Goal: Task Accomplishment & Management: Manage account settings

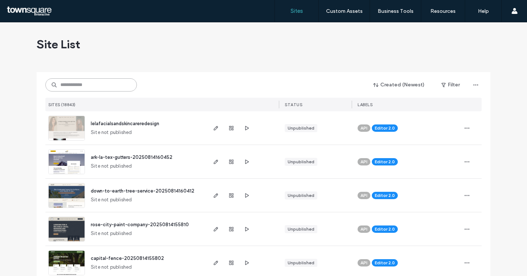
click at [93, 86] on input at bounding box center [91, 84] width 92 height 13
paste input "**********"
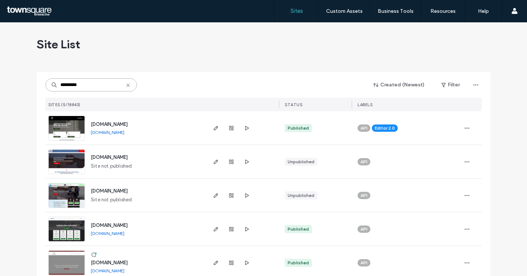
scroll to position [12, 0]
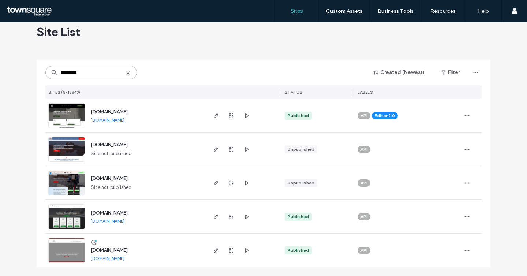
click at [86, 75] on input "*********" at bounding box center [91, 72] width 92 height 13
paste input "***"
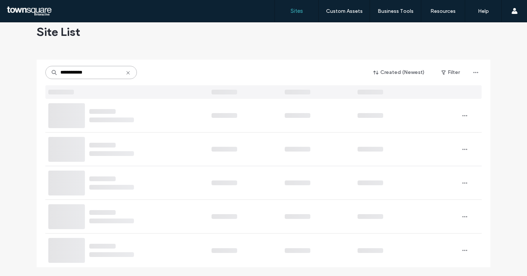
scroll to position [0, 0]
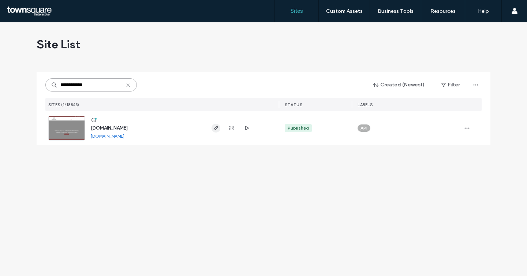
type input "**********"
click at [214, 126] on icon "button" at bounding box center [216, 128] width 6 height 6
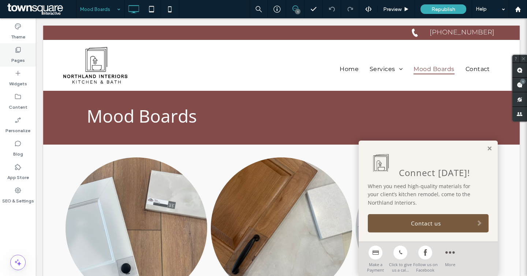
click at [22, 62] on label "Pages" at bounding box center [18, 58] width 14 height 10
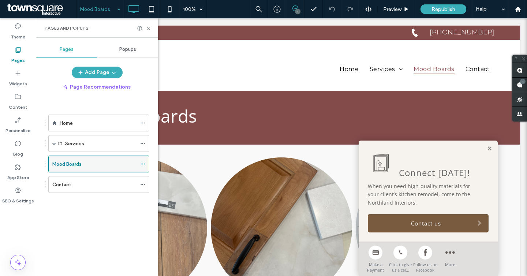
click at [142, 164] on icon at bounding box center [142, 164] width 5 height 5
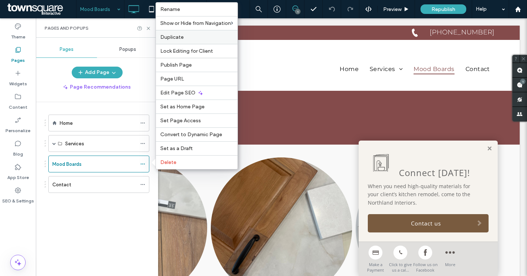
click at [198, 40] on label "Duplicate" at bounding box center [196, 37] width 73 height 6
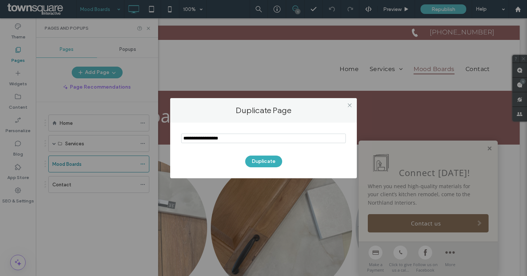
click at [202, 136] on input "notEmpty" at bounding box center [263, 139] width 165 height 10
type input "*********"
click at [261, 160] on button "Duplicate" at bounding box center [263, 162] width 37 height 12
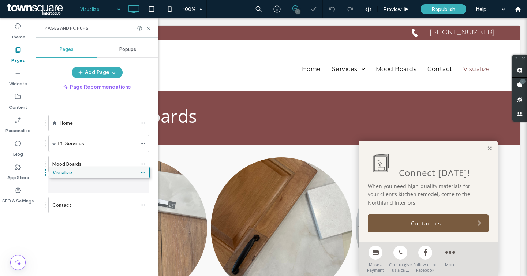
drag, startPoint x: 60, startPoint y: 208, endPoint x: 62, endPoint y: 173, distance: 35.2
click at [148, 29] on icon at bounding box center [148, 28] width 5 height 5
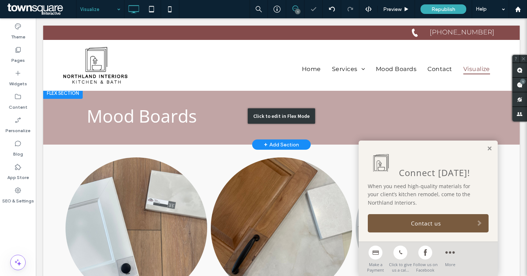
click at [147, 113] on div "Click to edit in Flex Mode" at bounding box center [281, 116] width 477 height 58
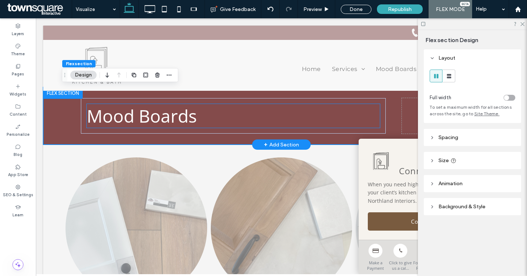
click at [147, 113] on span "Mood Boards" at bounding box center [142, 116] width 110 height 24
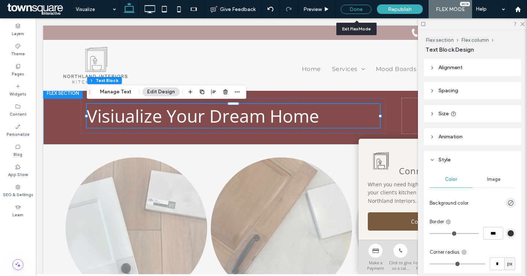
click at [359, 11] on div "Done" at bounding box center [356, 9] width 31 height 9
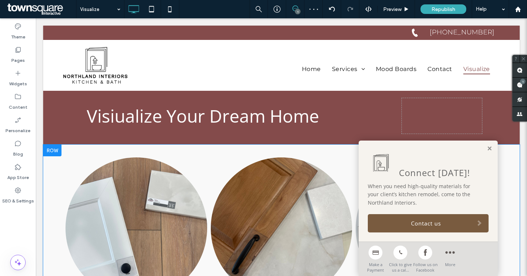
click at [52, 151] on div at bounding box center [52, 151] width 18 height 12
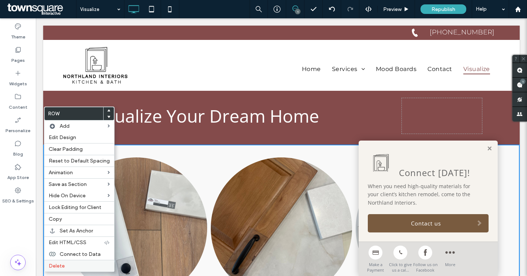
click at [51, 266] on span "Delete" at bounding box center [57, 266] width 16 height 6
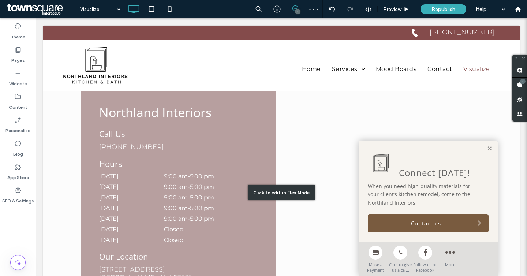
scroll to position [51, 0]
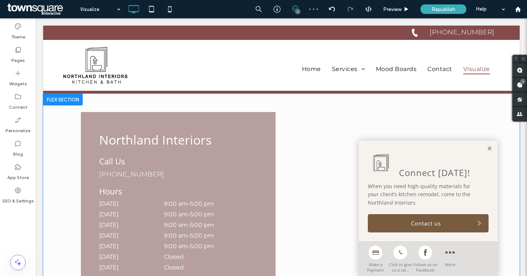
click at [56, 100] on div at bounding box center [63, 100] width 40 height 12
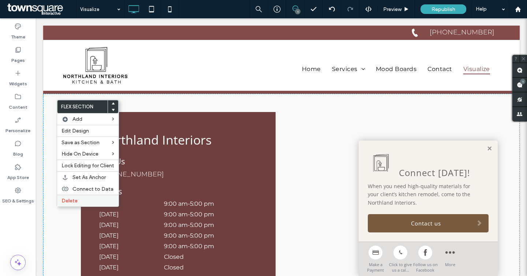
click at [76, 201] on span "Delete" at bounding box center [70, 201] width 16 height 6
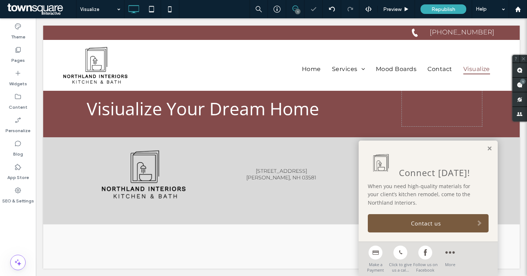
scroll to position [7, 0]
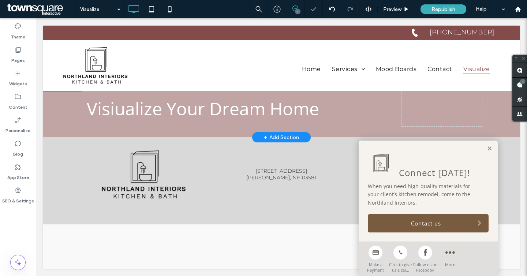
click at [272, 138] on div "+ Add Section" at bounding box center [281, 137] width 35 height 8
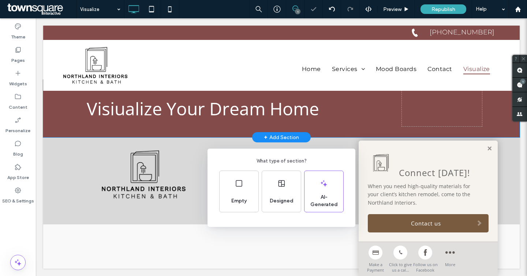
click at [299, 116] on div "What type of section? Empty Designed AI-Generated" at bounding box center [263, 156] width 527 height 312
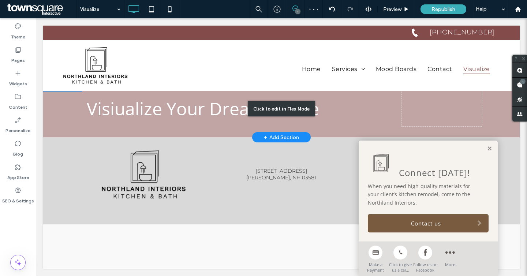
click at [298, 110] on div "Click to edit in Flex Mode" at bounding box center [281, 108] width 67 height 15
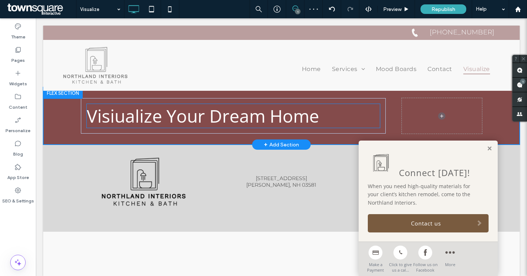
scroll to position [0, 0]
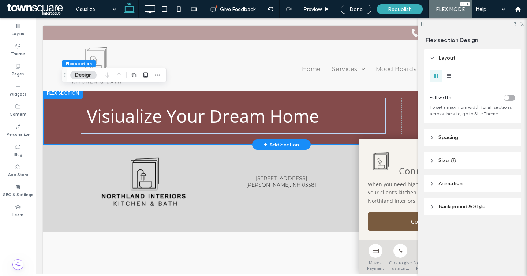
click at [258, 142] on div "+ Add Section" at bounding box center [281, 145] width 59 height 10
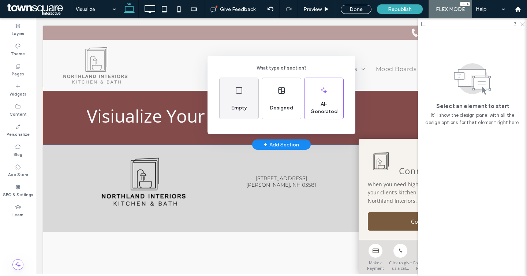
click at [240, 95] on div "Empty" at bounding box center [239, 98] width 39 height 41
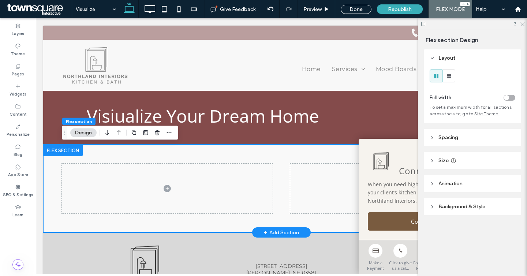
click at [147, 152] on div at bounding box center [282, 189] width 440 height 88
click at [450, 75] on use at bounding box center [449, 76] width 4 height 4
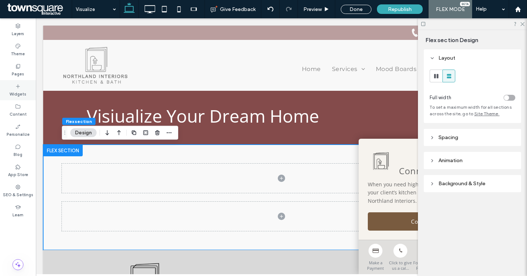
click at [15, 89] on label "Widgets" at bounding box center [18, 93] width 17 height 8
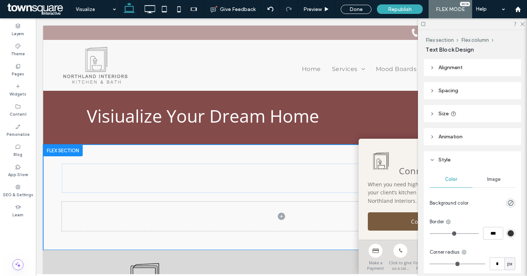
type input "**********"
type input "**"
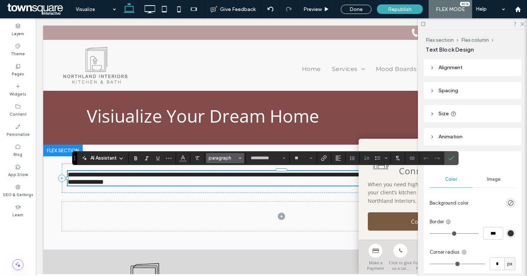
click at [235, 160] on span "paragraph" at bounding box center [223, 157] width 29 height 5
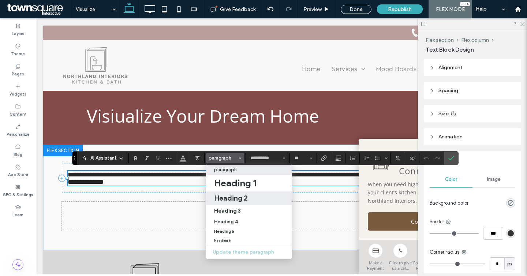
click at [227, 199] on h2 "Heading 2" at bounding box center [231, 198] width 34 height 9
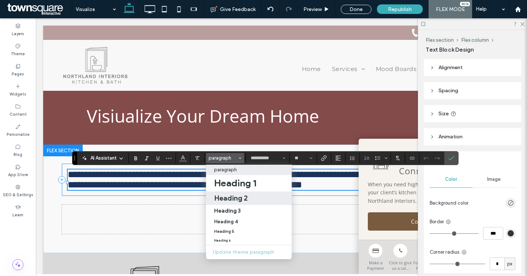
type input "*********"
type input "**"
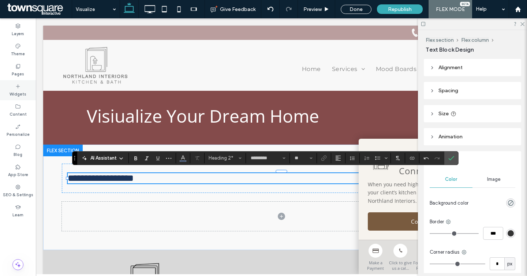
click at [25, 88] on div "Widgets" at bounding box center [18, 90] width 36 height 20
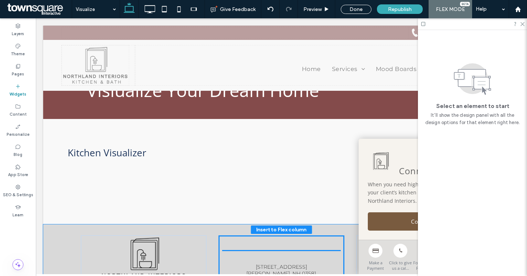
scroll to position [46, 0]
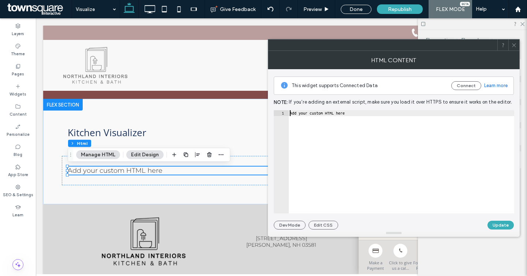
click at [311, 110] on div "Add your custom HTML here" at bounding box center [402, 167] width 226 height 115
paste textarea "**********"
type textarea "**********"
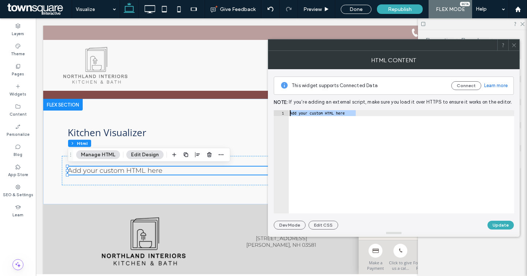
scroll to position [0, 215]
click at [501, 226] on button "Update" at bounding box center [501, 225] width 26 height 9
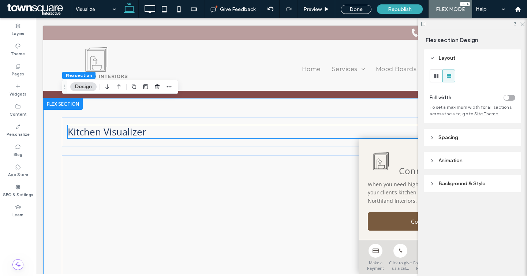
scroll to position [42, 0]
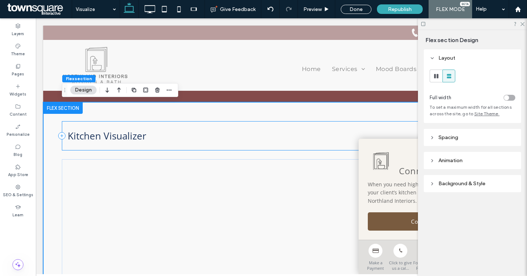
click at [224, 125] on div "Kitchen Visualizer" at bounding box center [282, 135] width 440 height 29
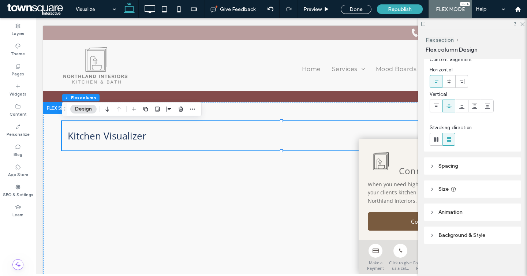
click at [469, 235] on span "Background & Style" at bounding box center [462, 235] width 47 height 6
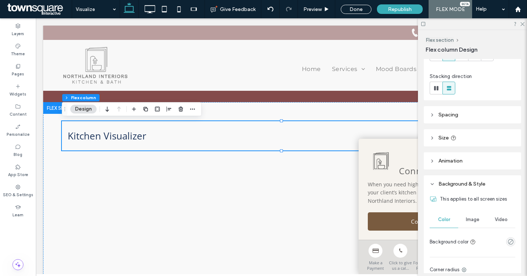
scroll to position [85, 0]
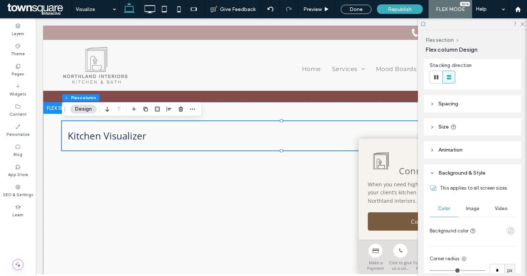
click at [510, 229] on icon "empty color" at bounding box center [511, 231] width 6 height 6
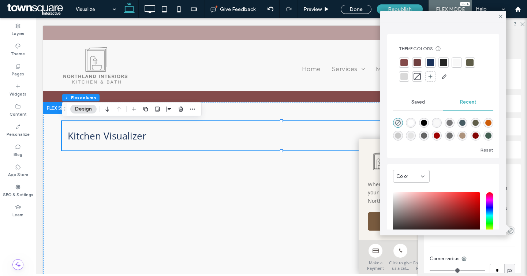
click at [430, 62] on div at bounding box center [430, 62] width 7 height 7
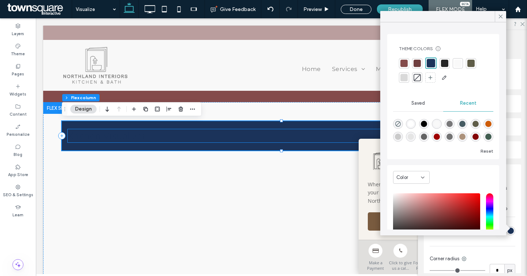
click at [298, 139] on h2 "Kitchen Visualizer" at bounding box center [282, 135] width 428 height 13
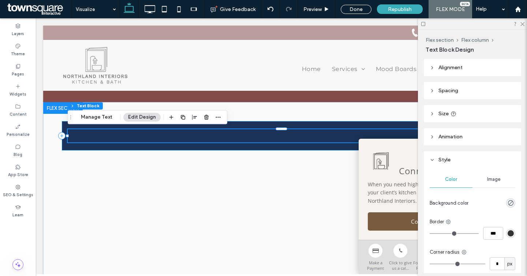
click at [293, 125] on div "Kitchen Visualizer" at bounding box center [282, 135] width 440 height 29
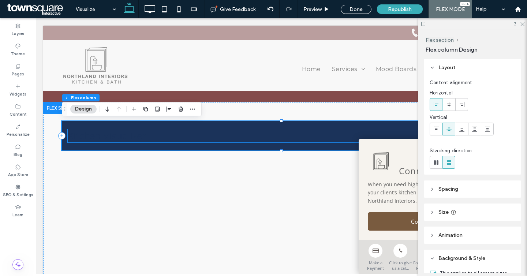
click at [246, 130] on h2 "Kitchen Visualizer" at bounding box center [282, 135] width 428 height 13
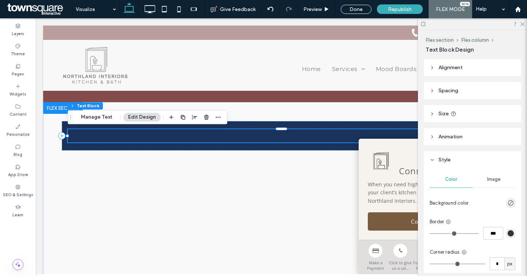
click at [242, 134] on h2 "Kitchen Visualizer" at bounding box center [282, 135] width 428 height 13
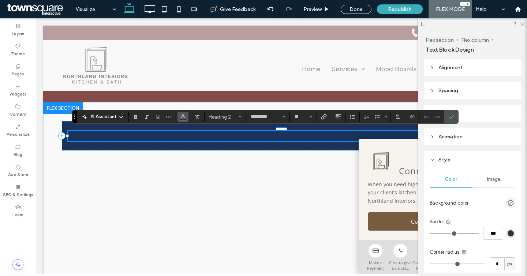
click at [184, 118] on use "Color" at bounding box center [183, 116] width 4 height 4
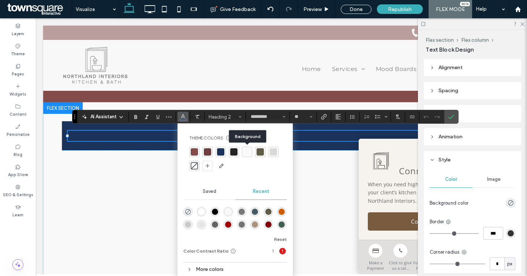
click at [244, 152] on div at bounding box center [247, 151] width 7 height 7
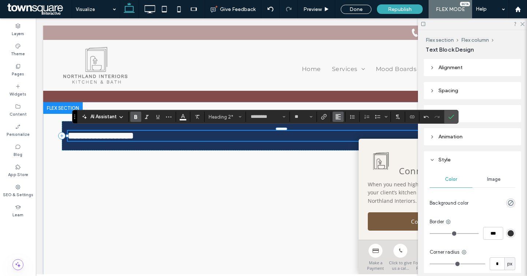
click at [336, 121] on span "Alignment" at bounding box center [339, 117] width 6 height 10
click at [344, 138] on use "ui.textEditor.alignment.center" at bounding box center [343, 139] width 5 height 5
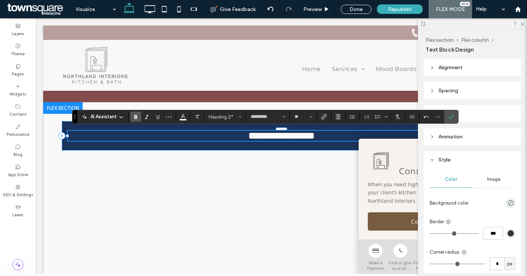
click at [233, 147] on div "**********" at bounding box center [282, 135] width 440 height 29
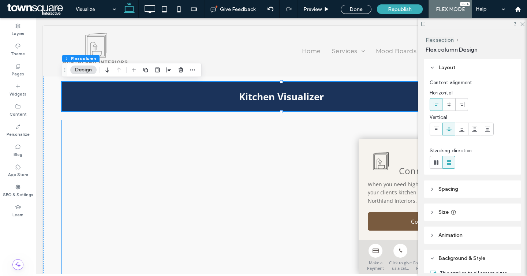
scroll to position [80, 0]
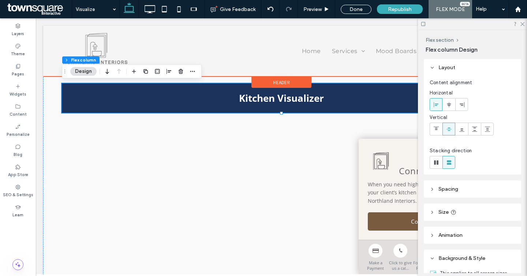
click at [350, 76] on div at bounding box center [281, 51] width 477 height 51
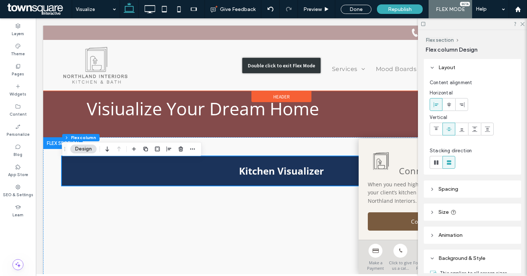
scroll to position [0, 0]
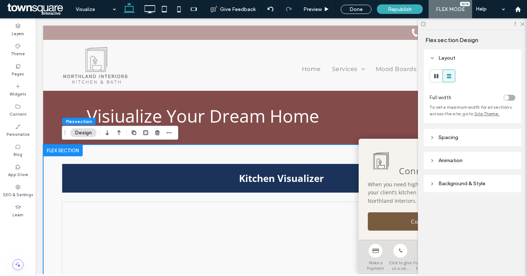
click at [510, 97] on div "toggle" at bounding box center [510, 98] width 12 height 6
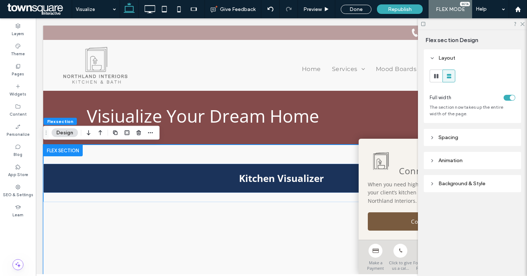
click at [522, 21] on div at bounding box center [472, 23] width 109 height 11
click at [522, 24] on icon at bounding box center [522, 23] width 5 height 5
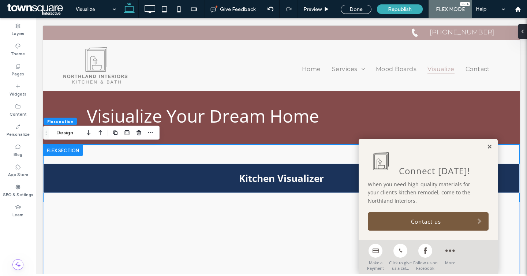
click at [488, 147] on link at bounding box center [489, 147] width 5 height 6
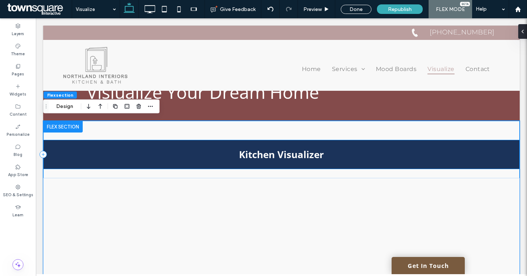
scroll to position [21, 0]
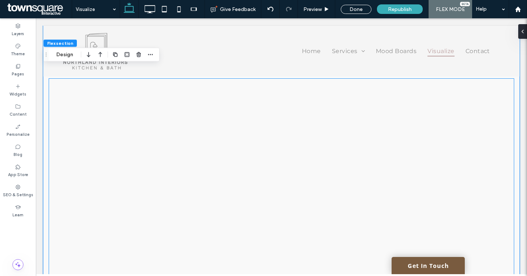
scroll to position [56, 0]
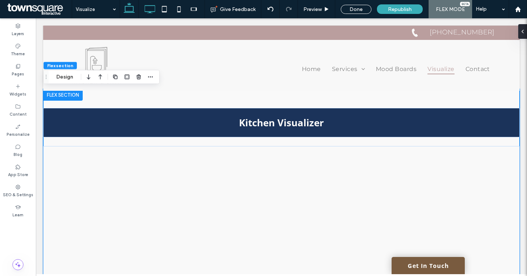
click at [152, 7] on icon at bounding box center [149, 9] width 15 height 15
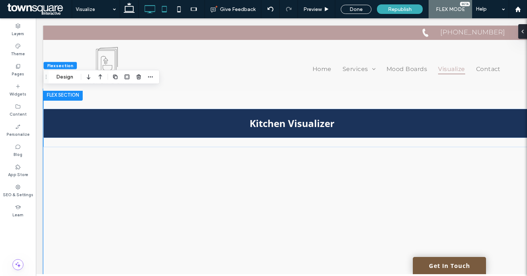
click at [169, 7] on icon at bounding box center [164, 9] width 15 height 15
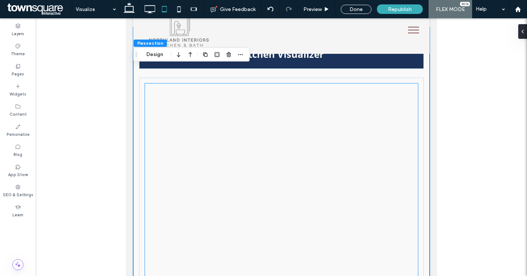
scroll to position [78, 0]
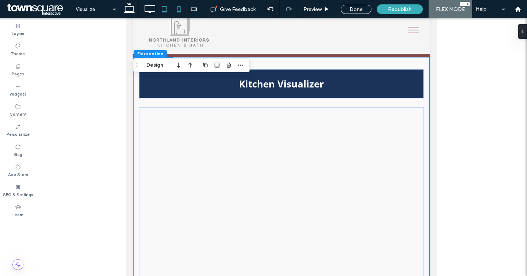
click at [174, 12] on icon at bounding box center [179, 9] width 15 height 15
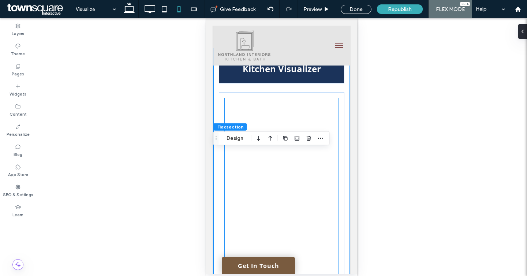
scroll to position [0, 0]
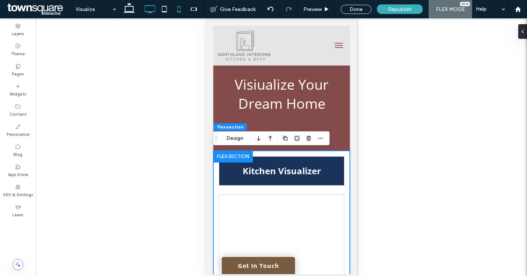
click at [150, 10] on icon at bounding box center [149, 9] width 15 height 15
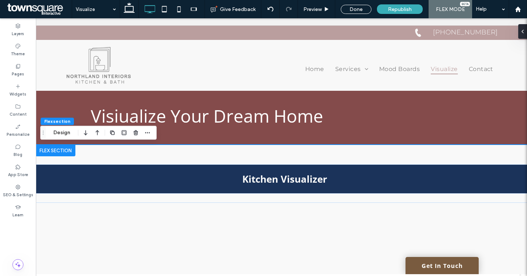
click at [113, 136] on icon "button" at bounding box center [113, 133] width 6 height 6
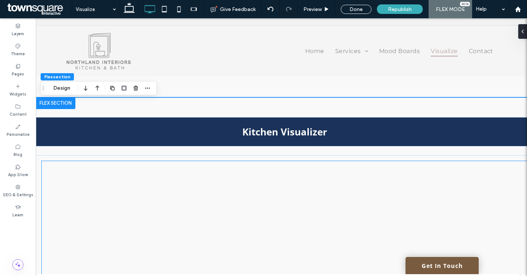
scroll to position [510, 0]
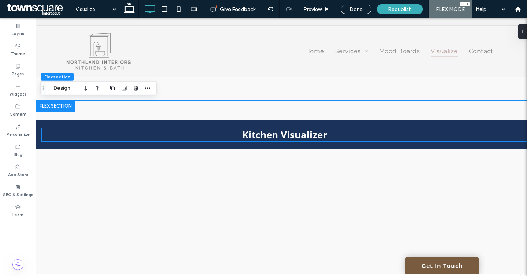
click at [259, 127] on div "Kitchen Visualizer" at bounding box center [285, 134] width 498 height 29
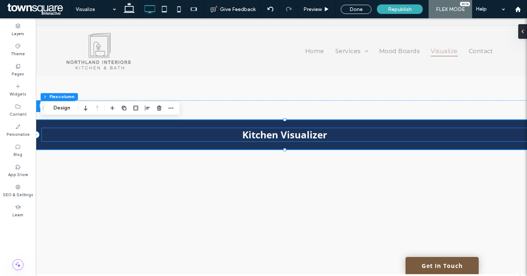
click at [257, 136] on strong "Kitchen Visualizer" at bounding box center [284, 134] width 85 height 13
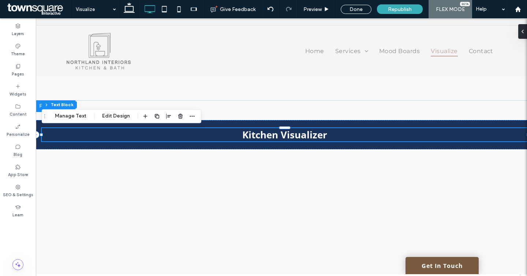
click at [257, 136] on strong "Kitchen Visualizer" at bounding box center [284, 134] width 85 height 13
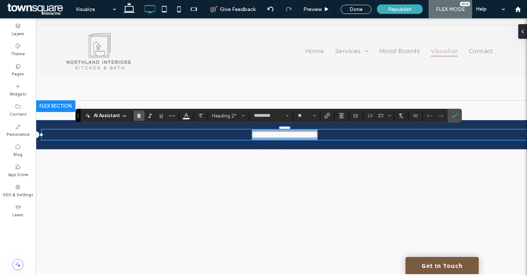
click at [257, 136] on strong "**********" at bounding box center [285, 134] width 66 height 9
click at [266, 138] on strong "**********" at bounding box center [285, 134] width 66 height 9
click at [260, 134] on strong "**********" at bounding box center [285, 134] width 66 height 9
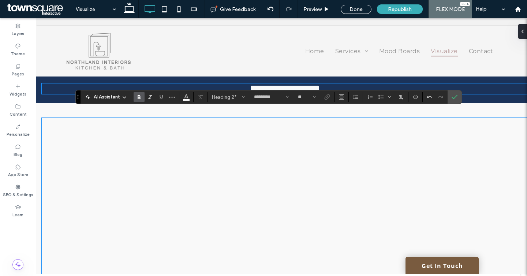
scroll to position [561, 0]
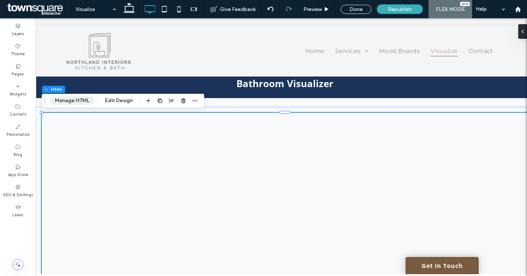
click at [78, 98] on button "Manage HTML" at bounding box center [72, 100] width 44 height 9
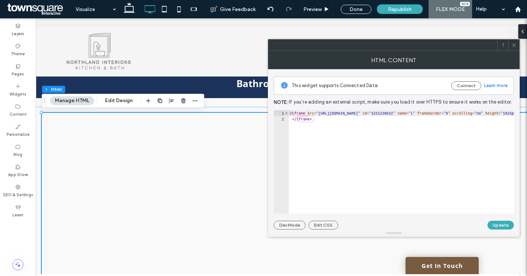
click at [371, 138] on div "< iframe src = "https://www.msisurfaces.com/virtual-kitchen-designer/?menu=n" i…" at bounding box center [501, 167] width 425 height 115
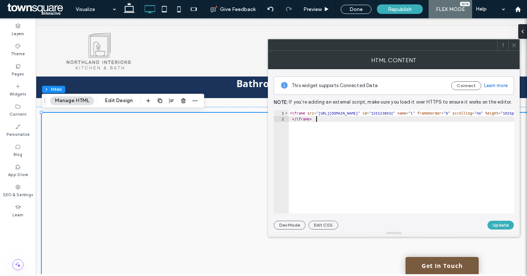
type textarea "**********"
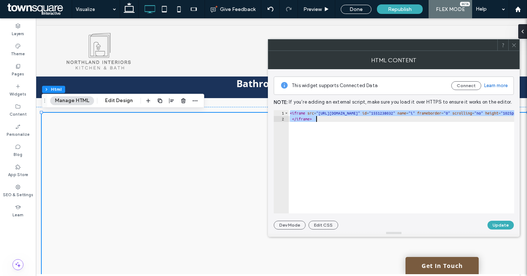
paste textarea "Cursor at row 2"
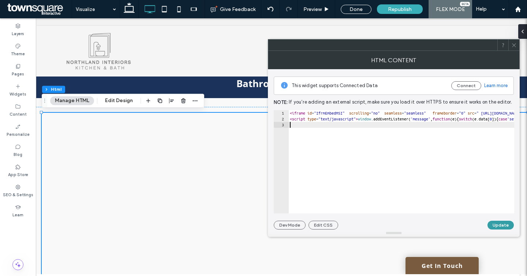
click at [502, 229] on button "Update" at bounding box center [501, 225] width 26 height 9
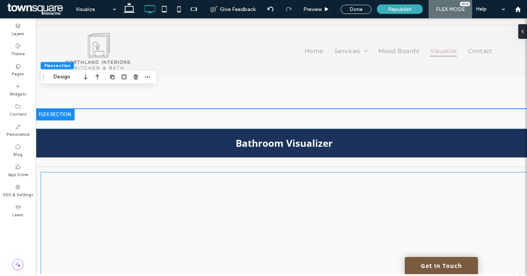
scroll to position [464, 0]
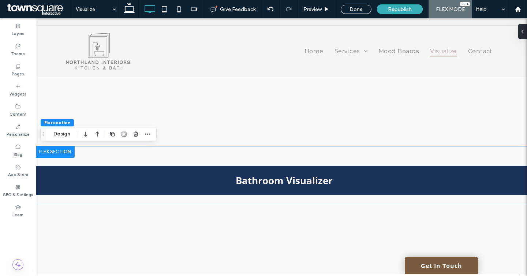
click at [110, 135] on icon "button" at bounding box center [113, 134] width 6 height 6
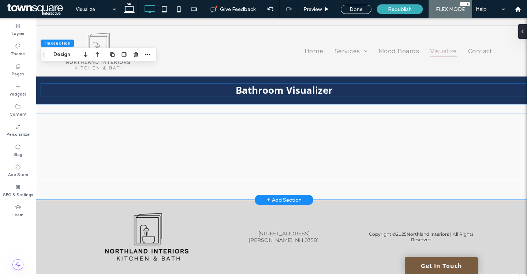
scroll to position [960, 0]
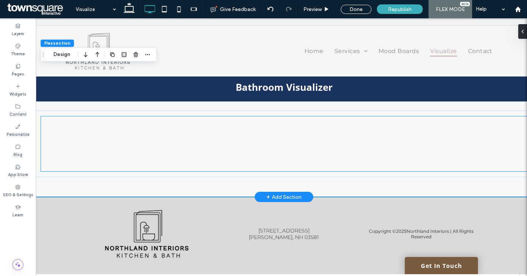
click at [282, 148] on div at bounding box center [284, 143] width 486 height 55
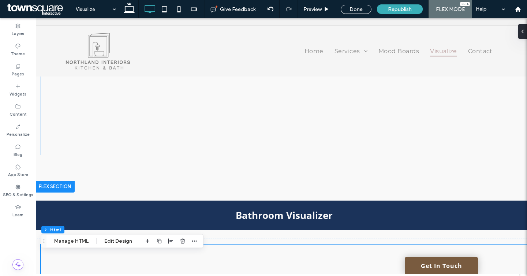
scroll to position [856, 0]
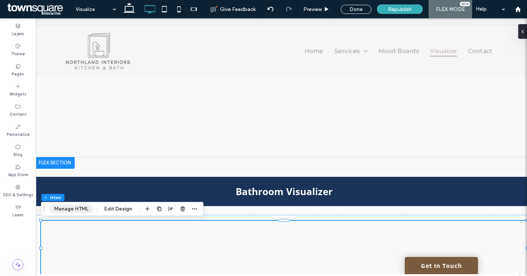
click at [84, 206] on button "Manage HTML" at bounding box center [71, 209] width 44 height 9
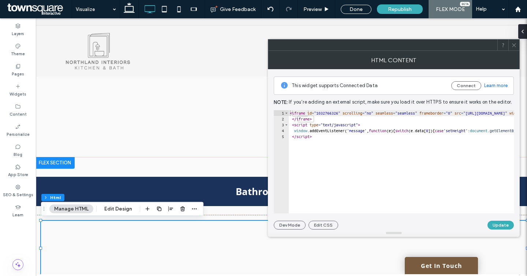
click at [93, 248] on div at bounding box center [284, 248] width 486 height 55
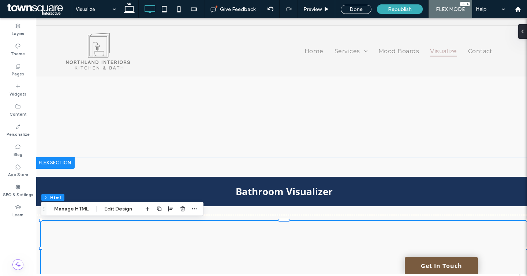
click at [247, 236] on div at bounding box center [284, 248] width 486 height 55
click at [75, 207] on button "Manage HTML" at bounding box center [71, 209] width 44 height 9
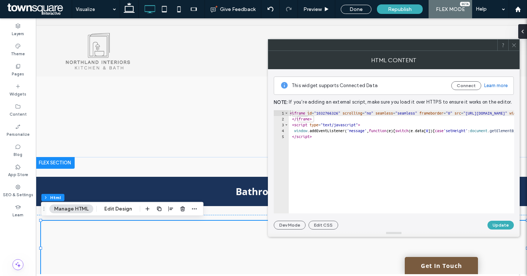
click at [381, 137] on div "< iframe id = "1032766326" scrolling = "no" seamless = "seamless" frameborder =…" at bounding box center [495, 167] width 412 height 115
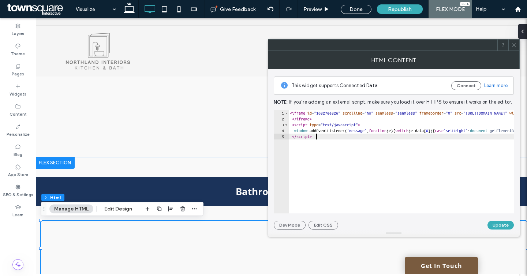
type textarea "**********"
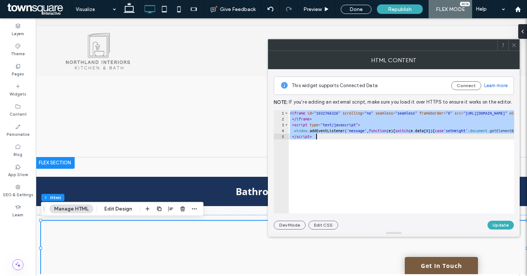
paste textarea "Cursor at row 5"
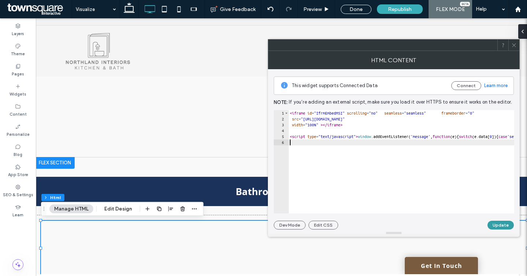
click at [490, 229] on button "Update" at bounding box center [501, 225] width 26 height 9
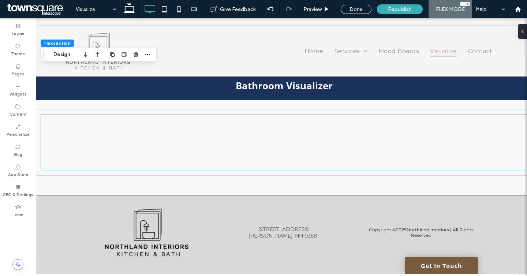
scroll to position [970, 0]
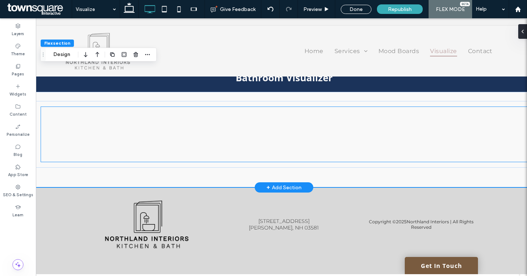
click at [302, 154] on div at bounding box center [284, 134] width 486 height 55
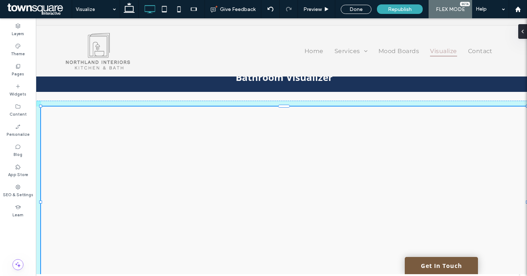
drag, startPoint x: 283, startPoint y: 162, endPoint x: 281, endPoint y: 233, distance: 70.4
click at [281, 233] on div "Bathroom Visualizer 100% , 522px" at bounding box center [284, 183] width 498 height 281
type input "***"
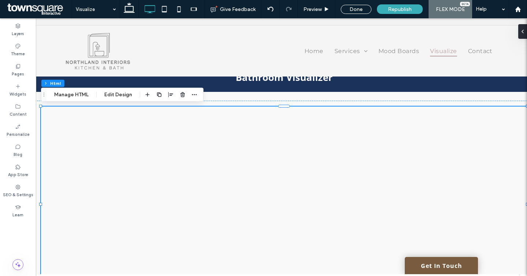
click at [277, 155] on div at bounding box center [284, 205] width 486 height 196
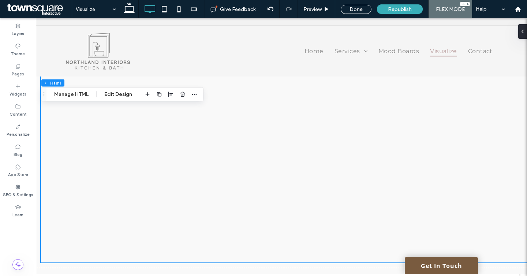
scroll to position [1111, 0]
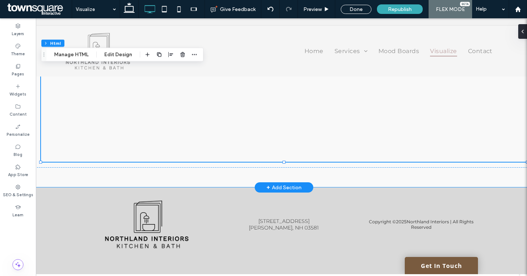
click at [218, 170] on div "Bathroom Visualizer" at bounding box center [284, 45] width 498 height 285
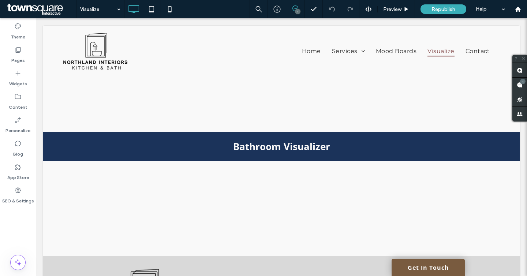
scroll to position [895, 0]
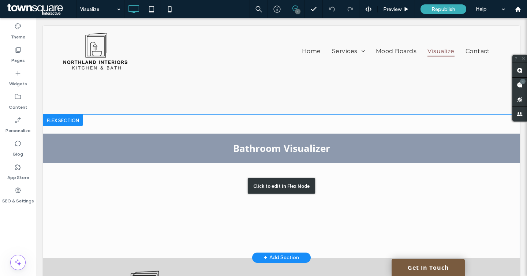
click at [296, 153] on div "Click to edit in Flex Mode" at bounding box center [281, 186] width 477 height 143
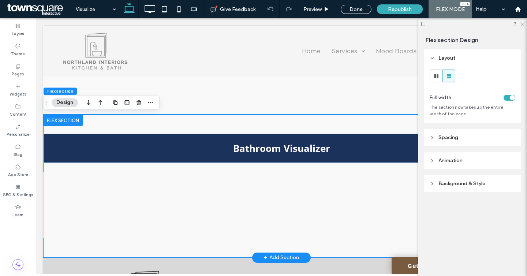
click at [132, 125] on div "Bathroom Visualizer" at bounding box center [281, 186] width 477 height 143
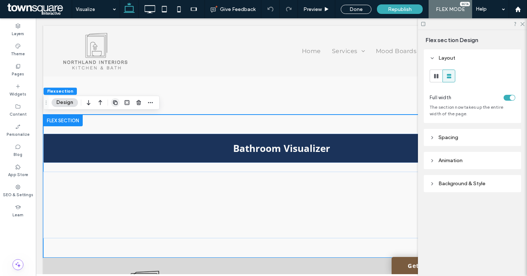
click at [117, 105] on icon "button" at bounding box center [115, 103] width 6 height 6
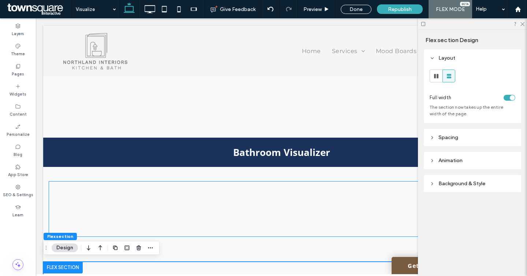
scroll to position [890, 0]
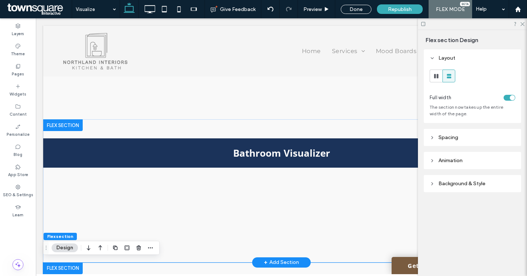
click at [72, 127] on div at bounding box center [63, 125] width 40 height 12
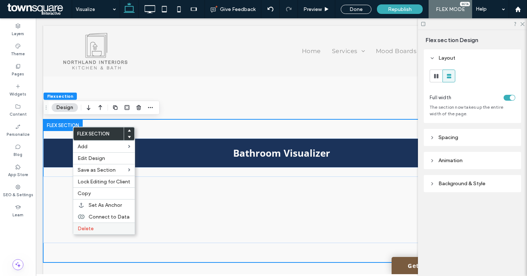
click at [88, 229] on span "Delete" at bounding box center [86, 229] width 16 height 6
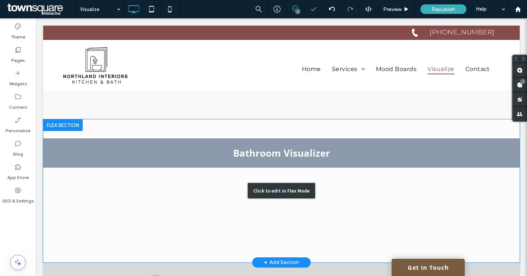
click at [128, 133] on div "Click to edit in Flex Mode" at bounding box center [281, 190] width 477 height 143
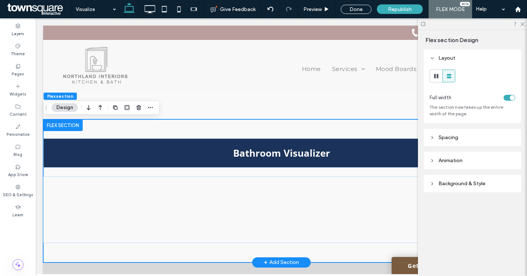
click at [62, 125] on div at bounding box center [63, 125] width 40 height 12
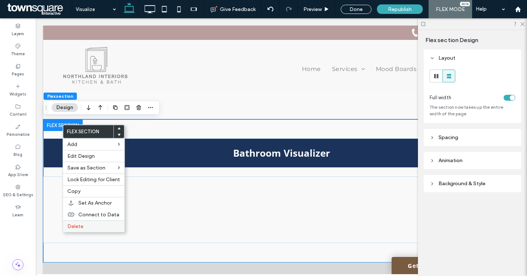
click at [75, 228] on span "Delete" at bounding box center [75, 226] width 16 height 6
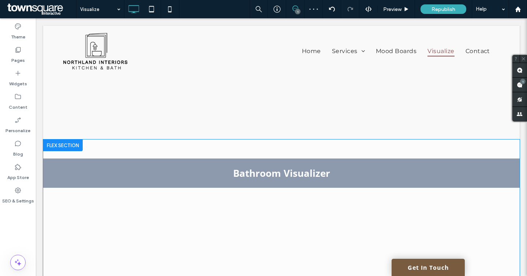
scroll to position [468, 0]
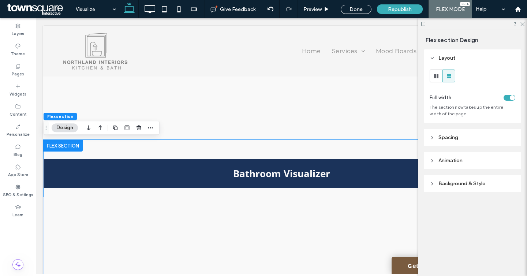
click at [113, 127] on icon "button" at bounding box center [115, 128] width 6 height 6
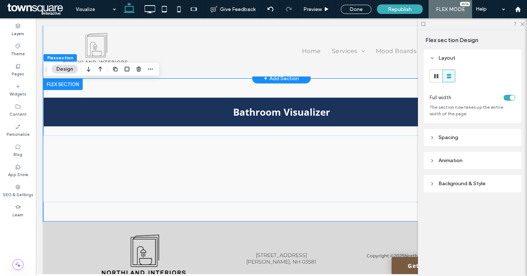
scroll to position [935, 0]
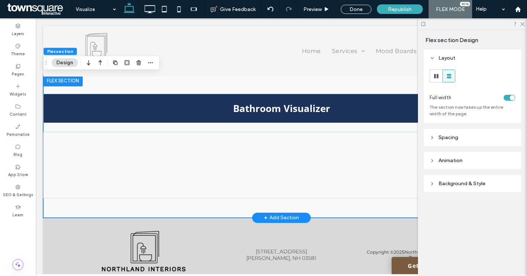
click at [235, 213] on div "Bathroom Visualizer" at bounding box center [281, 146] width 477 height 143
click at [222, 214] on div "Bathroom Visualizer" at bounding box center [281, 146] width 477 height 143
click at [222, 192] on div at bounding box center [281, 165] width 465 height 55
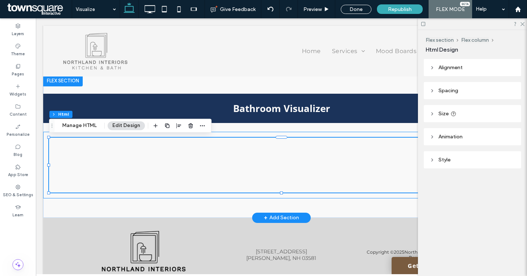
click at [219, 198] on div at bounding box center [281, 165] width 477 height 67
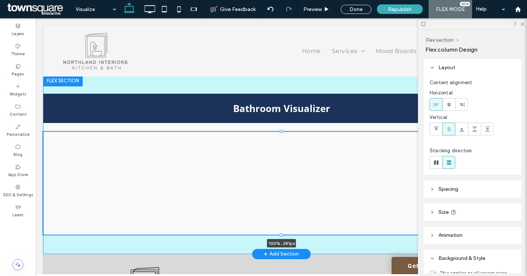
drag, startPoint x: 281, startPoint y: 199, endPoint x: 280, endPoint y: 236, distance: 36.3
click at [280, 236] on div at bounding box center [281, 235] width 3 height 3
type input "***"
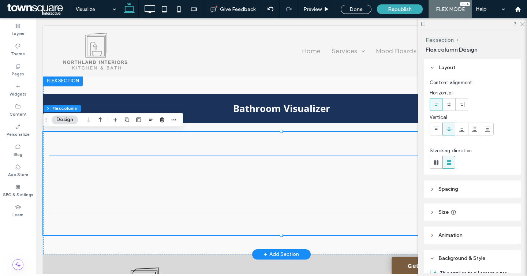
click at [277, 185] on div at bounding box center [281, 183] width 465 height 55
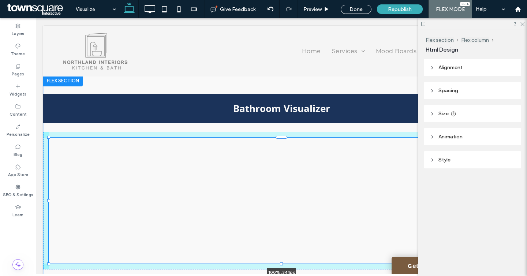
drag, startPoint x: 281, startPoint y: 211, endPoint x: 278, endPoint y: 246, distance: 35.7
click at [278, 246] on div "Bathroom Visualizer 100% , 344px" at bounding box center [281, 182] width 477 height 214
type input "***"
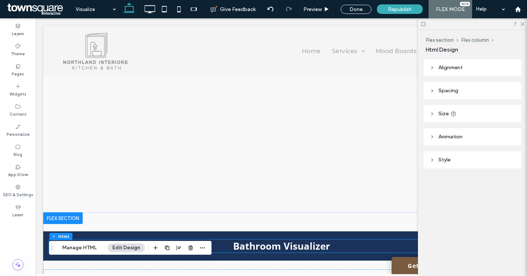
scroll to position [795, 0]
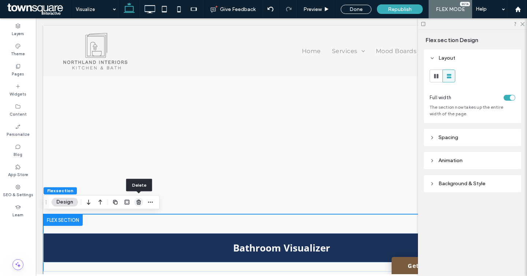
click at [136, 202] on icon "button" at bounding box center [139, 202] width 6 height 6
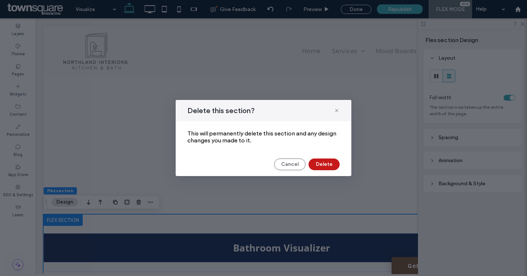
click at [324, 162] on button "Delete" at bounding box center [324, 165] width 31 height 12
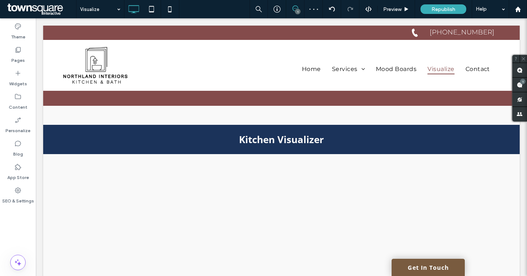
scroll to position [0, 0]
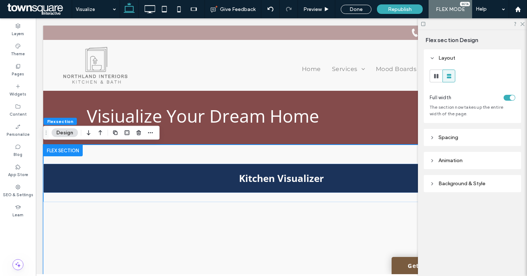
click at [118, 132] on span "button" at bounding box center [115, 133] width 9 height 9
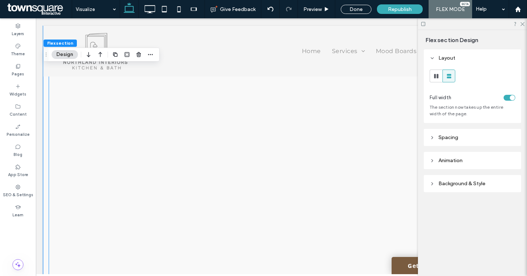
scroll to position [677, 0]
click at [168, 181] on div at bounding box center [281, 181] width 465 height 375
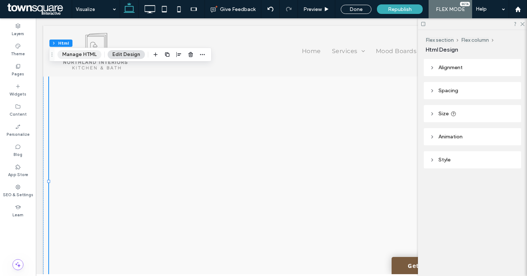
click at [69, 58] on button "Manage HTML" at bounding box center [80, 54] width 44 height 9
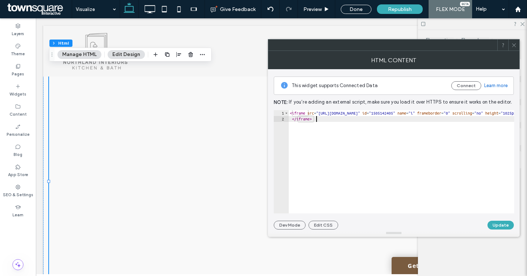
click at [330, 125] on div "< iframe src = "https://www.msisurfaces.com/virtual-kitchen-designer/?menu=n" i…" at bounding box center [501, 167] width 425 height 115
type textarea "**********"
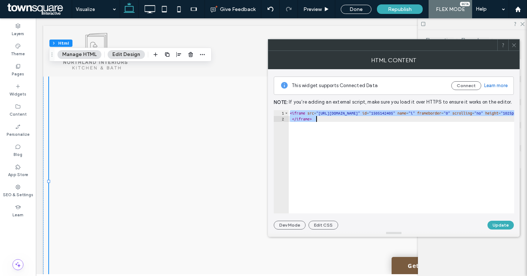
paste textarea "Cursor at row 2"
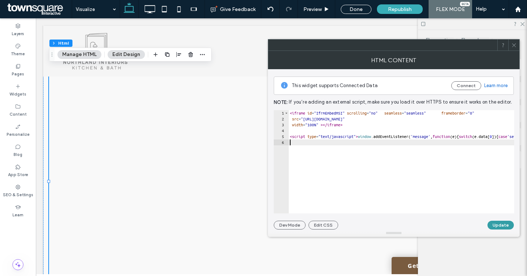
click at [502, 225] on button "Update" at bounding box center [501, 225] width 26 height 9
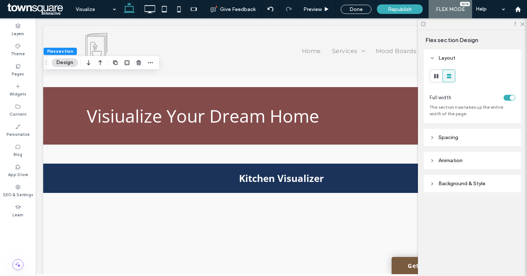
scroll to position [533, 0]
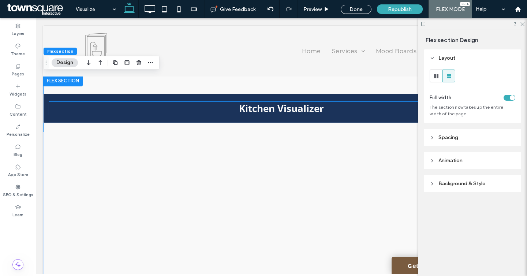
click at [274, 108] on strong "Kitchen Visualizer" at bounding box center [281, 108] width 85 height 13
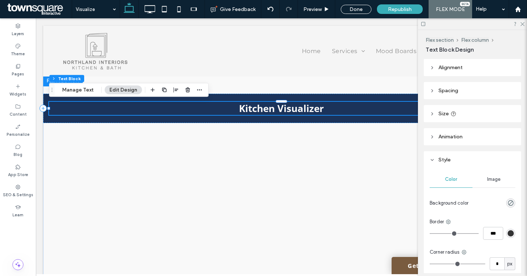
click at [258, 111] on strong "Kitchen Visualizer" at bounding box center [281, 108] width 85 height 13
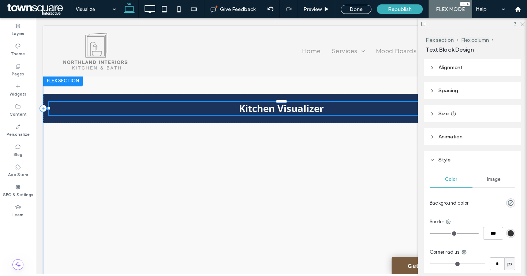
type input "*********"
type input "**"
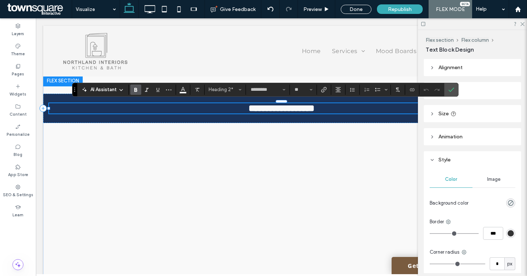
click at [249, 109] on strong "**********" at bounding box center [282, 108] width 66 height 9
click at [56, 84] on div at bounding box center [63, 81] width 40 height 12
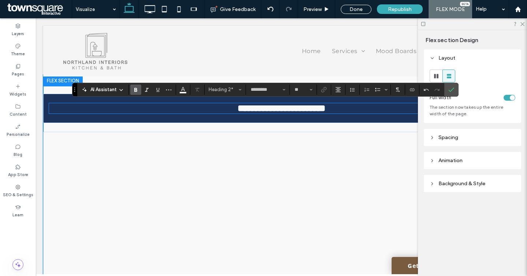
click at [58, 84] on div at bounding box center [63, 81] width 40 height 12
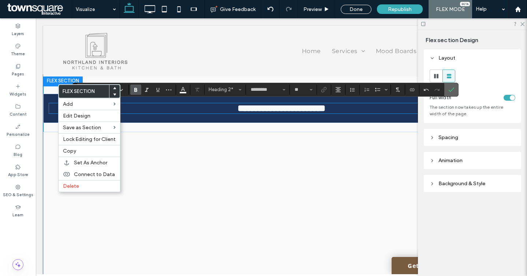
click at [453, 91] on icon "Confirm" at bounding box center [452, 90] width 6 height 6
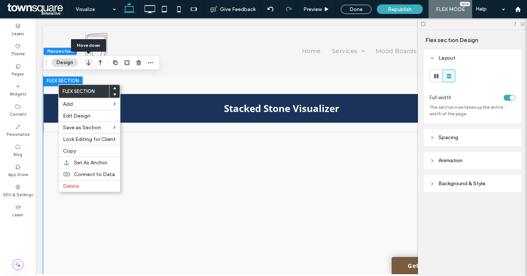
click at [89, 64] on icon "button" at bounding box center [88, 62] width 9 height 13
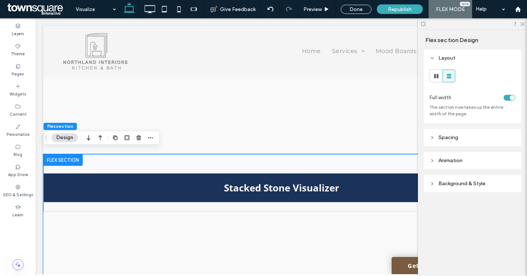
scroll to position [506, 0]
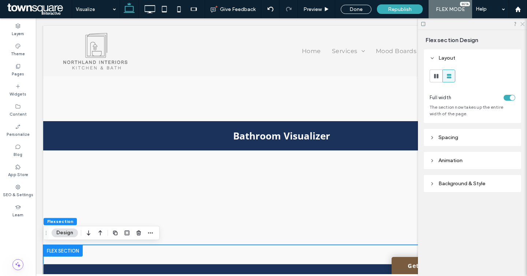
click at [524, 24] on icon at bounding box center [522, 23] width 5 height 5
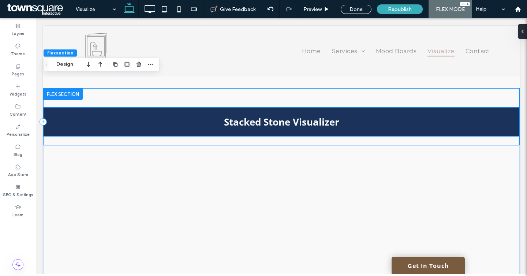
scroll to position [612, 0]
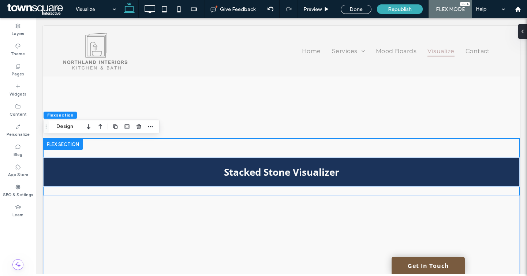
click at [117, 125] on icon "button" at bounding box center [115, 127] width 6 height 6
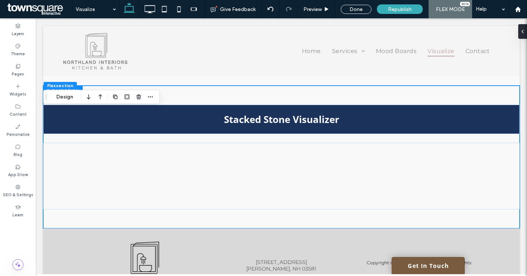
scroll to position [1233, 0]
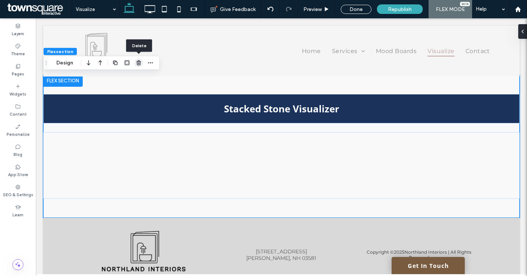
click at [138, 60] on icon "button" at bounding box center [139, 63] width 6 height 6
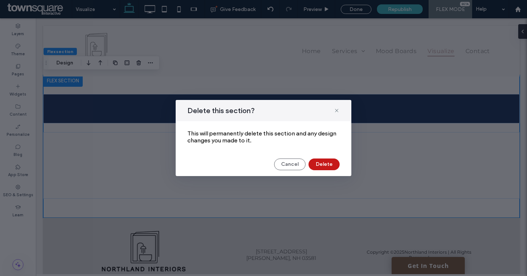
click at [322, 164] on button "Delete" at bounding box center [324, 165] width 31 height 12
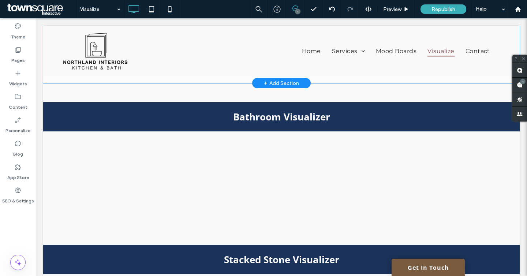
scroll to position [521, 0]
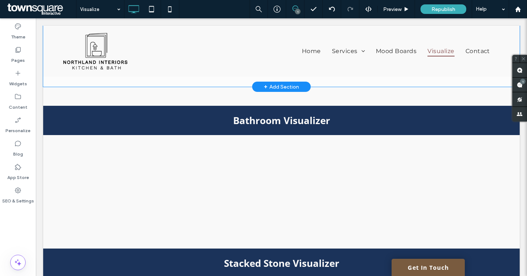
click at [322, 129] on div "Click to edit in Flex Mode" at bounding box center [281, 158] width 477 height 143
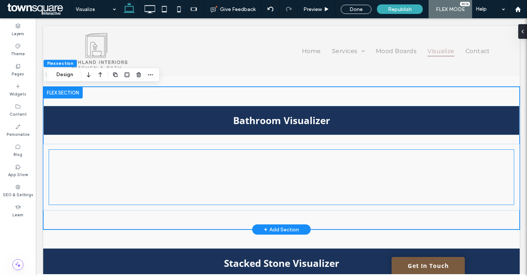
click at [275, 162] on div at bounding box center [281, 177] width 465 height 55
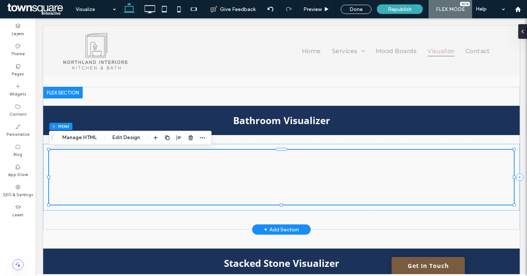
click at [215, 179] on div at bounding box center [281, 177] width 465 height 55
click at [83, 139] on button "Manage HTML" at bounding box center [80, 137] width 44 height 9
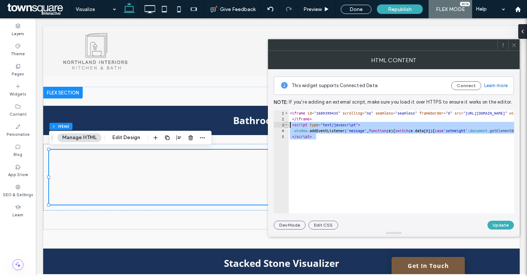
drag, startPoint x: 319, startPoint y: 140, endPoint x: 286, endPoint y: 127, distance: 35.0
click at [286, 127] on div "********* 1 2 3 4 5 < iframe id = "1689399435" scrolling = "no" seamless = "sea…" at bounding box center [394, 161] width 241 height 103
type textarea "**********"
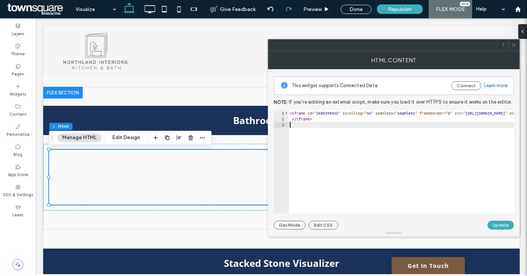
type textarea "*********"
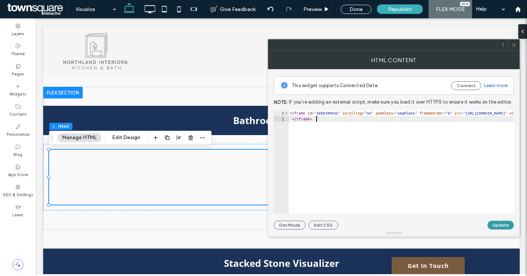
click at [503, 226] on button "Update" at bounding box center [501, 225] width 26 height 9
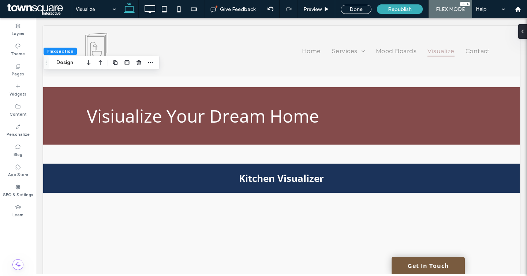
scroll to position [533, 0]
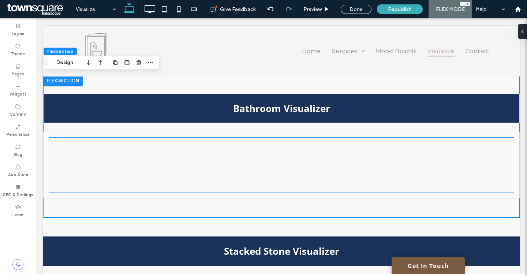
click at [271, 184] on div at bounding box center [281, 165] width 465 height 55
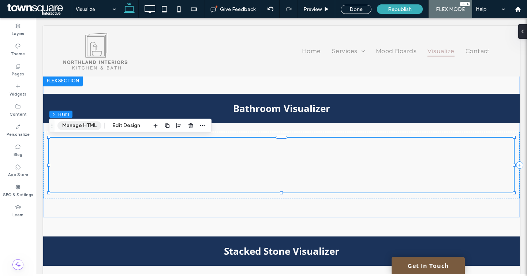
click at [83, 127] on button "Manage HTML" at bounding box center [80, 125] width 44 height 9
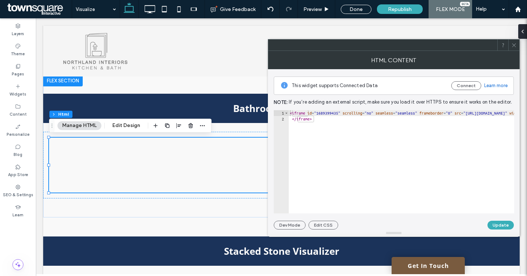
type textarea "*********"
click at [325, 136] on div "< iframe id = "1689399435" scrolling = "no" seamless = "seamless" frameborder =…" at bounding box center [493, 167] width 409 height 115
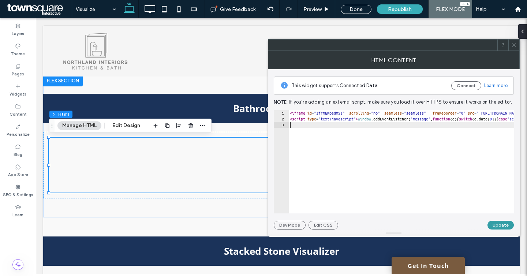
click at [499, 222] on button "Update" at bounding box center [501, 225] width 26 height 9
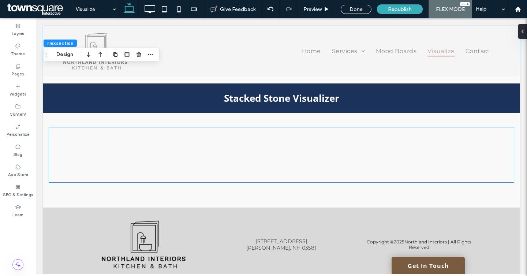
scroll to position [970, 0]
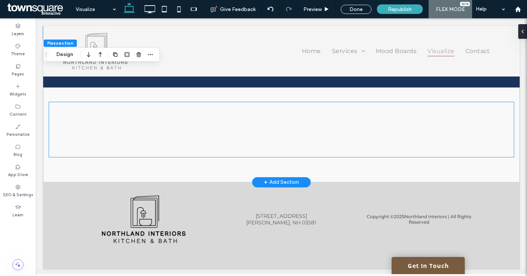
click at [194, 143] on div at bounding box center [281, 129] width 465 height 55
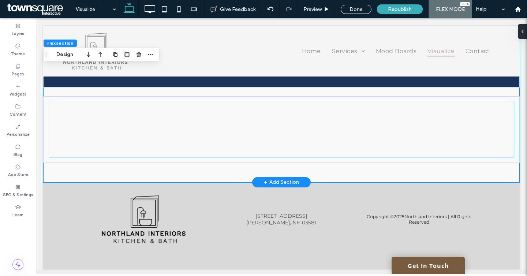
click at [114, 119] on div at bounding box center [281, 129] width 465 height 55
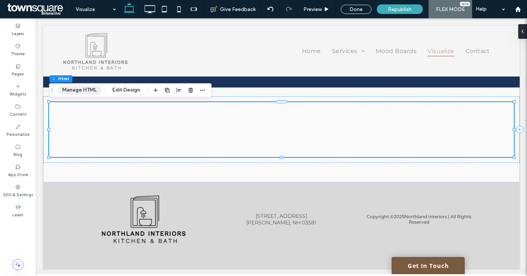
click at [84, 90] on button "Manage HTML" at bounding box center [80, 90] width 44 height 9
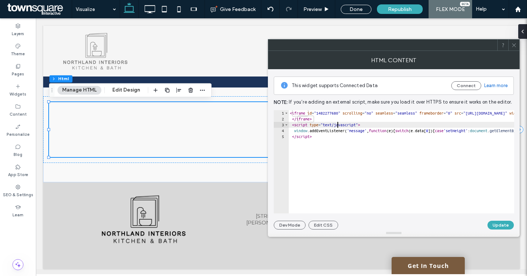
click at [338, 122] on div "< iframe id = "1482277680" scrolling = "no" seamless = "seamless" frameborder =…" at bounding box center [499, 167] width 420 height 115
type textarea "**********"
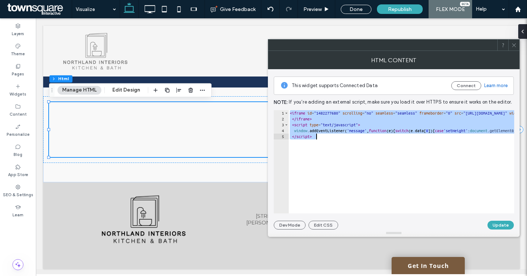
paste textarea "Cursor at row 5"
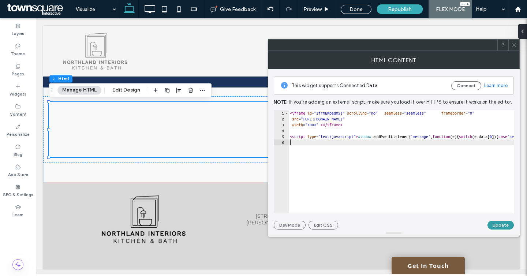
click at [502, 223] on button "Update" at bounding box center [501, 225] width 26 height 9
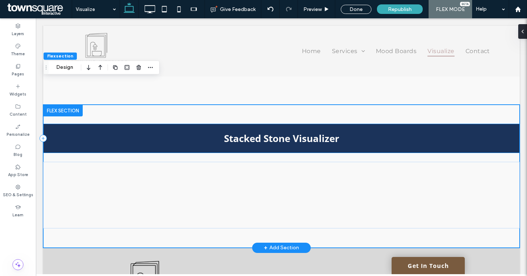
scroll to position [900, 0]
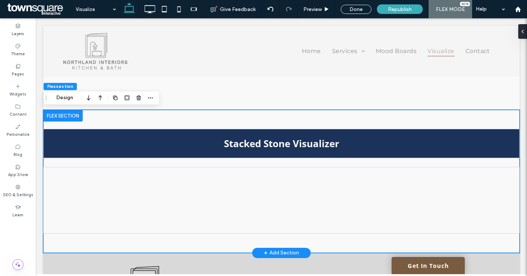
click at [68, 115] on div at bounding box center [63, 116] width 40 height 12
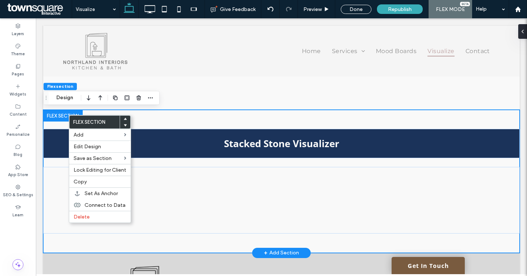
click at [144, 117] on div "Stacked Stone Visualizer" at bounding box center [281, 181] width 477 height 143
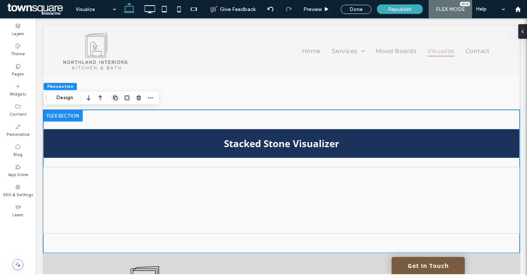
click at [115, 97] on use "button" at bounding box center [115, 98] width 4 height 4
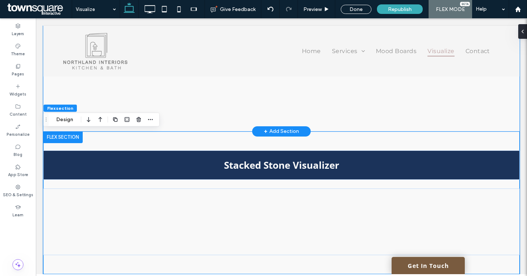
scroll to position [1021, 0]
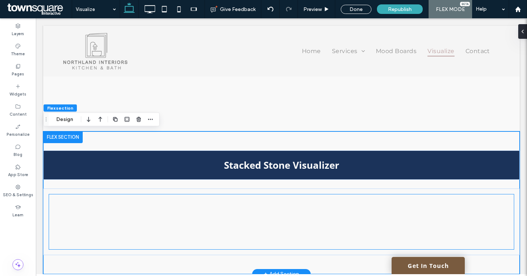
click at [149, 216] on div at bounding box center [281, 222] width 465 height 55
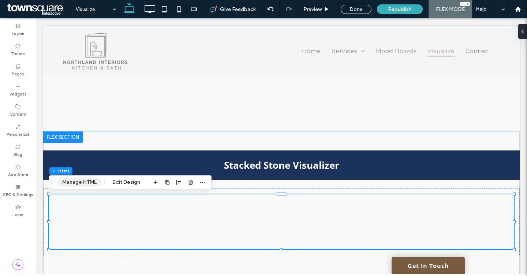
click at [77, 184] on button "Manage HTML" at bounding box center [80, 182] width 44 height 9
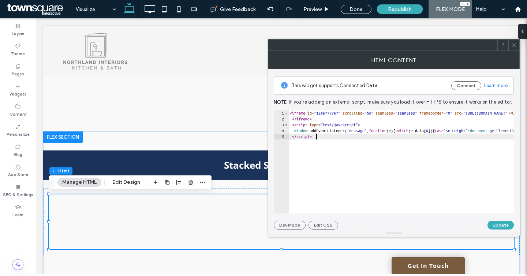
click at [316, 148] on div "< iframe id = "1366777767" scrolling = "no" seamless = "seamless" frameborder =…" at bounding box center [499, 167] width 420 height 115
type textarea "**********"
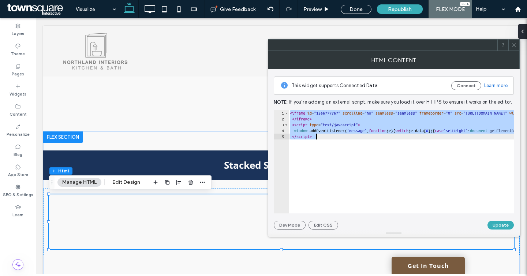
paste textarea "Cursor at row 5"
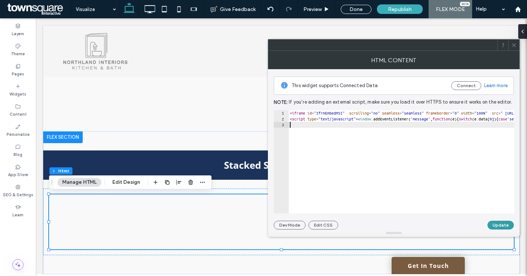
click at [494, 225] on button "Update" at bounding box center [501, 225] width 26 height 9
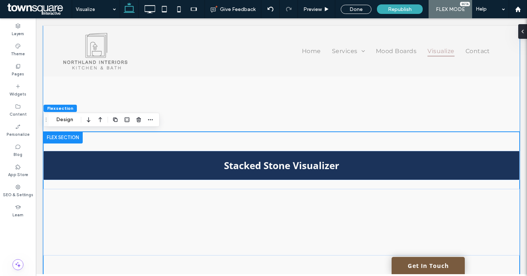
scroll to position [1021, 0]
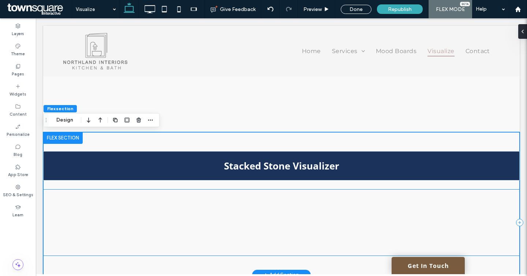
click at [102, 193] on div at bounding box center [281, 222] width 477 height 67
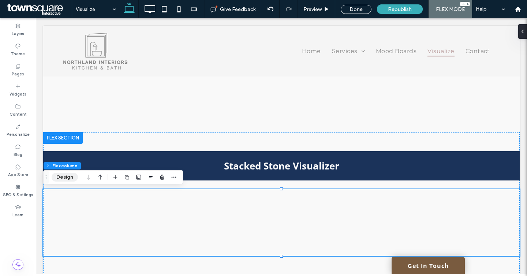
click at [63, 175] on button "Design" at bounding box center [65, 177] width 26 height 9
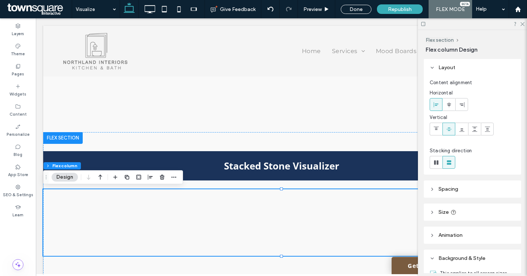
scroll to position [38, 0]
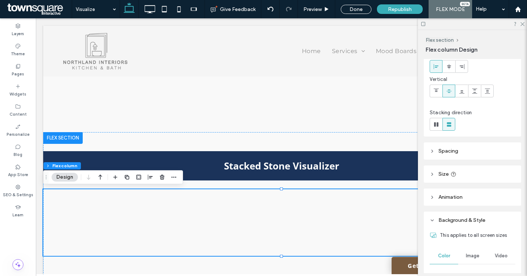
click at [433, 177] on header "Size" at bounding box center [472, 174] width 97 height 17
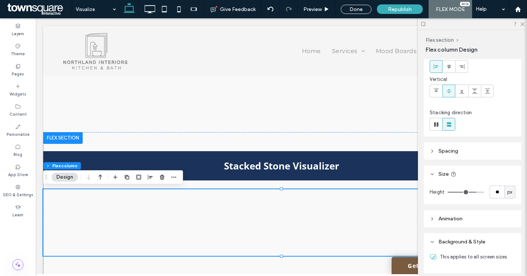
scroll to position [49, 0]
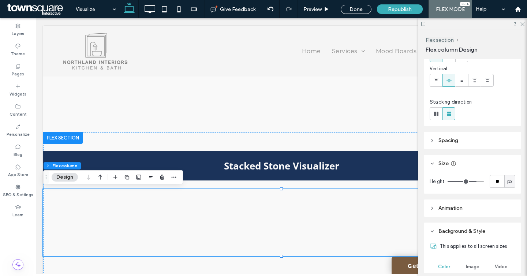
click at [508, 181] on span "px" at bounding box center [510, 181] width 5 height 7
type input "**"
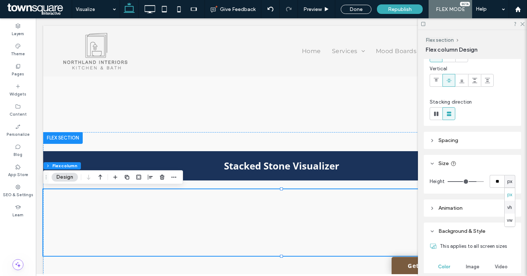
type input "**"
type input "***"
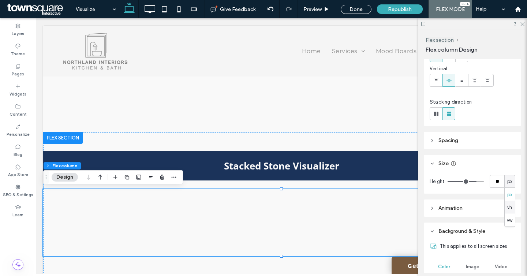
type input "***"
drag, startPoint x: 474, startPoint y: 181, endPoint x: 490, endPoint y: 181, distance: 16.1
click at [484, 181] on input "range" at bounding box center [466, 181] width 36 height 1
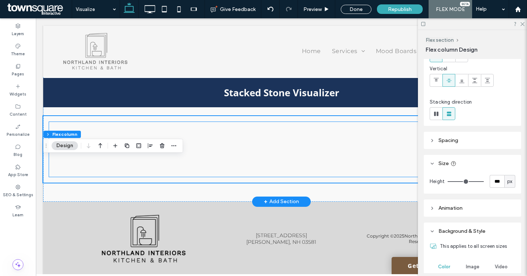
scroll to position [1101, 0]
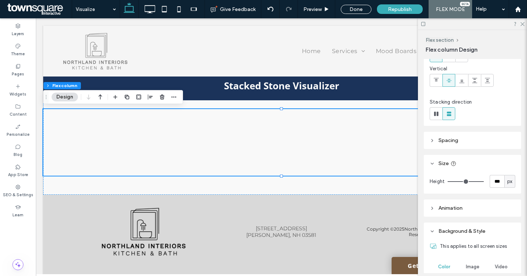
click at [509, 179] on span "px" at bounding box center [510, 181] width 5 height 7
click at [505, 219] on div "vw" at bounding box center [510, 220] width 10 height 13
type input "*"
type input "***"
click at [511, 184] on span "vw" at bounding box center [509, 181] width 5 height 7
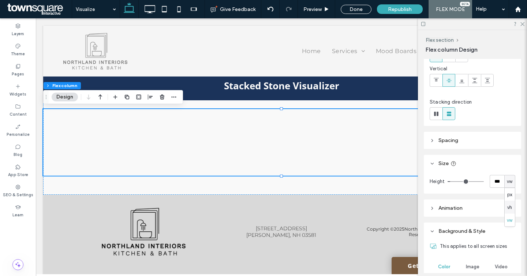
click at [510, 209] on span "vh" at bounding box center [510, 207] width 5 height 7
type input "**"
type input "****"
click at [510, 185] on div "vh" at bounding box center [510, 181] width 11 height 13
click at [510, 201] on div "vh" at bounding box center [510, 207] width 10 height 13
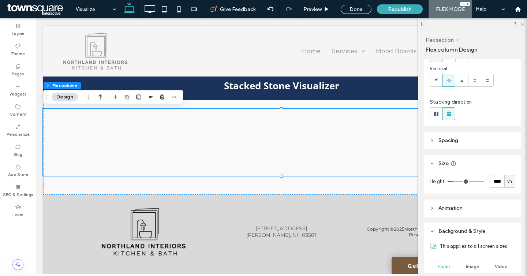
click at [508, 186] on div "vh" at bounding box center [510, 181] width 11 height 13
click at [508, 197] on span "px" at bounding box center [510, 194] width 5 height 7
type input "***"
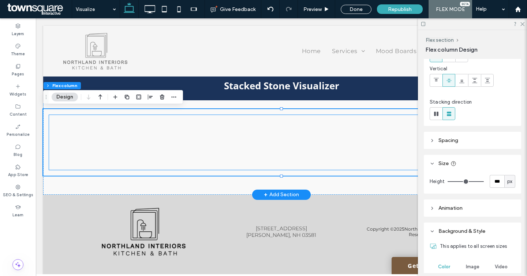
click at [350, 154] on div at bounding box center [281, 142] width 465 height 55
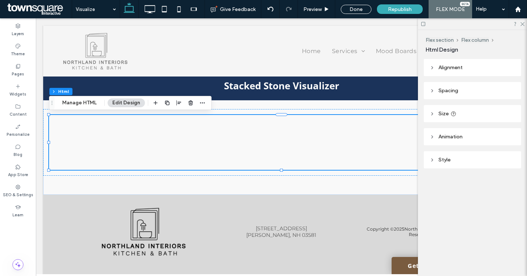
click at [438, 116] on header "Size" at bounding box center [472, 113] width 97 height 17
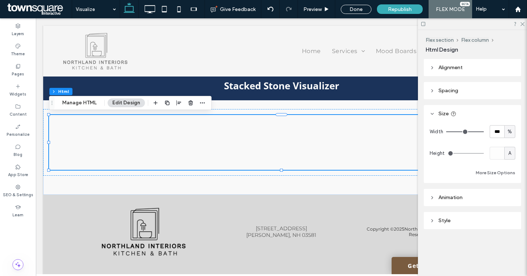
drag, startPoint x: 451, startPoint y: 153, endPoint x: 459, endPoint y: 153, distance: 7.7
click at [459, 153] on input "range" at bounding box center [466, 153] width 36 height 1
drag, startPoint x: 450, startPoint y: 153, endPoint x: 454, endPoint y: 153, distance: 3.7
click at [454, 153] on input "range" at bounding box center [466, 153] width 36 height 1
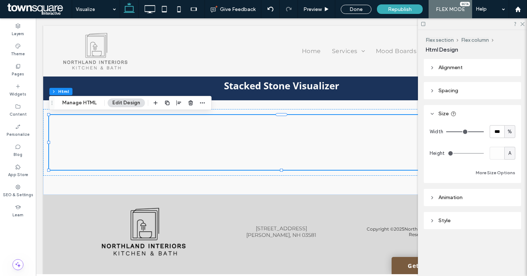
click at [511, 155] on span "A" at bounding box center [510, 153] width 3 height 7
click at [510, 169] on span "px" at bounding box center [510, 166] width 5 height 7
type input "***"
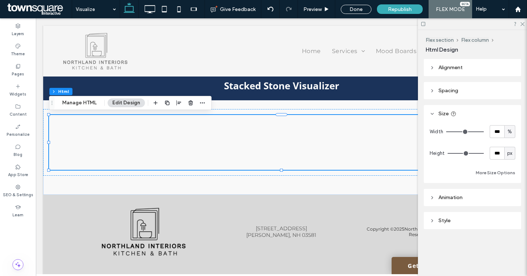
type input "***"
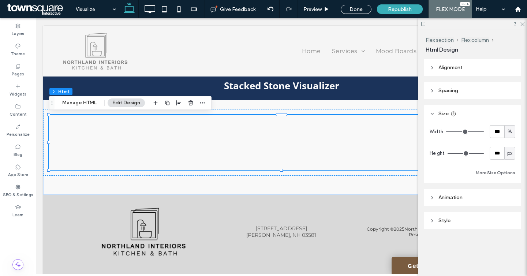
type input "***"
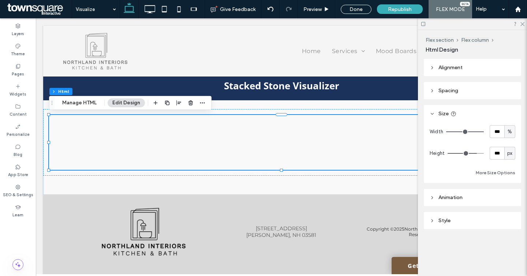
type input "***"
type input "**"
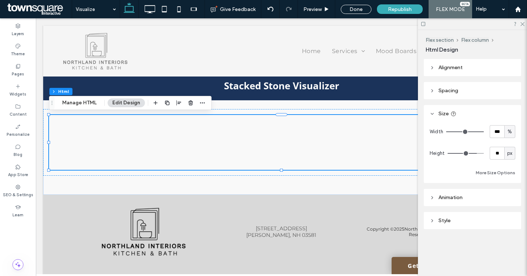
type input "**"
drag, startPoint x: 482, startPoint y: 153, endPoint x: 470, endPoint y: 153, distance: 12.1
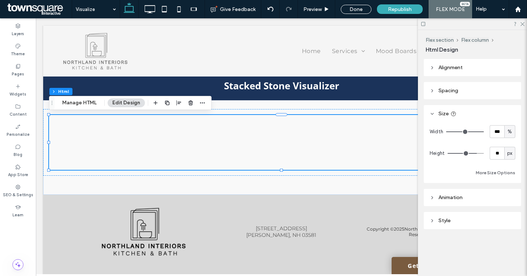
click at [470, 153] on input "range" at bounding box center [466, 153] width 36 height 1
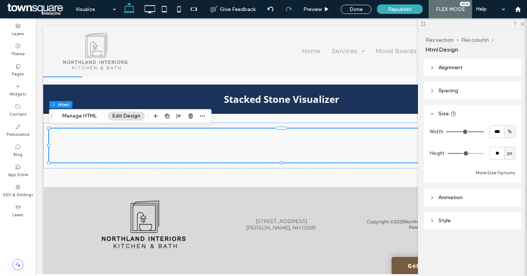
type input "**"
type input "***"
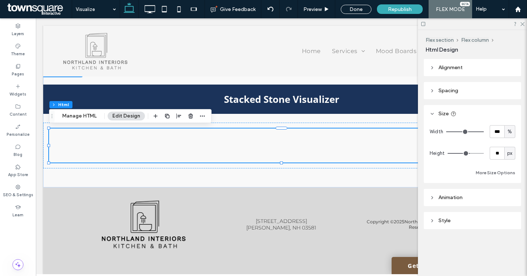
type input "***"
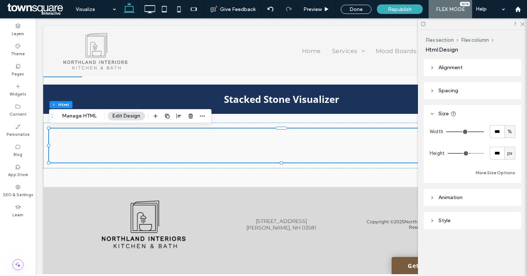
type input "***"
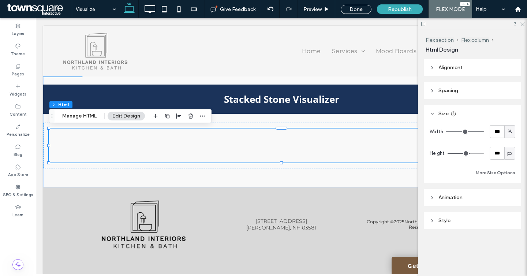
type input "***"
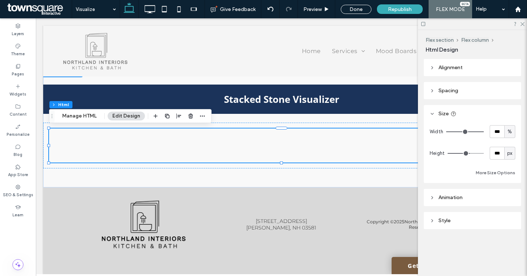
type input "***"
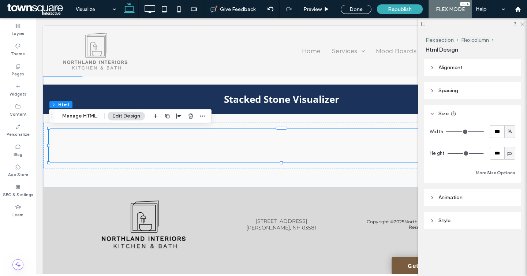
type input "***"
drag, startPoint x: 470, startPoint y: 153, endPoint x: 481, endPoint y: 155, distance: 11.4
click at [481, 154] on input "range" at bounding box center [466, 153] width 36 height 1
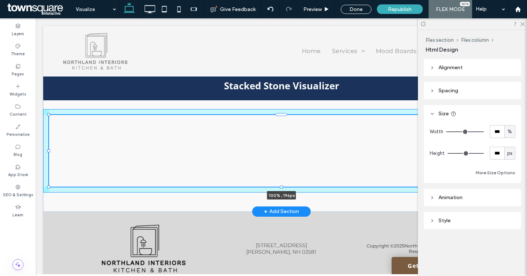
drag, startPoint x: 282, startPoint y: 171, endPoint x: 282, endPoint y: 200, distance: 28.6
click at [282, 200] on div "Stacked Stone Visualizer 100% , 196px" at bounding box center [281, 132] width 477 height 160
type input "***"
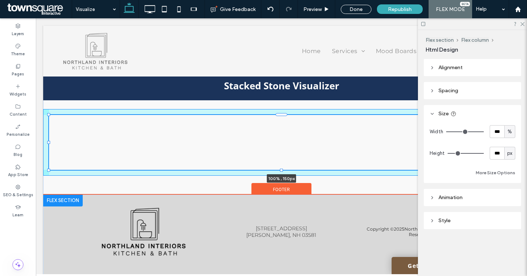
drag, startPoint x: 281, startPoint y: 226, endPoint x: 268, endPoint y: 197, distance: 31.5
type input "***"
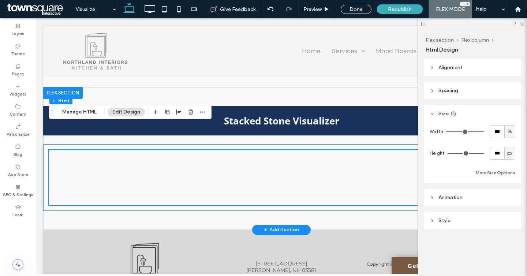
scroll to position [1053, 0]
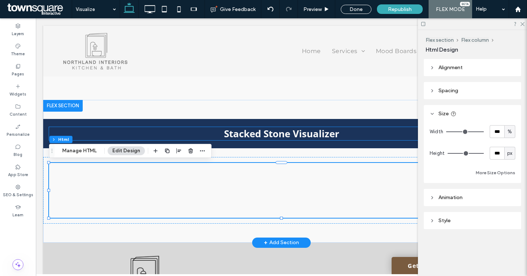
click at [263, 133] on strong "Stacked Stone Visualizer" at bounding box center [281, 133] width 115 height 13
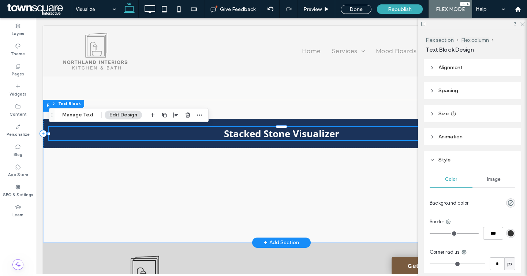
click at [263, 133] on strong "Stacked Stone Visualizer" at bounding box center [281, 133] width 115 height 13
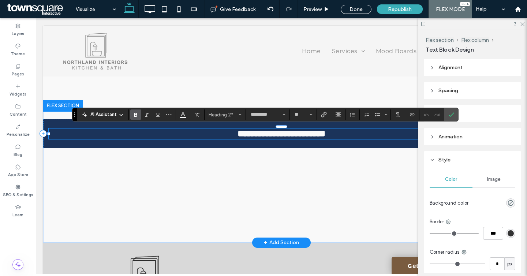
click at [274, 136] on strong "**********" at bounding box center [282, 133] width 88 height 9
drag, startPoint x: 289, startPoint y: 135, endPoint x: 223, endPoint y: 134, distance: 65.9
click at [238, 134] on strong "**********" at bounding box center [282, 133] width 88 height 9
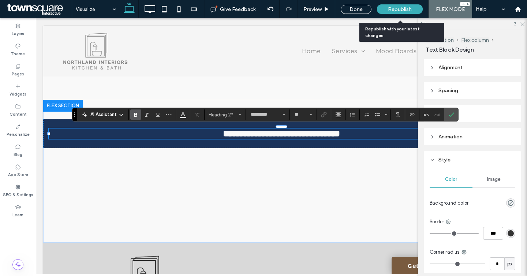
click at [405, 11] on span "Republish" at bounding box center [400, 9] width 24 height 6
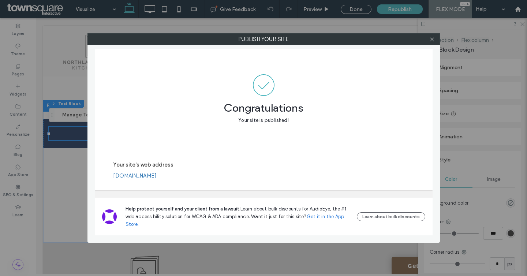
click at [157, 174] on link "[DOMAIN_NAME]" at bounding box center [135, 176] width 44 height 7
click at [435, 40] on icon at bounding box center [432, 39] width 5 height 5
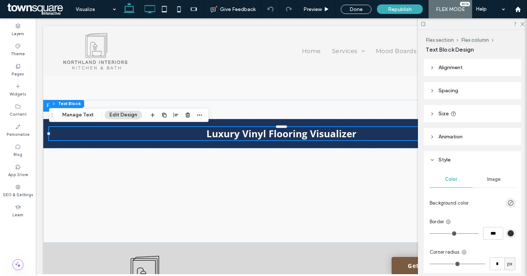
click at [153, 10] on icon at bounding box center [149, 9] width 15 height 15
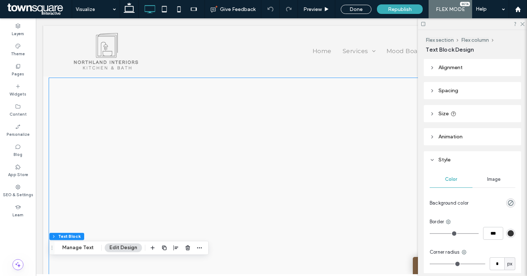
scroll to position [0, 0]
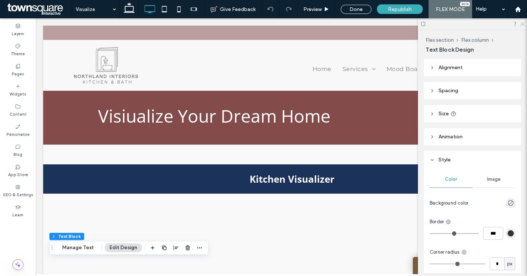
click at [521, 24] on icon at bounding box center [522, 23] width 5 height 5
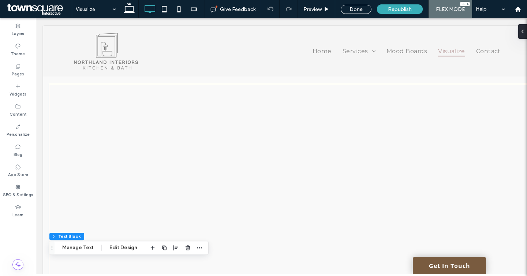
scroll to position [112, 0]
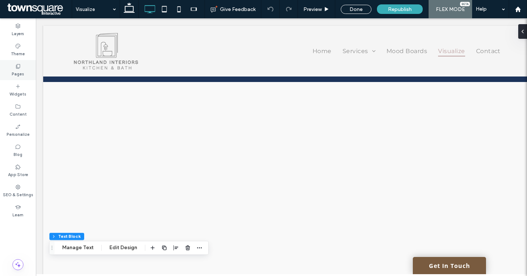
click at [15, 65] on div "Pages" at bounding box center [18, 70] width 36 height 20
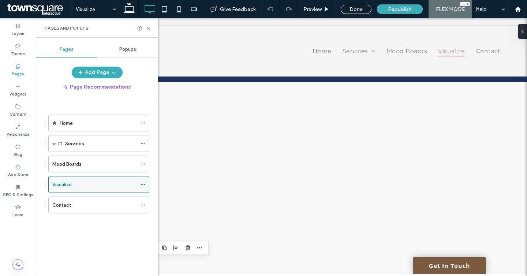
click at [142, 187] on icon at bounding box center [142, 184] width 5 height 5
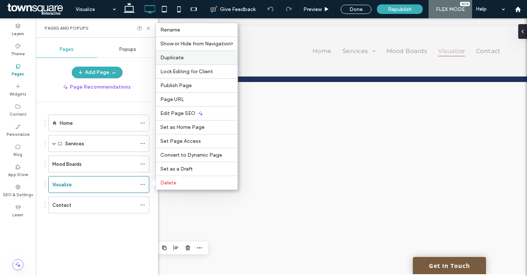
click at [172, 58] on span "Duplicate" at bounding box center [171, 58] width 23 height 6
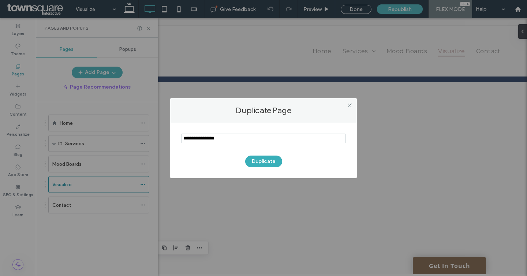
click at [202, 141] on input "notEmpty" at bounding box center [263, 139] width 165 height 10
type input "**********"
click at [259, 160] on button "Duplicate" at bounding box center [263, 162] width 37 height 12
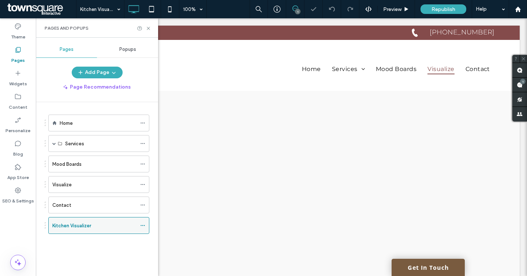
click at [143, 225] on icon at bounding box center [142, 225] width 5 height 5
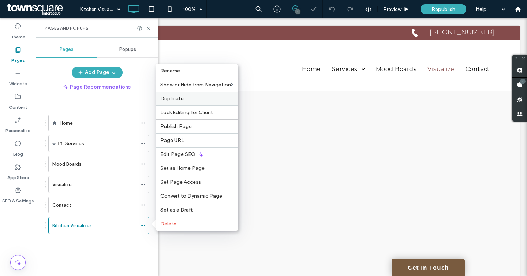
click at [177, 102] on div "Duplicate" at bounding box center [197, 99] width 82 height 14
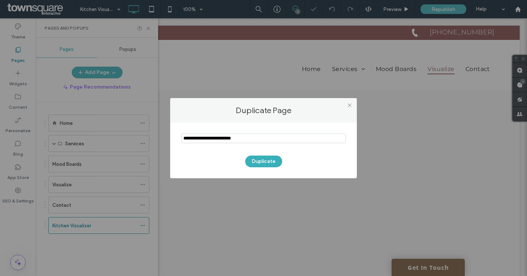
click at [209, 134] on input "notEmpty" at bounding box center [263, 139] width 165 height 10
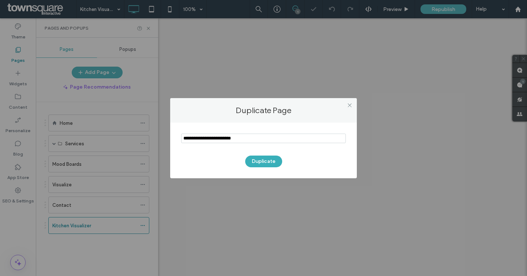
click at [209, 134] on input "notEmpty" at bounding box center [263, 139] width 165 height 10
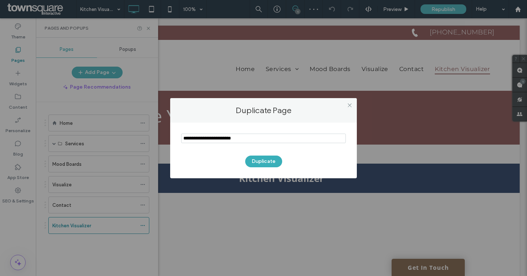
click at [209, 134] on input "notEmpty" at bounding box center [263, 139] width 165 height 10
type input "**********"
click at [257, 162] on button "Duplicate" at bounding box center [263, 162] width 37 height 12
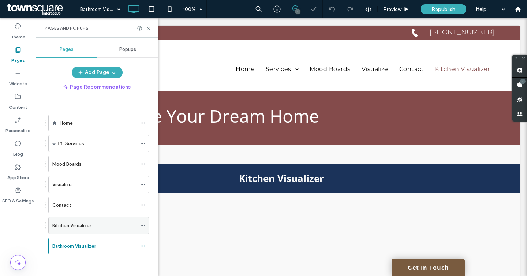
click at [72, 226] on label "Kitchen Visualizer" at bounding box center [71, 225] width 39 height 13
click at [72, 226] on div at bounding box center [263, 138] width 527 height 276
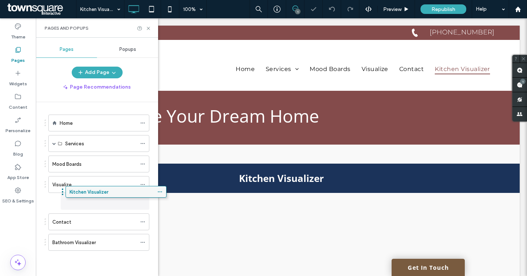
drag, startPoint x: 102, startPoint y: 221, endPoint x: 119, endPoint y: 189, distance: 35.6
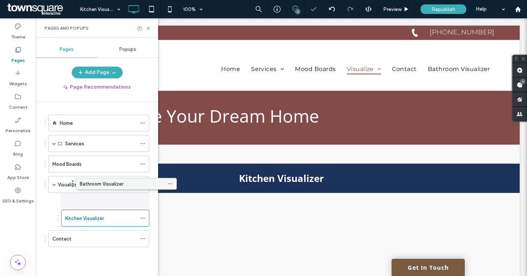
drag, startPoint x: 84, startPoint y: 243, endPoint x: 112, endPoint y: 187, distance: 62.4
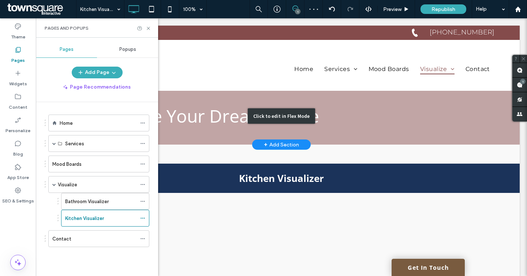
click at [221, 129] on div "Click to edit in Flex Mode" at bounding box center [281, 116] width 477 height 58
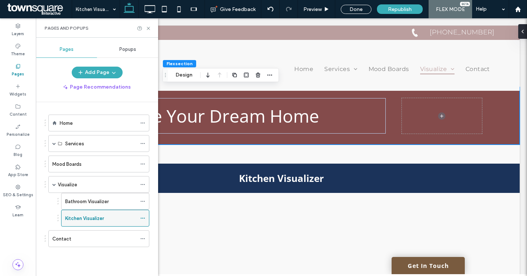
click at [112, 222] on div "Kitchen Visualizer" at bounding box center [100, 218] width 71 height 16
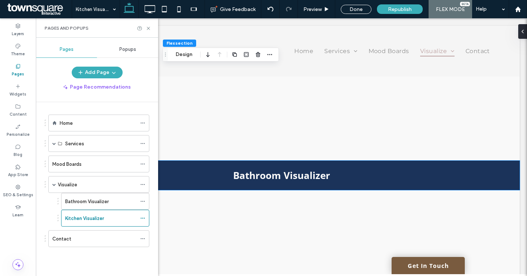
click at [193, 168] on div "Bathroom Visualizer" at bounding box center [281, 175] width 477 height 29
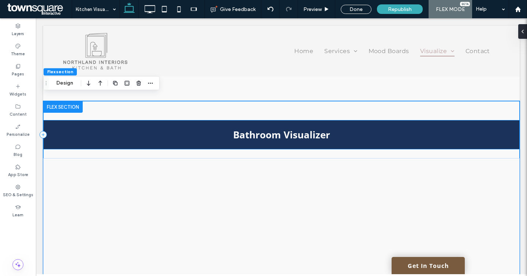
scroll to position [504, 0]
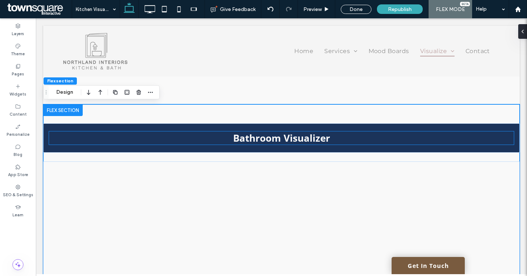
click at [79, 136] on h2 "Bathroom Visualizer" at bounding box center [281, 138] width 465 height 13
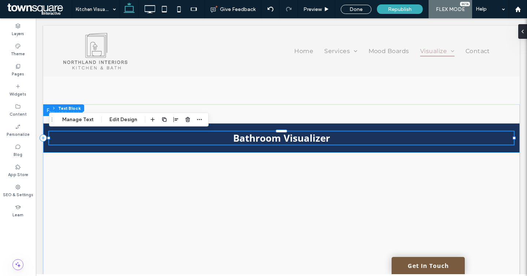
click at [44, 127] on div "Bathroom Visualizer" at bounding box center [281, 137] width 477 height 29
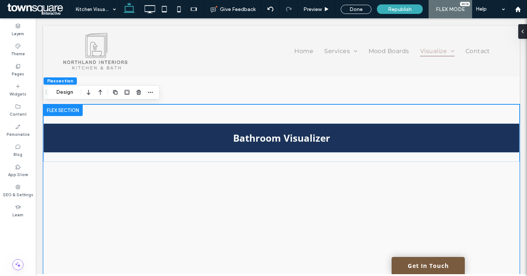
click at [144, 92] on div at bounding box center [133, 92] width 44 height 13
click at [139, 92] on use "button" at bounding box center [139, 92] width 4 height 5
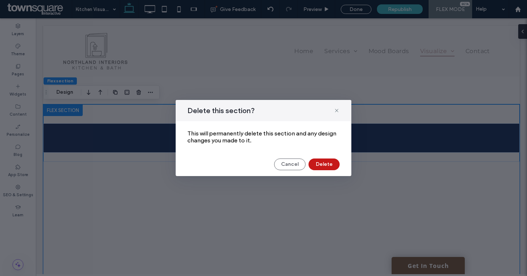
click at [320, 166] on button "Delete" at bounding box center [324, 165] width 31 height 12
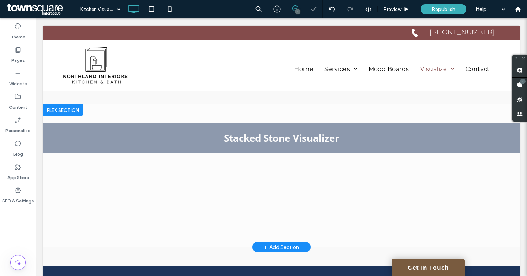
click at [73, 107] on div at bounding box center [63, 110] width 40 height 12
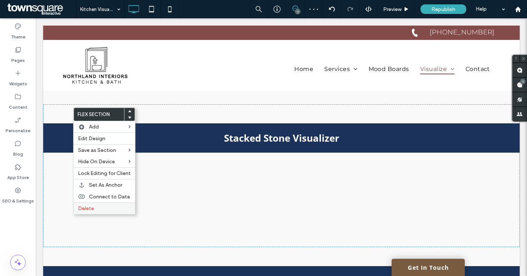
click at [95, 208] on label "Delete" at bounding box center [104, 208] width 53 height 6
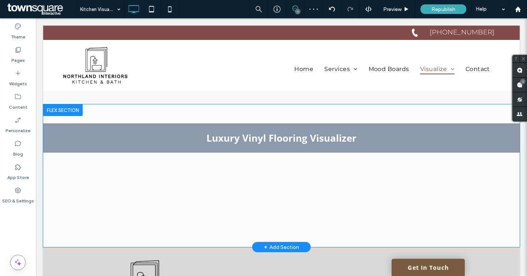
click at [60, 111] on div at bounding box center [63, 110] width 40 height 12
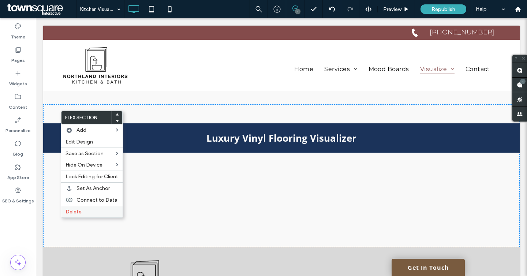
click at [80, 211] on span "Delete" at bounding box center [74, 212] width 16 height 6
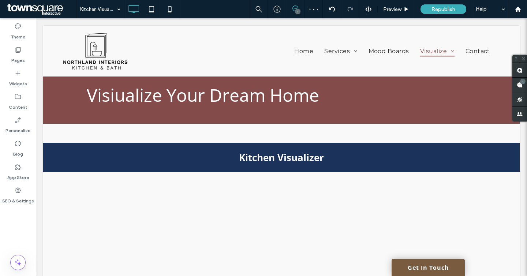
scroll to position [0, 0]
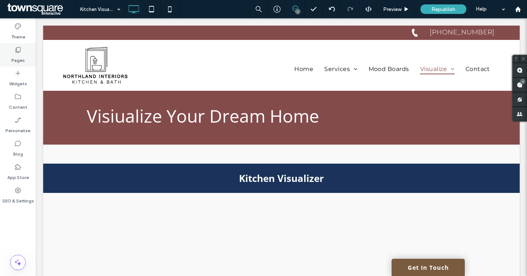
click at [18, 62] on label "Pages" at bounding box center [18, 58] width 14 height 10
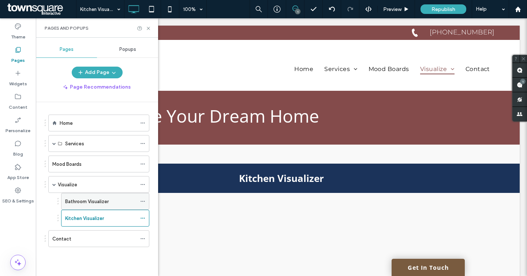
click at [82, 204] on label "Bathroom Visualizer" at bounding box center [87, 201] width 44 height 13
click at [149, 27] on icon at bounding box center [148, 28] width 5 height 5
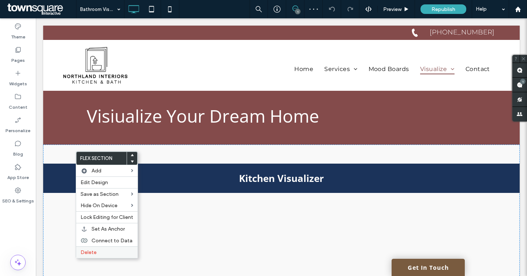
click at [93, 251] on span "Delete" at bounding box center [89, 252] width 16 height 6
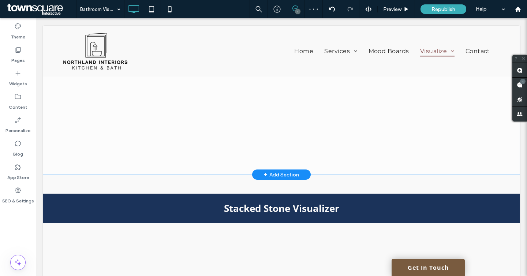
scroll to position [388, 0]
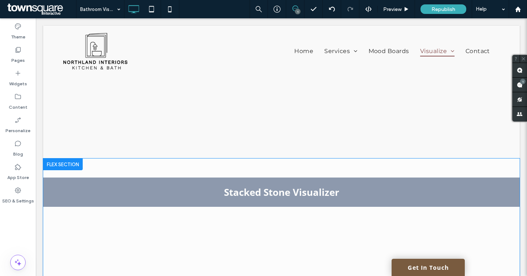
click at [72, 164] on div at bounding box center [63, 165] width 40 height 12
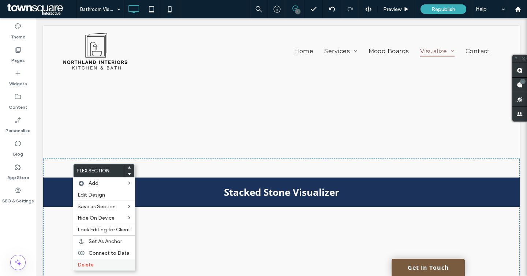
click at [85, 265] on span "Delete" at bounding box center [86, 265] width 16 height 6
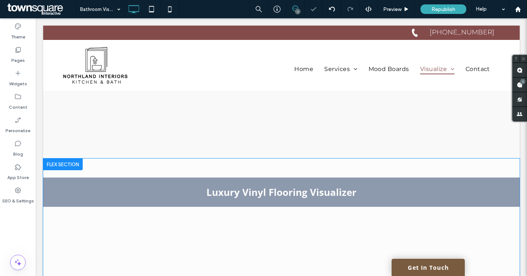
click at [69, 163] on div at bounding box center [63, 165] width 40 height 12
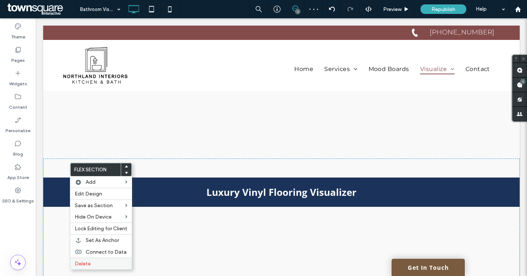
click at [80, 264] on span "Delete" at bounding box center [83, 264] width 16 height 6
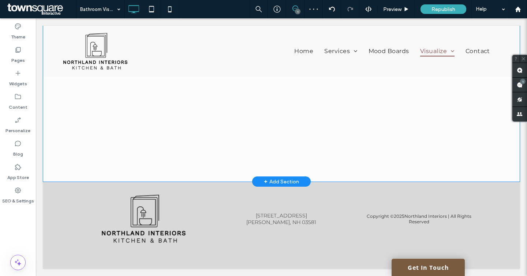
scroll to position [193, 0]
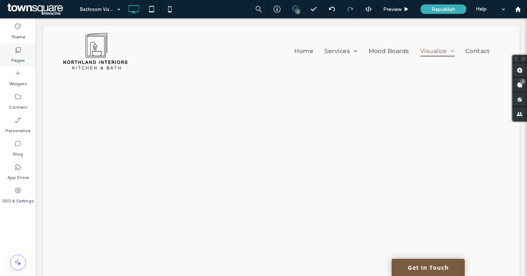
click at [15, 60] on label "Pages" at bounding box center [18, 58] width 14 height 10
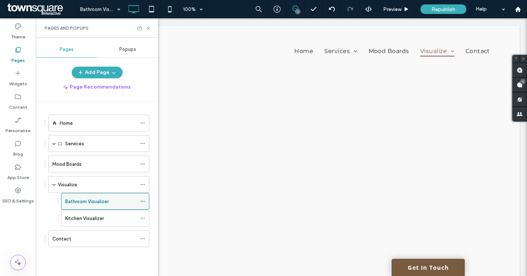
click at [143, 200] on icon at bounding box center [142, 201] width 5 height 5
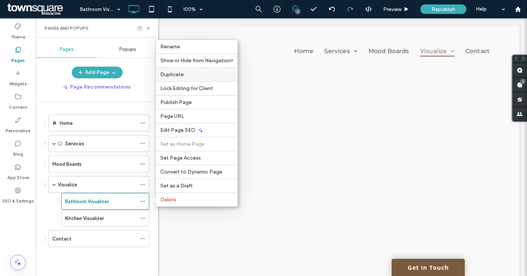
click at [168, 80] on div "Duplicate" at bounding box center [197, 74] width 82 height 14
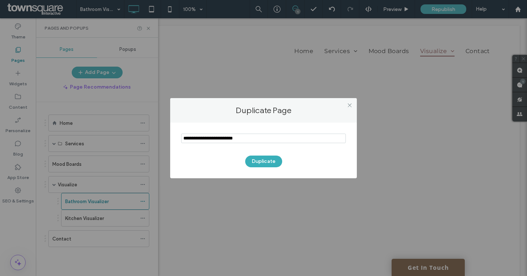
click at [204, 135] on input "notEmpty" at bounding box center [263, 139] width 165 height 10
type input "**********"
click at [259, 159] on button "Duplicate" at bounding box center [263, 162] width 37 height 12
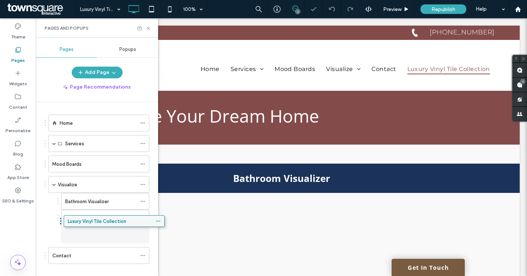
drag, startPoint x: 79, startPoint y: 262, endPoint x: 95, endPoint y: 227, distance: 38.7
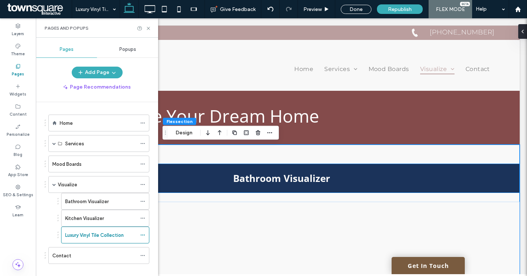
click at [234, 170] on div "Bathroom Visualizer" at bounding box center [281, 178] width 477 height 29
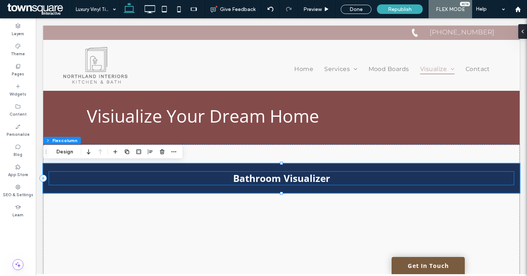
click at [240, 178] on strong "Bathroom Visualizer" at bounding box center [281, 178] width 97 height 13
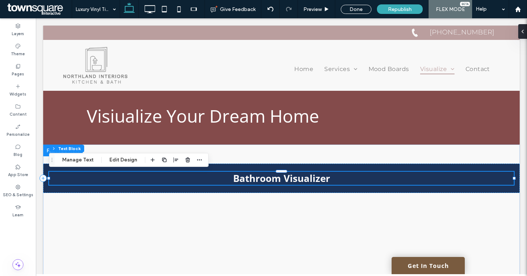
click at [240, 178] on strong "Bathroom Visualizer" at bounding box center [281, 178] width 97 height 13
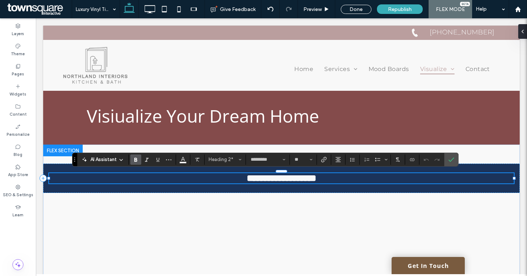
paste div
type input "*****"
type input "**"
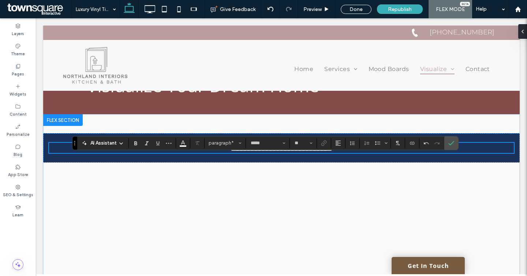
scroll to position [33, 0]
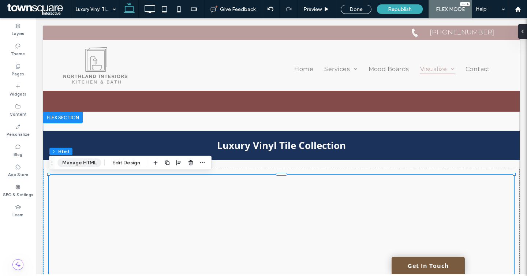
click at [82, 162] on button "Manage HTML" at bounding box center [80, 163] width 44 height 9
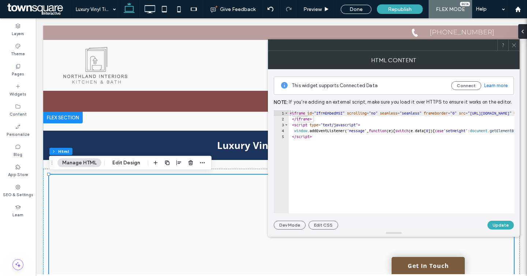
click at [330, 147] on div "< iframe id = "IfrmEmbedMSI" scrolling = "no" seamless = "seamless" frameborder…" at bounding box center [496, 167] width 414 height 115
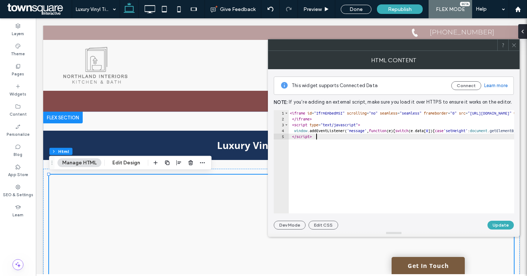
type textarea "**********"
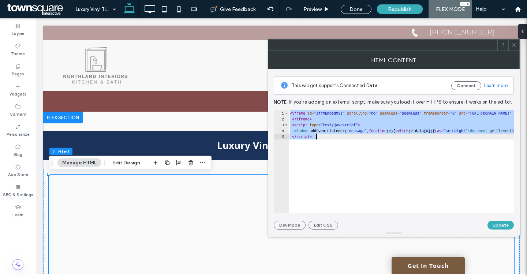
paste textarea "Cursor at row 5"
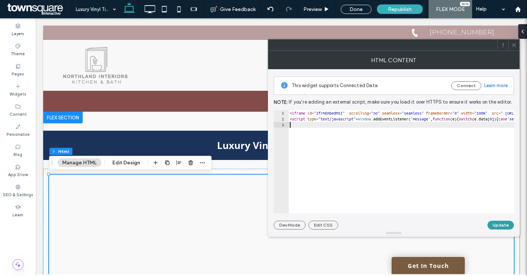
click at [504, 226] on button "Update" at bounding box center [501, 225] width 26 height 9
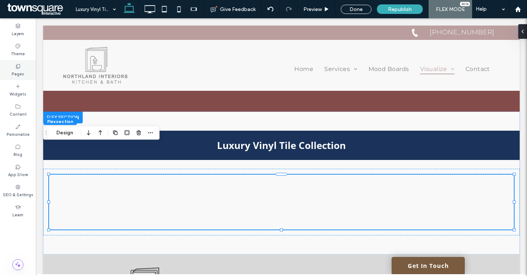
click at [20, 68] on icon at bounding box center [18, 66] width 6 height 6
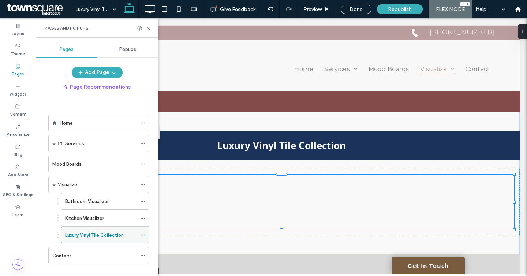
click at [142, 235] on use at bounding box center [143, 235] width 4 height 1
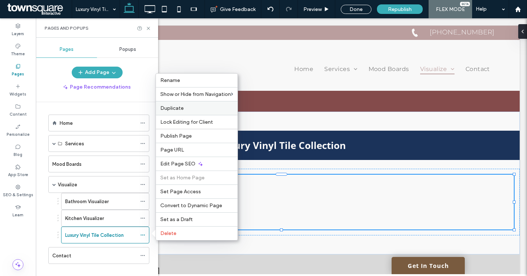
click at [177, 111] on span "Duplicate" at bounding box center [171, 108] width 23 height 6
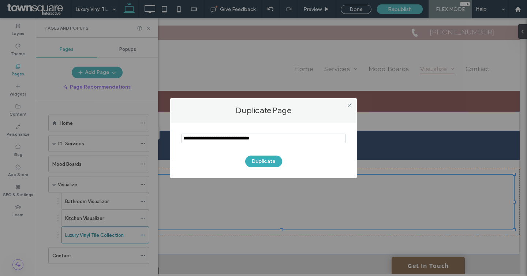
click at [219, 142] on input "notEmpty" at bounding box center [263, 139] width 165 height 10
type input "**********"
click at [260, 160] on button "Duplicate" at bounding box center [263, 162] width 37 height 12
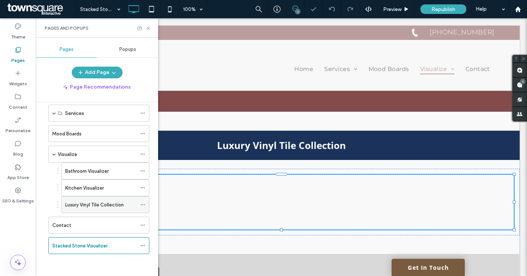
scroll to position [27, 0]
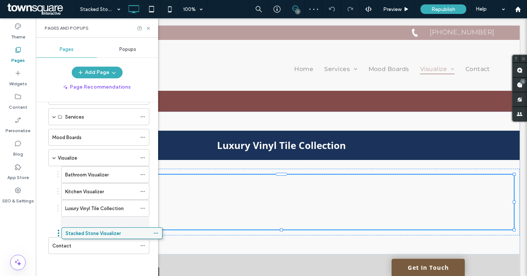
drag, startPoint x: 84, startPoint y: 244, endPoint x: 96, endPoint y: 229, distance: 19.2
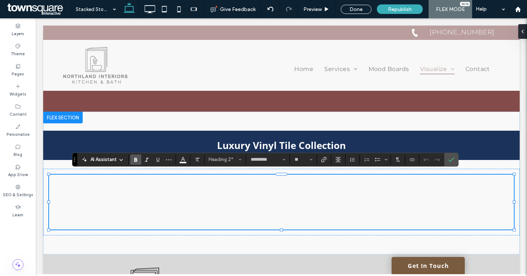
type input "*****"
type input "**"
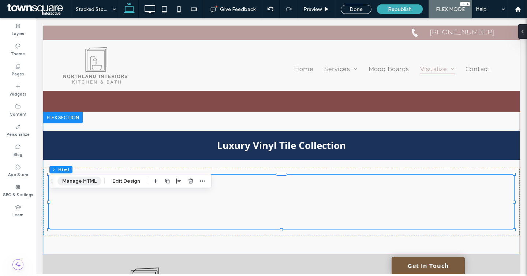
click at [78, 179] on button "Manage HTML" at bounding box center [80, 181] width 44 height 9
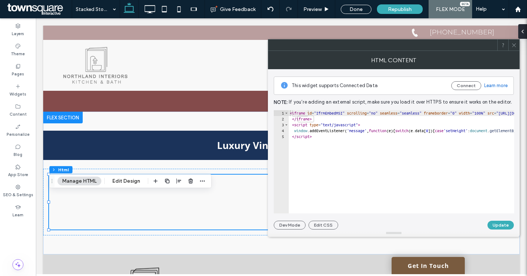
click at [338, 141] on div "< iframe id = "IfrmEmbedMSI" scrolling = "no" seamless = "seamless" frameborder…" at bounding box center [504, 167] width 430 height 115
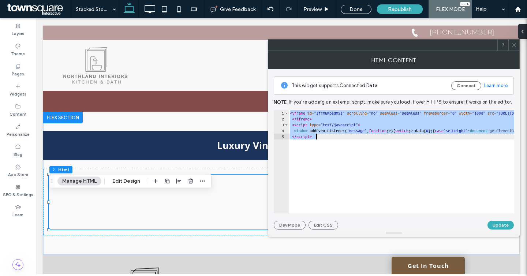
paste textarea "**********"
type textarea "**********"
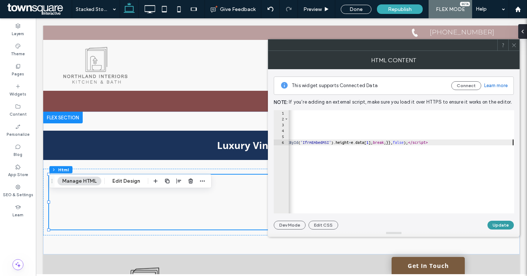
click at [495, 226] on button "Update" at bounding box center [501, 225] width 26 height 9
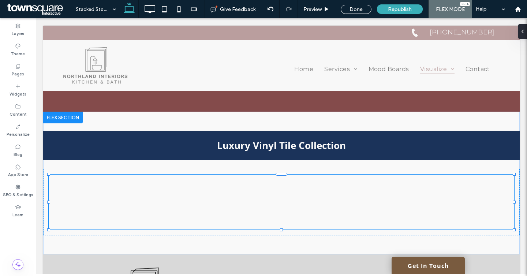
type input "****"
click at [17, 70] on label "Pages" at bounding box center [18, 73] width 12 height 8
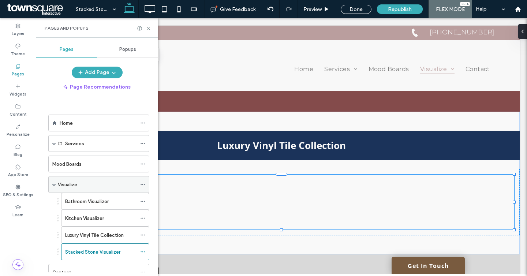
click at [73, 181] on label "Visualize" at bounding box center [67, 184] width 19 height 13
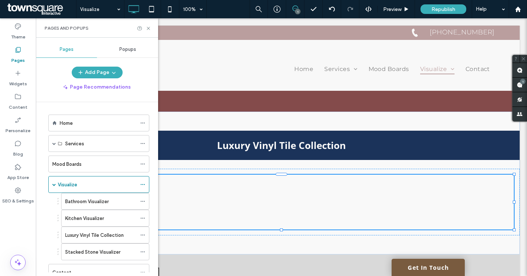
click at [151, 29] on div "Visualize 100% 1 Preview Republish Help Site Comments Team & Clients Automate n…" at bounding box center [263, 138] width 527 height 276
click at [151, 29] on icon at bounding box center [148, 28] width 5 height 5
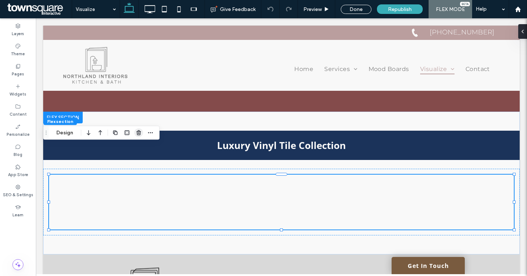
click at [140, 136] on span "button" at bounding box center [138, 133] width 9 height 9
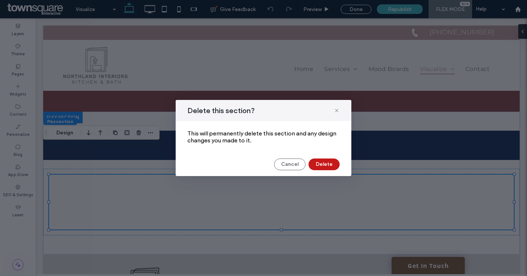
click at [319, 164] on button "Delete" at bounding box center [324, 165] width 31 height 12
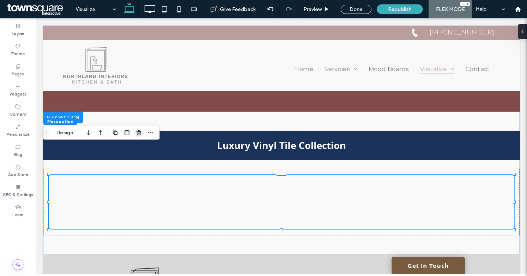
click at [140, 134] on use "button" at bounding box center [139, 132] width 4 height 5
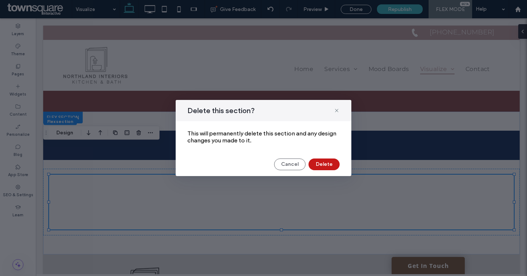
click at [329, 164] on button "Delete" at bounding box center [324, 165] width 31 height 12
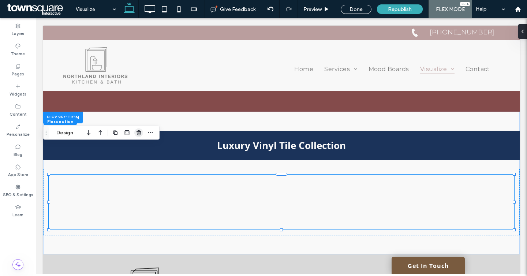
click at [140, 130] on icon "button" at bounding box center [139, 133] width 6 height 6
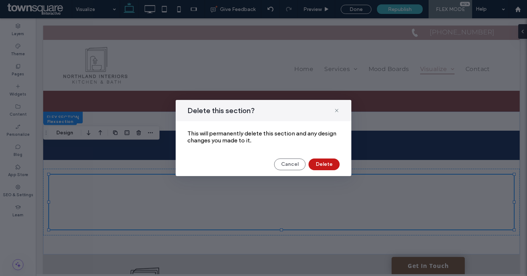
click at [323, 168] on button "Delete" at bounding box center [324, 165] width 31 height 12
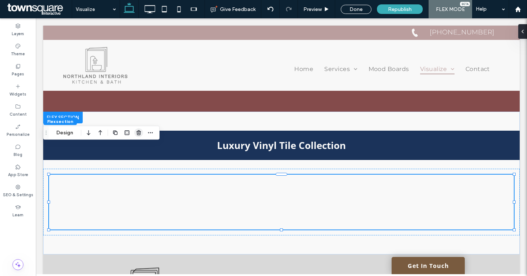
click at [135, 132] on span "button" at bounding box center [138, 133] width 9 height 9
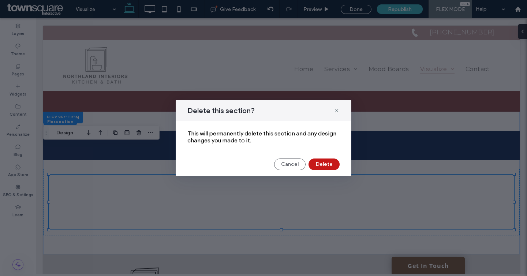
click at [323, 162] on button "Delete" at bounding box center [324, 165] width 31 height 12
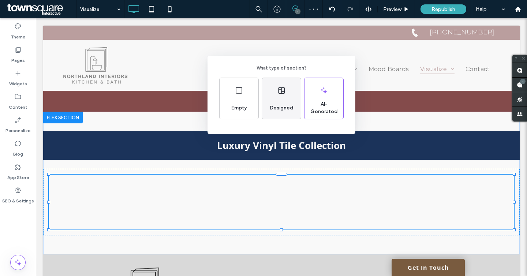
click at [278, 95] on div "Designed" at bounding box center [281, 98] width 39 height 41
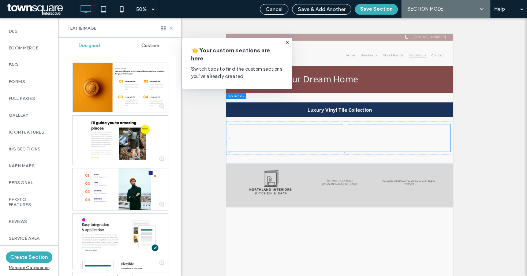
scroll to position [497, 0]
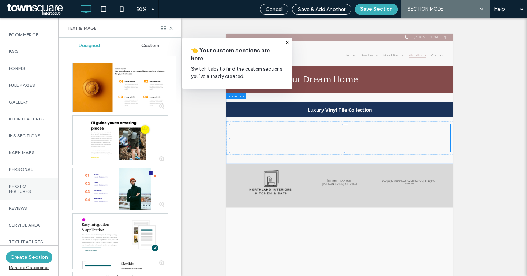
click at [21, 184] on label "Photo Features" at bounding box center [29, 189] width 41 height 10
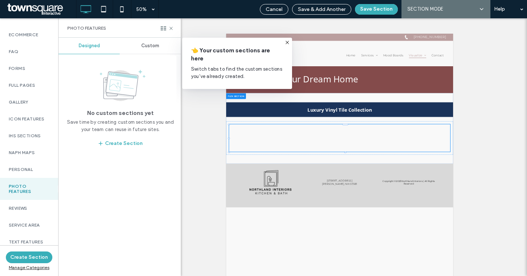
click at [148, 47] on span "Custom" at bounding box center [150, 46] width 18 height 6
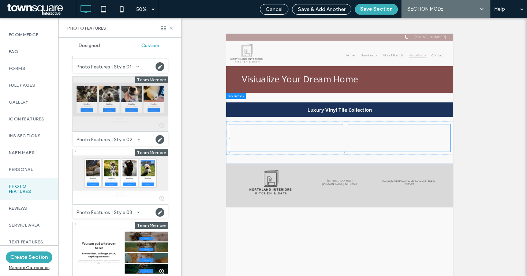
scroll to position [53, 0]
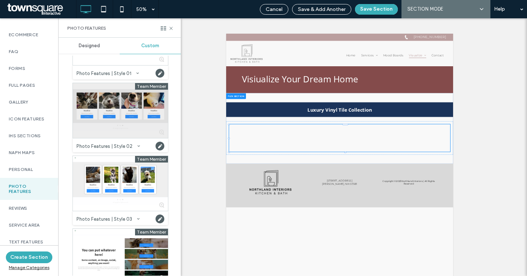
click at [115, 102] on div at bounding box center [120, 110] width 95 height 55
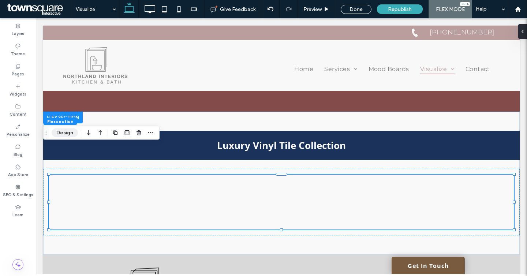
click at [63, 129] on button "Design" at bounding box center [65, 133] width 26 height 9
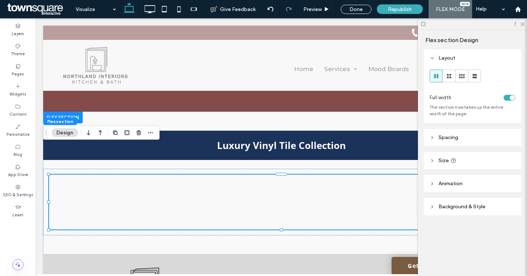
click at [460, 207] on span "Background & Style" at bounding box center [462, 207] width 47 height 6
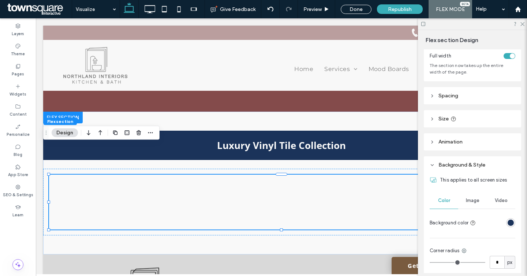
scroll to position [45, 0]
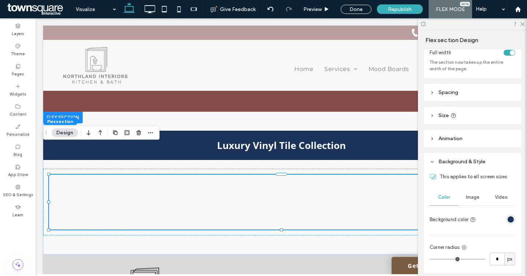
click at [513, 215] on div at bounding box center [511, 219] width 9 height 9
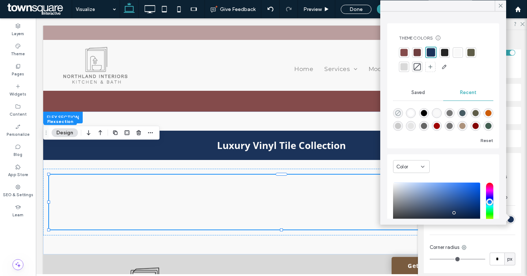
click at [396, 110] on icon "rgba(0, 0, 0, 0)" at bounding box center [398, 113] width 6 height 6
type input "*******"
type input "*"
type input "**"
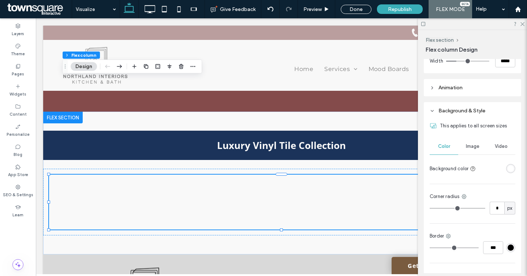
scroll to position [216, 0]
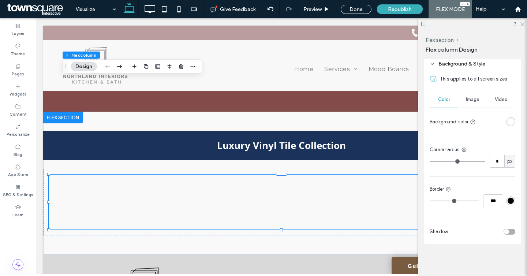
click at [510, 233] on div "toggle" at bounding box center [510, 232] width 12 height 6
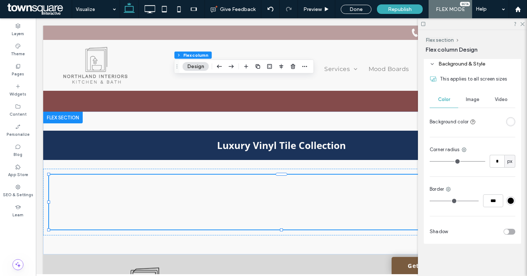
click at [508, 234] on div "toggle" at bounding box center [510, 232] width 12 height 6
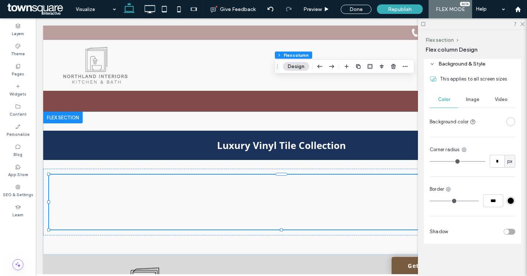
click at [506, 234] on div "toggle" at bounding box center [506, 231] width 5 height 5
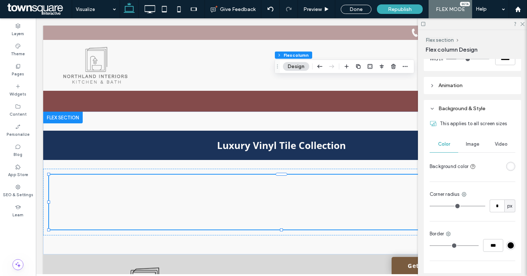
scroll to position [190, 0]
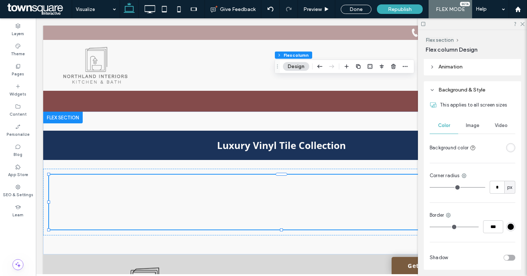
click at [511, 259] on div "toggle" at bounding box center [510, 258] width 12 height 6
click at [522, 23] on use at bounding box center [523, 24] width 4 height 4
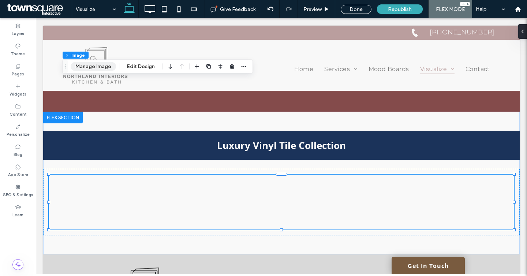
click at [78, 64] on button "Manage Image" at bounding box center [93, 66] width 45 height 9
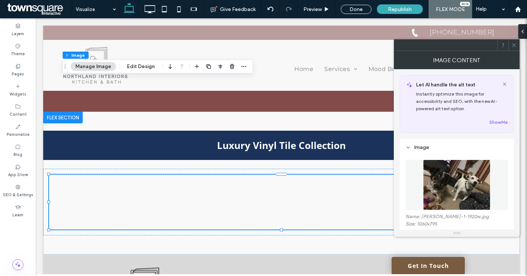
click at [450, 188] on img at bounding box center [456, 185] width 67 height 51
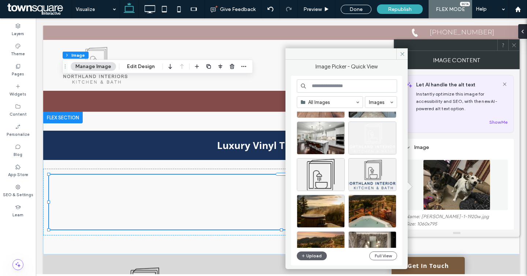
scroll to position [440, 0]
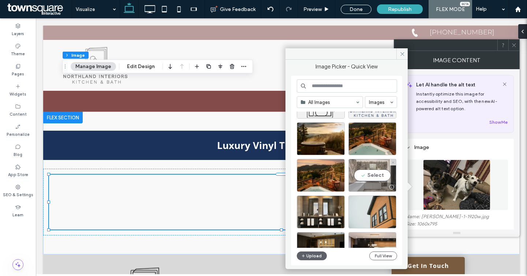
click at [369, 173] on div "Select" at bounding box center [373, 175] width 48 height 33
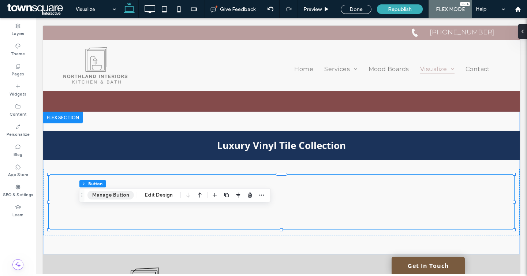
click at [117, 196] on button "Manage Button" at bounding box center [111, 195] width 47 height 9
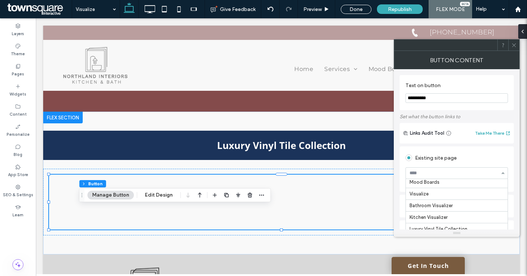
scroll to position [77, 0]
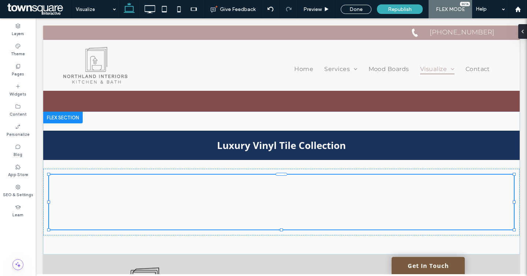
type input "*********"
type input "**"
click at [206, 68] on button "Manage Image" at bounding box center [205, 66] width 45 height 9
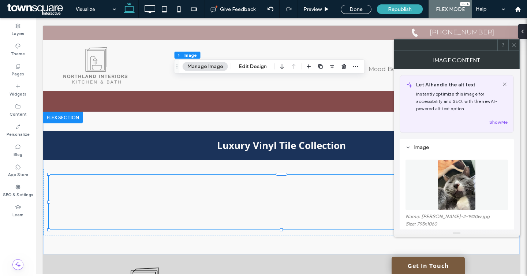
click at [446, 184] on figure at bounding box center [457, 185] width 103 height 51
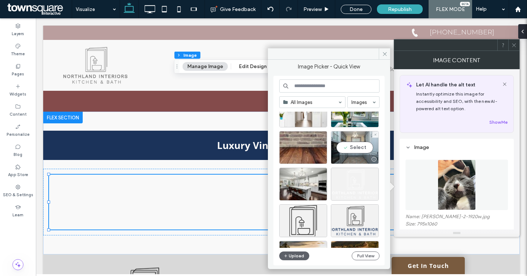
scroll to position [330, 0]
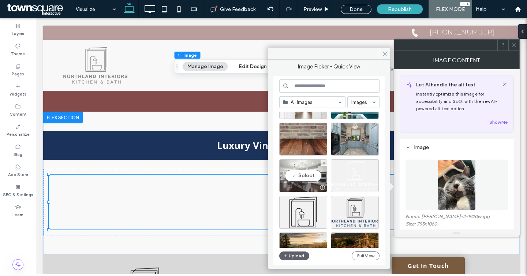
click at [307, 171] on div "Select" at bounding box center [303, 175] width 48 height 33
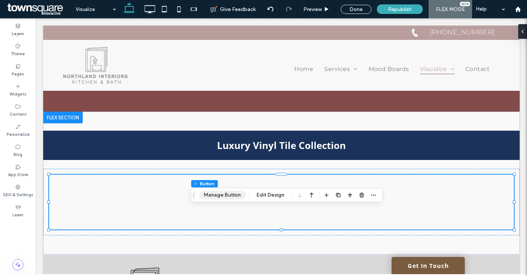
click at [210, 191] on button "Manage Button" at bounding box center [222, 195] width 47 height 9
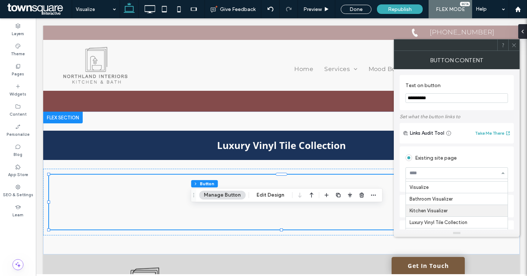
scroll to position [84, 0]
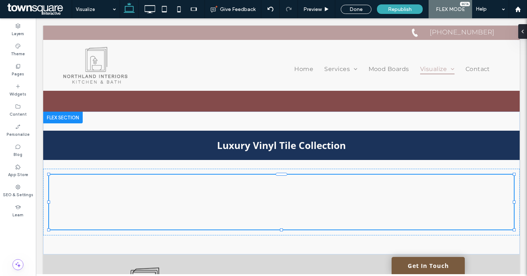
type input "*********"
type input "**"
click at [326, 194] on button "Manage Button" at bounding box center [334, 195] width 47 height 9
click at [372, 191] on button "Manage Button" at bounding box center [365, 195] width 47 height 9
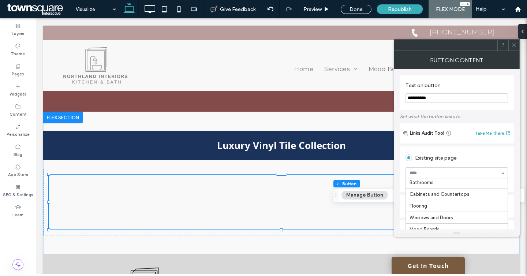
scroll to position [0, 0]
click at [502, 172] on div "Home Kitchens Bathrooms Cabinets and Countertops Flooring Windows and Doors Moo…" at bounding box center [457, 173] width 103 height 12
click at [514, 45] on icon at bounding box center [514, 44] width 5 height 5
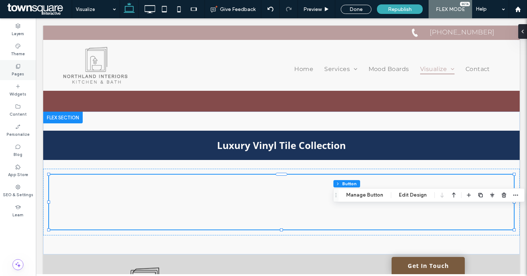
click at [22, 74] on label "Pages" at bounding box center [18, 73] width 12 height 8
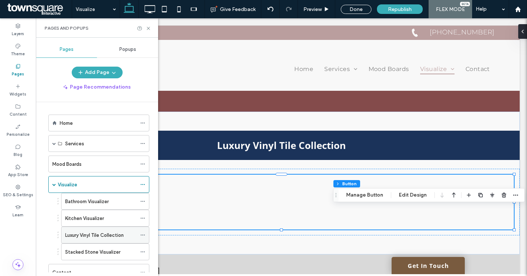
scroll to position [27, 0]
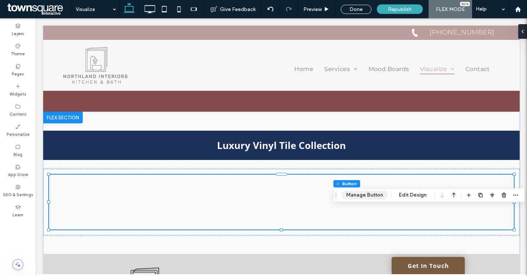
click at [382, 195] on button "Manage Button" at bounding box center [365, 195] width 47 height 9
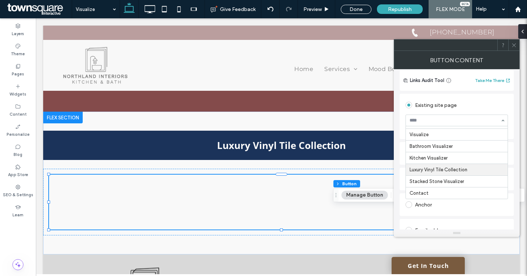
scroll to position [52, 0]
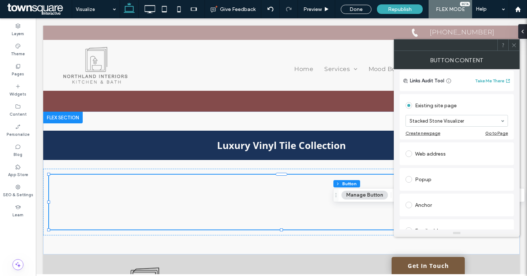
click at [513, 47] on icon at bounding box center [514, 44] width 5 height 5
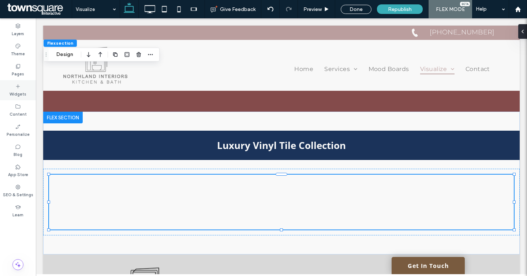
click at [14, 81] on div "Widgets" at bounding box center [18, 90] width 36 height 20
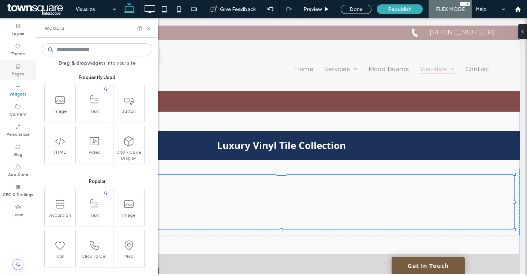
click at [17, 70] on label "Pages" at bounding box center [18, 73] width 12 height 8
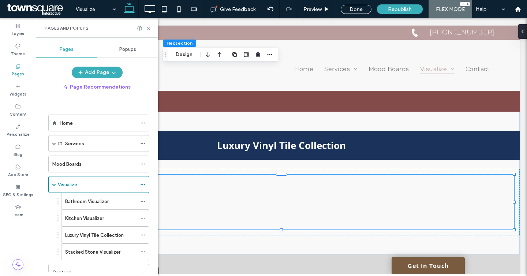
scroll to position [0, 0]
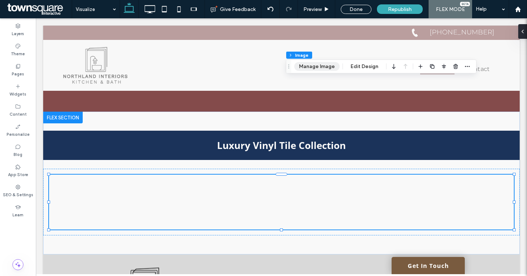
click at [303, 67] on button "Manage Image" at bounding box center [317, 66] width 45 height 9
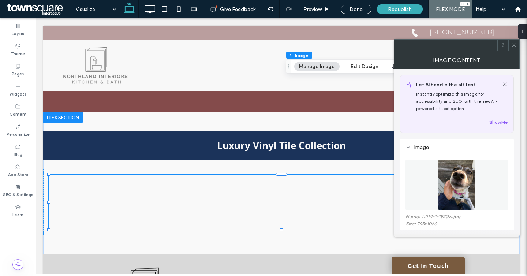
click at [459, 164] on figure at bounding box center [457, 185] width 103 height 51
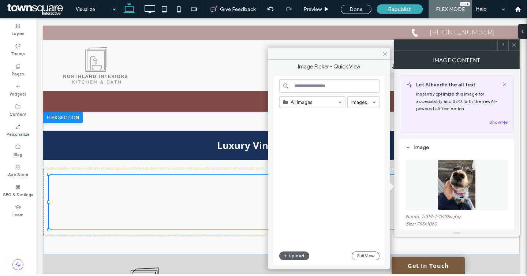
scroll to position [718, 0]
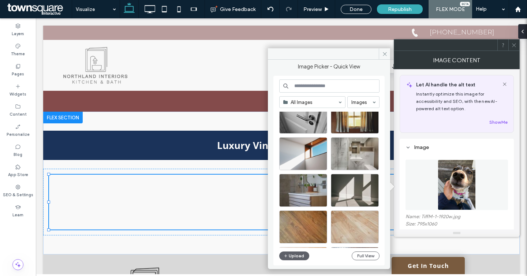
click at [313, 85] on input at bounding box center [329, 85] width 100 height 13
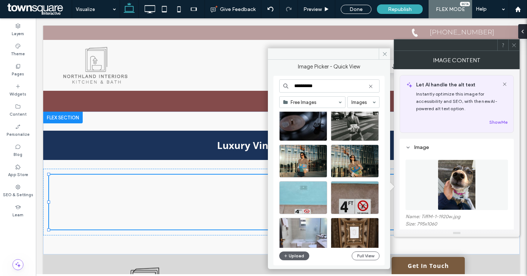
scroll to position [0, 0]
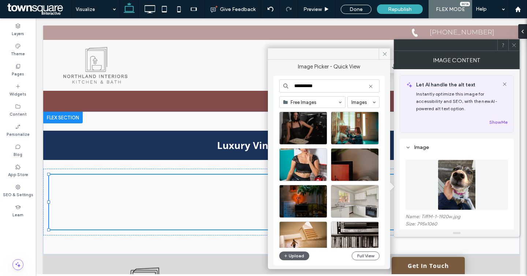
click at [301, 86] on input "**********" at bounding box center [329, 85] width 100 height 13
type input "*"
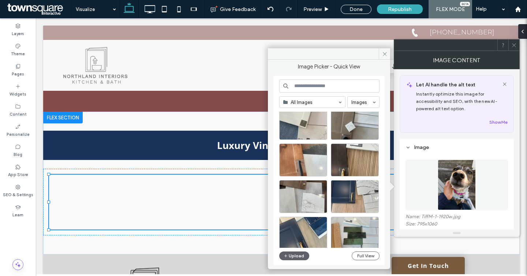
scroll to position [151, 0]
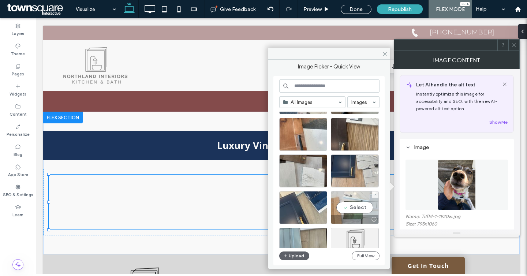
click at [356, 207] on div "Select" at bounding box center [355, 207] width 48 height 33
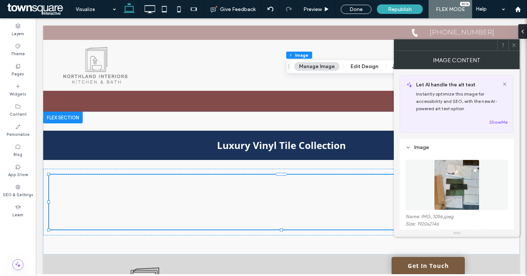
click at [515, 46] on icon at bounding box center [514, 44] width 5 height 5
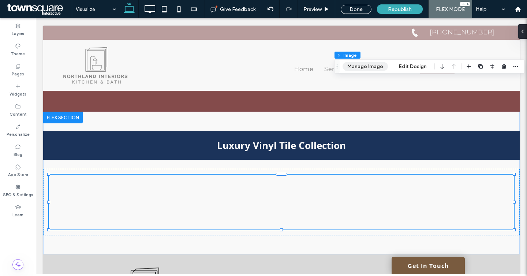
click at [369, 66] on button "Manage Image" at bounding box center [365, 66] width 45 height 9
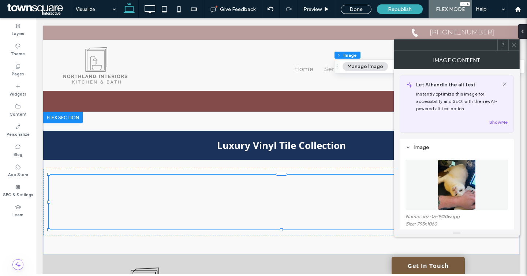
click at [444, 176] on img at bounding box center [457, 185] width 38 height 51
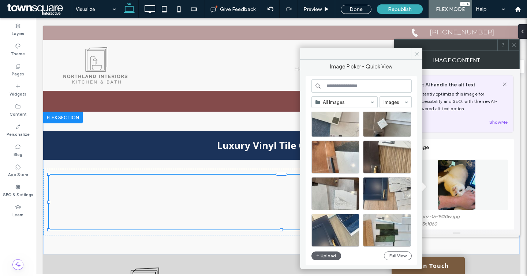
scroll to position [129, 0]
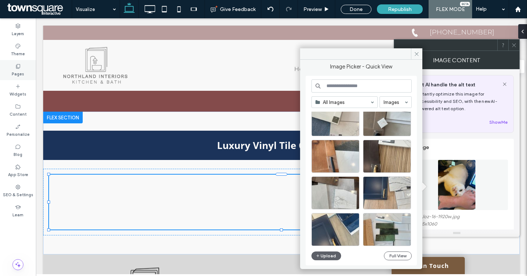
click at [15, 71] on label "Pages" at bounding box center [18, 73] width 12 height 8
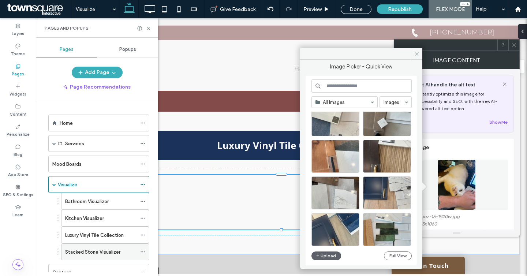
click at [85, 257] on div "Stacked Stone Visualizer" at bounding box center [100, 252] width 71 height 16
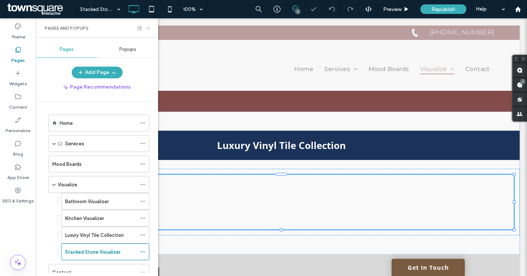
click at [148, 28] on icon at bounding box center [148, 28] width 5 height 5
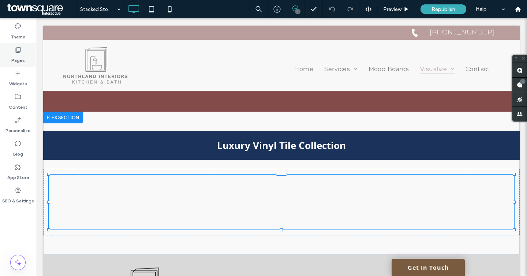
click at [24, 55] on div "Pages" at bounding box center [18, 54] width 36 height 23
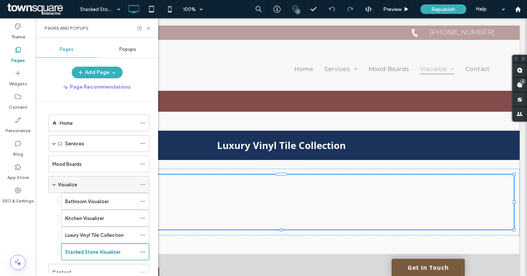
click at [79, 181] on div "Visualize" at bounding box center [97, 185] width 79 height 8
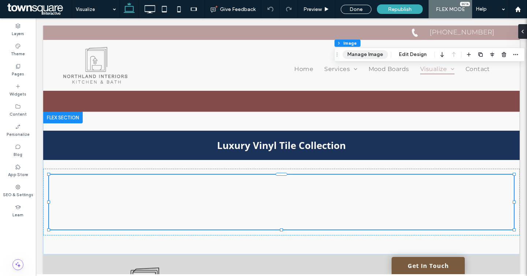
click at [362, 51] on button "Manage Image" at bounding box center [365, 54] width 45 height 9
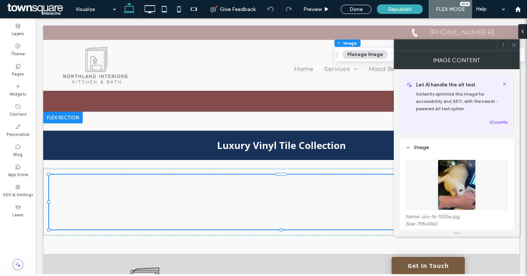
click at [457, 176] on img at bounding box center [457, 185] width 38 height 51
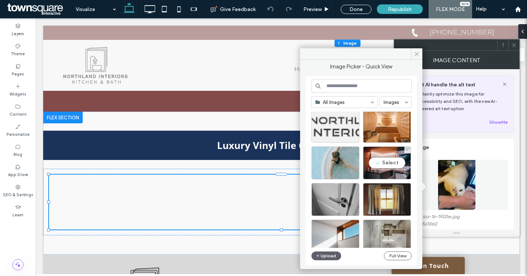
scroll to position [642, 0]
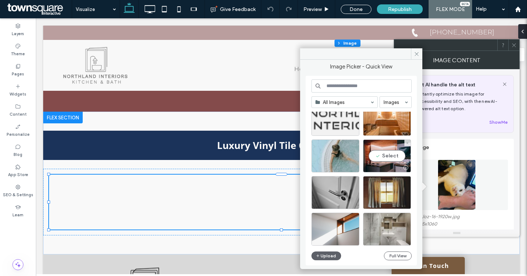
click at [389, 160] on div "Select" at bounding box center [387, 156] width 48 height 33
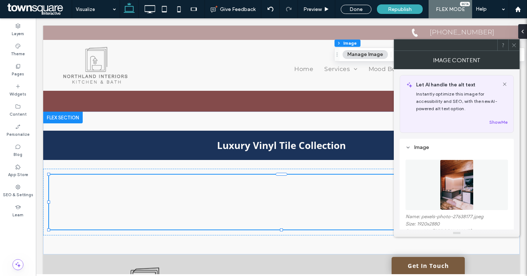
click at [512, 44] on icon at bounding box center [514, 44] width 5 height 5
click at [464, 192] on img at bounding box center [457, 185] width 34 height 51
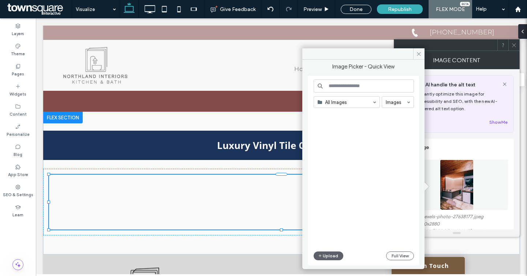
scroll to position [1078, 0]
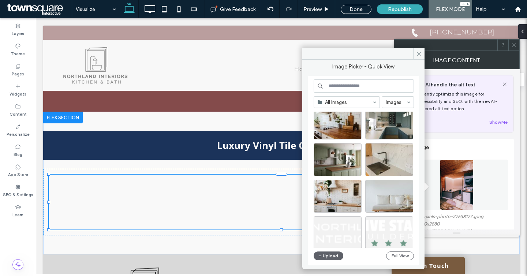
click at [348, 86] on input at bounding box center [364, 85] width 100 height 13
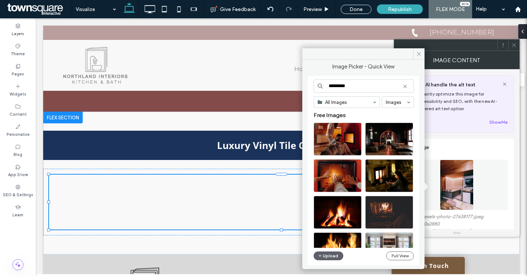
type input "*********"
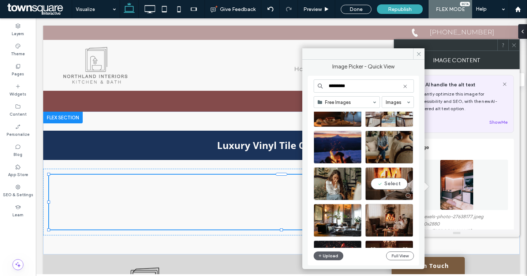
scroll to position [2273, 0]
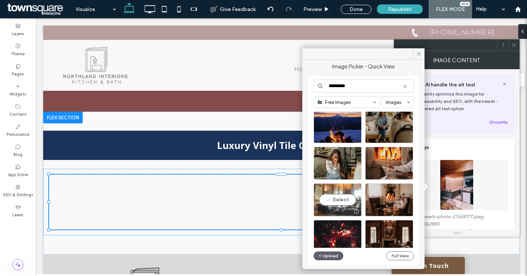
click at [339, 196] on div "Select" at bounding box center [338, 200] width 48 height 33
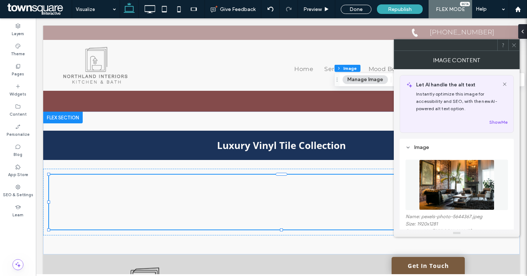
click at [513, 44] on icon at bounding box center [514, 44] width 5 height 5
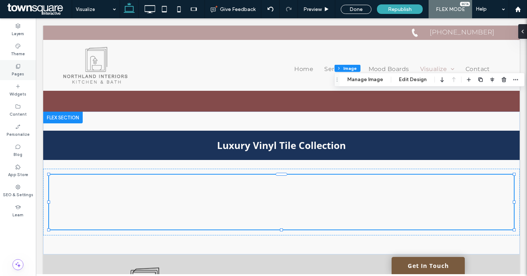
click at [20, 70] on label "Pages" at bounding box center [18, 73] width 12 height 8
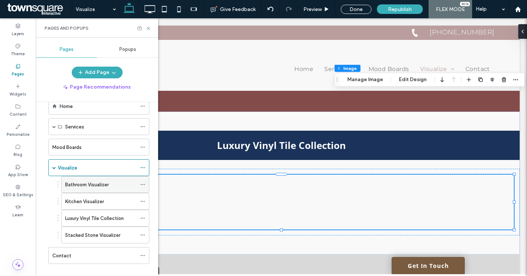
scroll to position [27, 0]
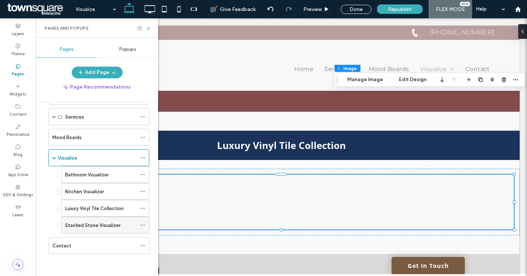
click at [142, 225] on icon at bounding box center [142, 225] width 5 height 5
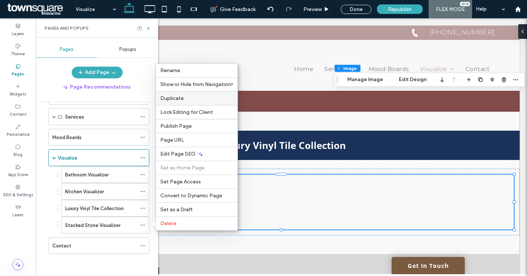
click at [184, 99] on label "Duplicate" at bounding box center [196, 98] width 73 height 6
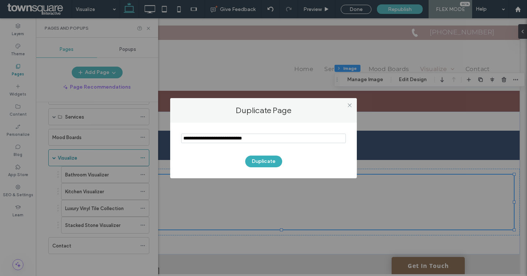
click at [235, 138] on input "notEmpty" at bounding box center [263, 139] width 165 height 10
type input "**********"
click at [254, 161] on button "Duplicate" at bounding box center [263, 162] width 37 height 12
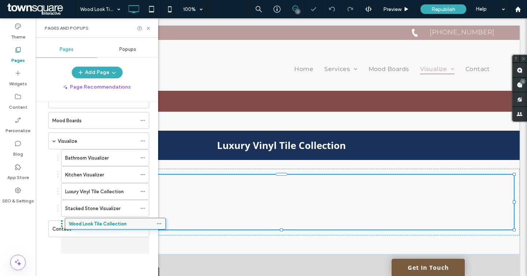
scroll to position [44, 0]
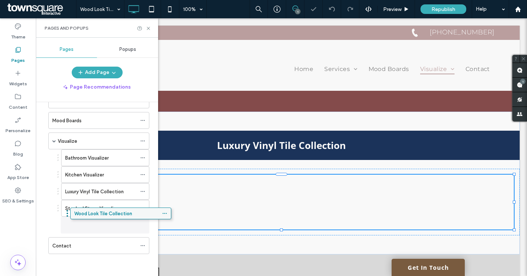
drag, startPoint x: 72, startPoint y: 247, endPoint x: 94, endPoint y: 216, distance: 37.5
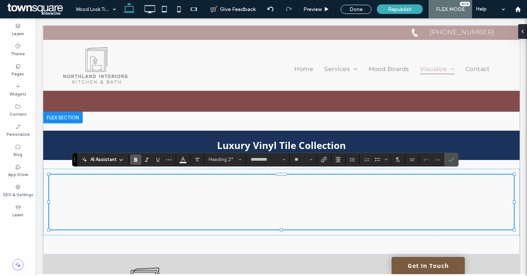
type input "*****"
type input "**"
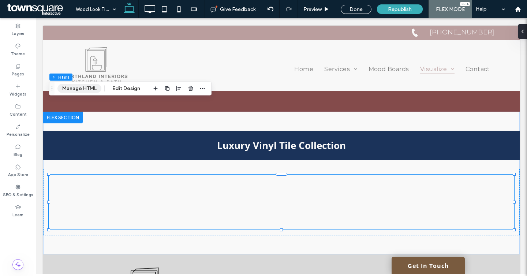
click at [87, 87] on button "Manage HTML" at bounding box center [80, 88] width 44 height 9
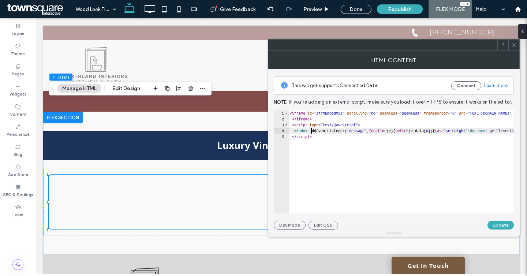
click at [311, 133] on div "< iframe id = "IfrmEmbedMSI" scrolling = "no" seamless = "seamless" frameborder…" at bounding box center [501, 167] width 425 height 115
type textarea "**********"
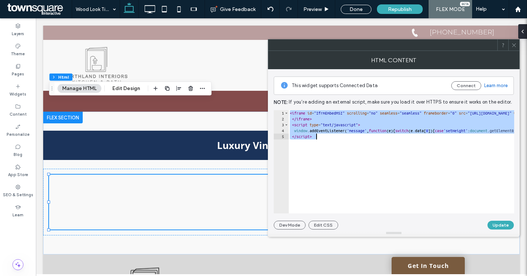
paste textarea "Cursor at row 5"
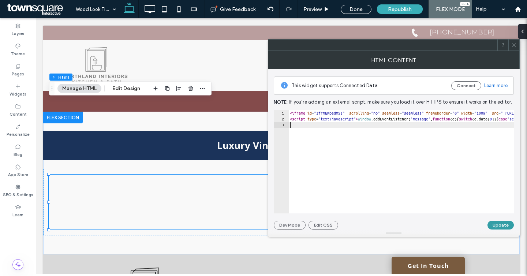
click at [508, 229] on button "Update" at bounding box center [501, 225] width 26 height 9
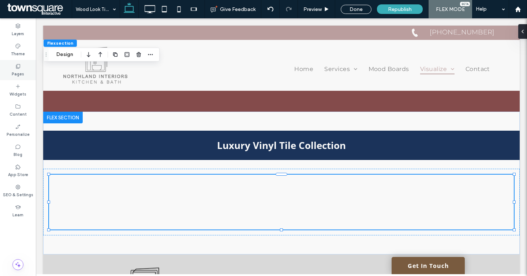
click at [26, 65] on div "Pages" at bounding box center [18, 70] width 36 height 20
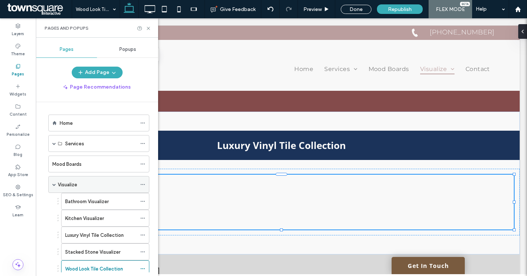
click at [86, 189] on div "Visualize" at bounding box center [97, 185] width 79 height 16
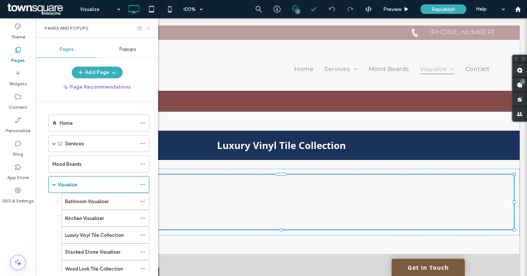
click at [147, 27] on icon at bounding box center [148, 28] width 5 height 5
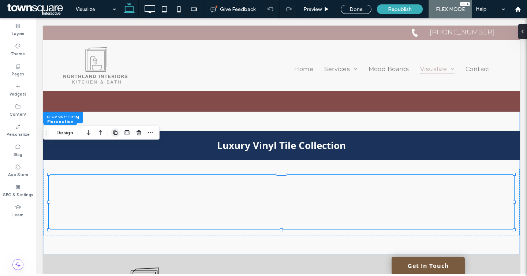
click at [116, 135] on use "button" at bounding box center [115, 132] width 4 height 4
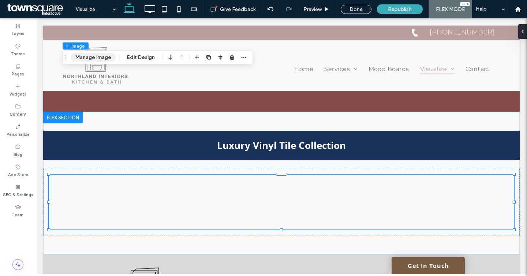
click at [102, 53] on button "Manage Image" at bounding box center [93, 57] width 45 height 9
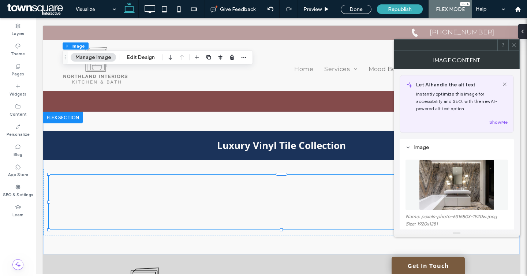
click at [454, 174] on img at bounding box center [456, 185] width 75 height 51
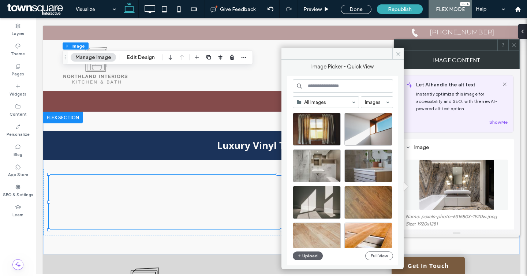
scroll to position [758, 0]
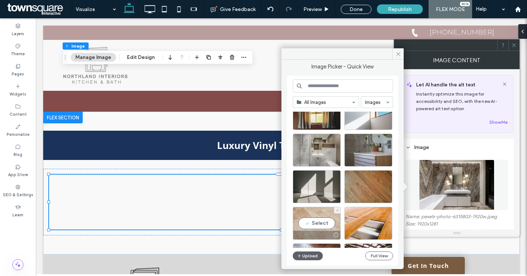
click at [314, 221] on div "Select" at bounding box center [317, 223] width 48 height 33
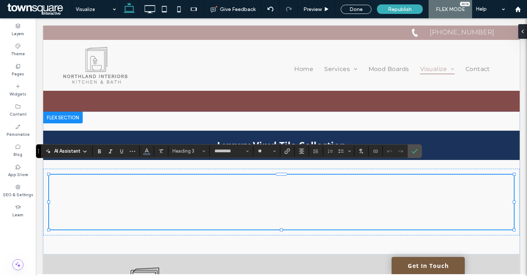
type input "*****"
type input "**"
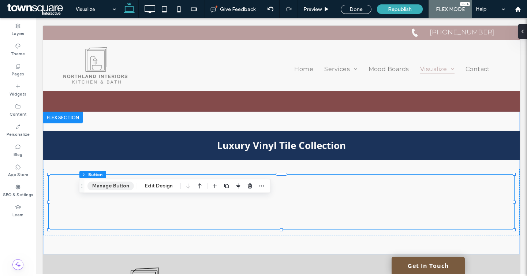
click at [111, 186] on button "Manage Button" at bounding box center [111, 186] width 47 height 9
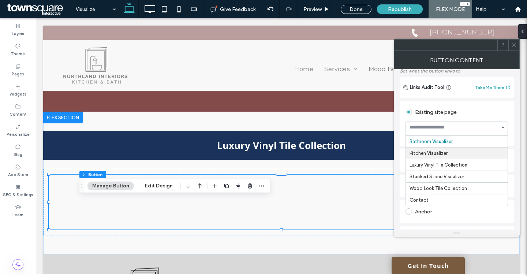
scroll to position [47, 0]
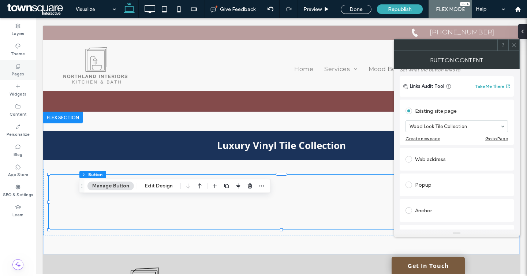
click at [9, 71] on div "Pages" at bounding box center [18, 70] width 36 height 20
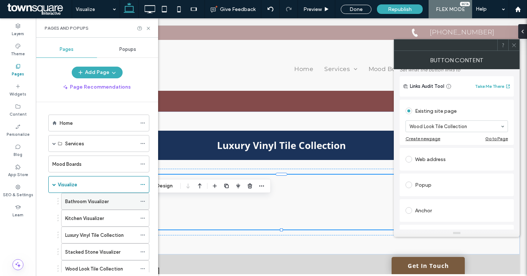
scroll to position [44, 0]
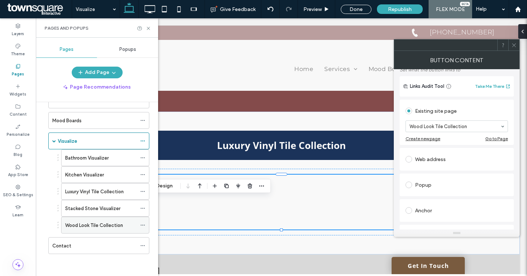
click at [143, 228] on span at bounding box center [142, 225] width 5 height 11
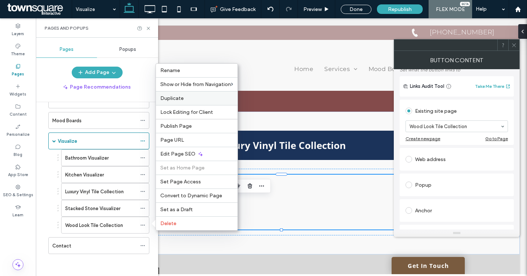
click at [184, 103] on div "Duplicate" at bounding box center [197, 98] width 82 height 14
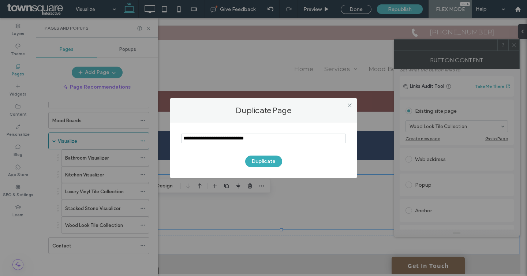
click at [225, 138] on input "notEmpty" at bounding box center [263, 139] width 165 height 10
type input "**********"
click at [260, 164] on button "Duplicate" at bounding box center [263, 162] width 37 height 12
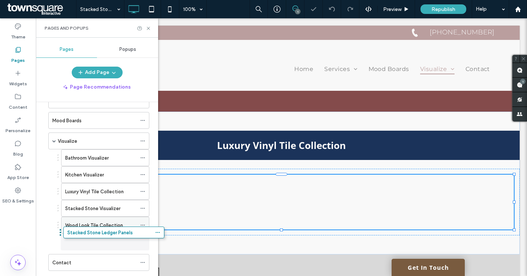
drag, startPoint x: 82, startPoint y: 263, endPoint x: 97, endPoint y: 231, distance: 35.4
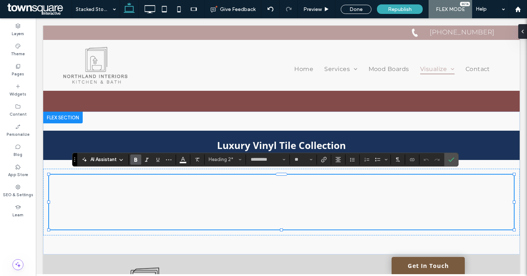
type input "*****"
type input "**"
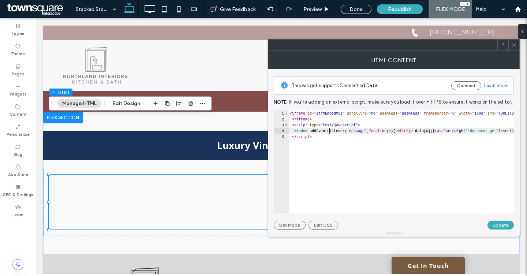
click at [329, 132] on div "< iframe id = "IfrmEmbedMSI" scrolling = "no" seamless = "seamless" frameborder…" at bounding box center [502, 167] width 427 height 115
type textarea "**********"
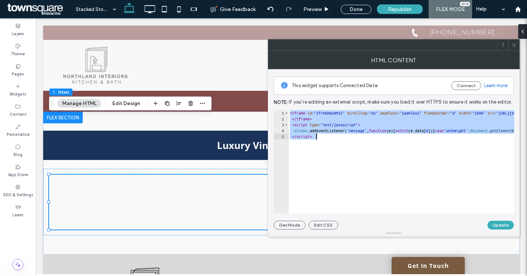
paste textarea "Cursor at row 5"
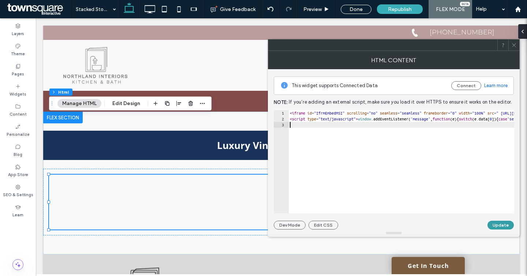
click at [496, 225] on button "Update" at bounding box center [501, 225] width 26 height 9
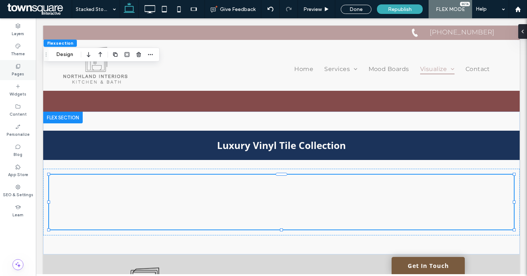
click at [15, 75] on label "Pages" at bounding box center [18, 73] width 12 height 8
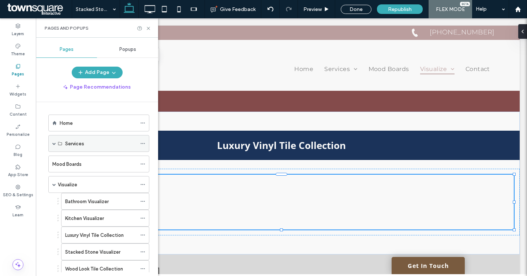
scroll to position [60, 0]
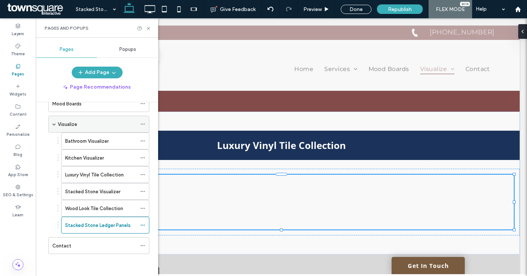
click at [77, 125] on label "Visualize" at bounding box center [67, 124] width 19 height 13
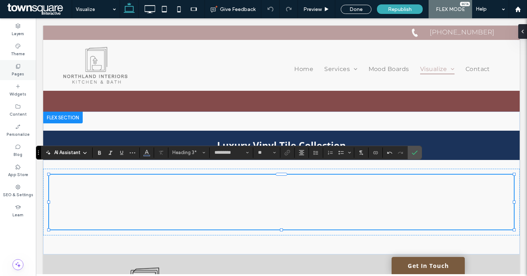
click at [16, 68] on icon at bounding box center [18, 66] width 6 height 6
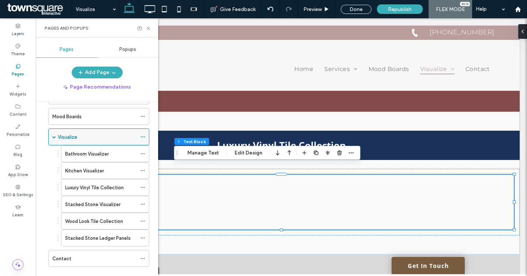
scroll to position [48, 0]
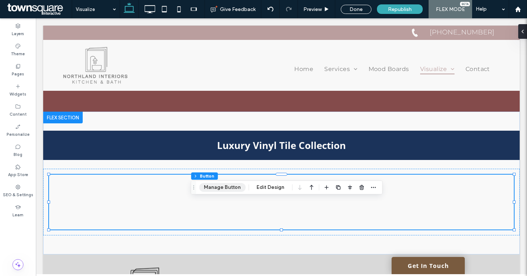
click at [218, 186] on button "Manage Button" at bounding box center [222, 187] width 47 height 9
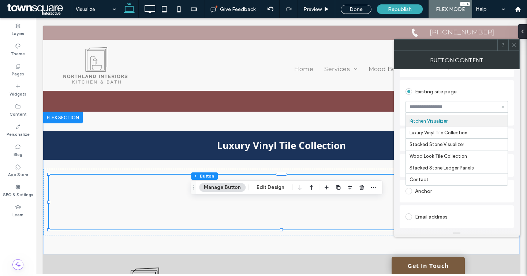
scroll to position [66, 0]
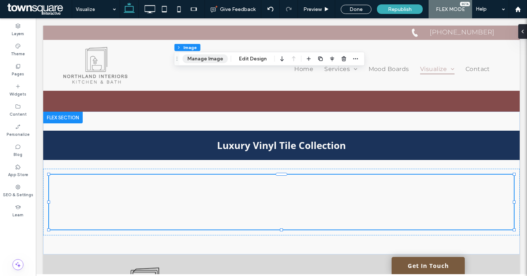
click at [197, 57] on button "Manage Image" at bounding box center [205, 59] width 45 height 9
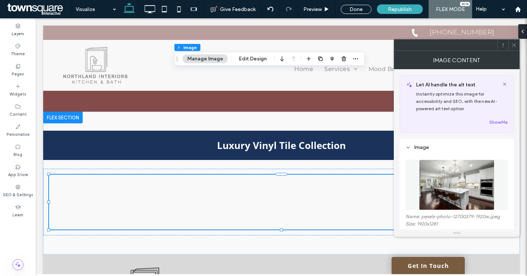
click at [452, 191] on img at bounding box center [456, 185] width 75 height 51
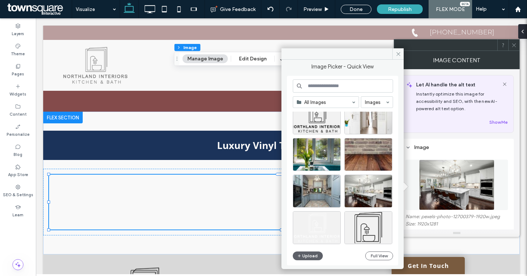
scroll to position [321, 0]
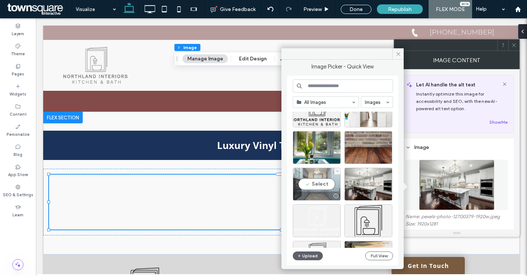
click at [324, 177] on div "Select" at bounding box center [317, 184] width 48 height 33
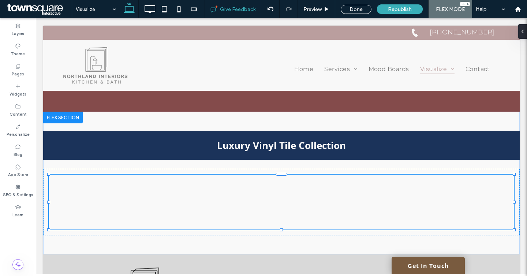
type input "*********"
type input "**"
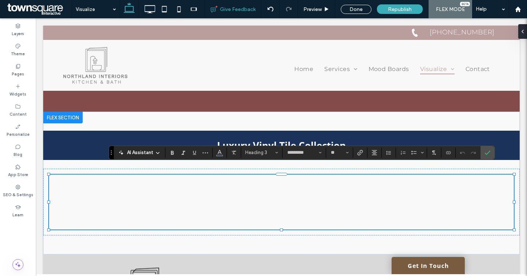
type input "*****"
type input "**"
type input "*********"
type input "**"
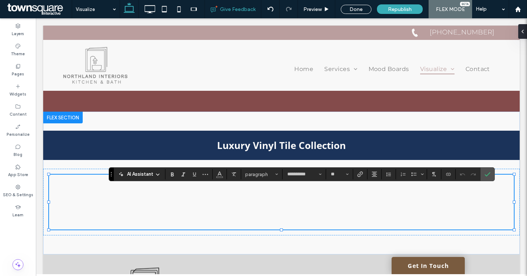
type input "*********"
type input "**"
click at [25, 71] on div "Pages" at bounding box center [18, 70] width 36 height 20
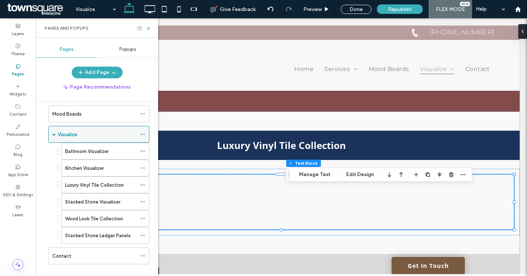
scroll to position [60, 0]
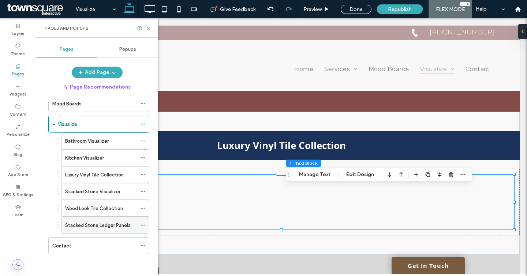
click at [144, 222] on span at bounding box center [142, 225] width 5 height 11
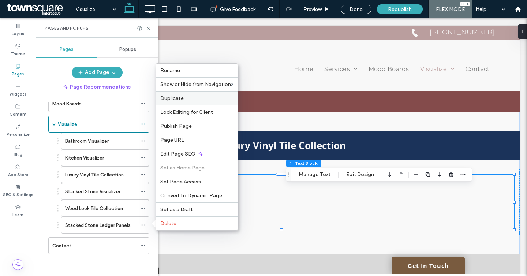
click at [174, 96] on span "Duplicate" at bounding box center [171, 98] width 23 height 6
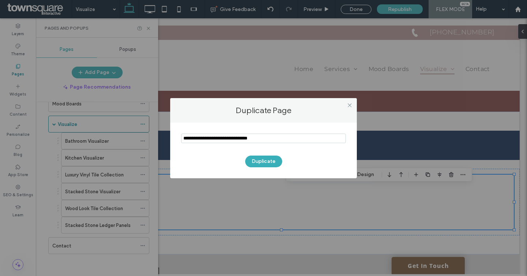
click at [240, 137] on input "notEmpty" at bounding box center [263, 139] width 165 height 10
type input "**********"
click at [255, 162] on button "Duplicate" at bounding box center [263, 162] width 37 height 12
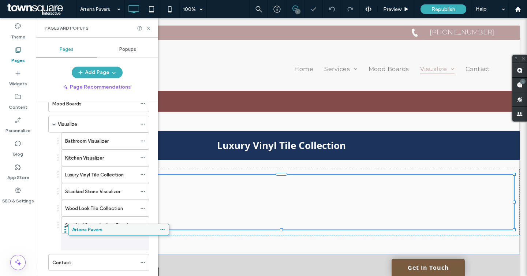
drag, startPoint x: 77, startPoint y: 264, endPoint x: 97, endPoint y: 230, distance: 39.4
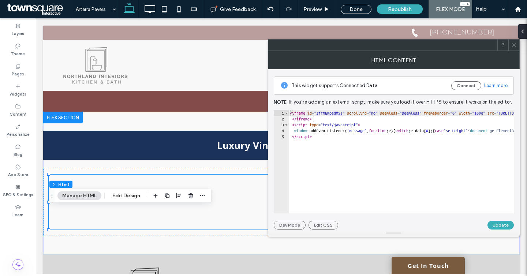
click at [407, 140] on div "< iframe id = "IfrmEmbedMSI" scrolling = "no" seamless = "seamless" frameborder…" at bounding box center [524, 167] width 470 height 115
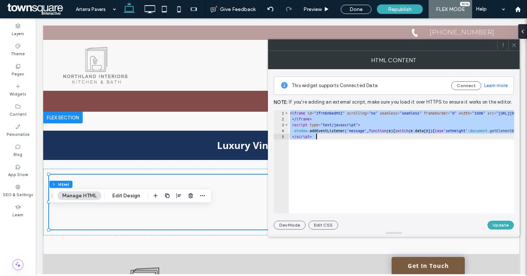
paste textarea "**********"
type textarea "**********"
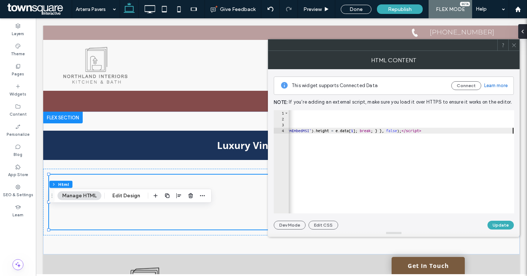
click at [496, 231] on div at bounding box center [394, 233] width 252 height 7
click at [495, 227] on button "Update" at bounding box center [501, 225] width 26 height 9
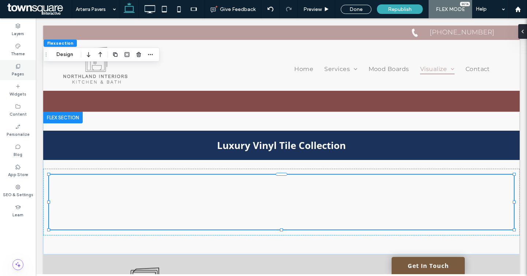
click at [17, 75] on label "Pages" at bounding box center [18, 73] width 12 height 8
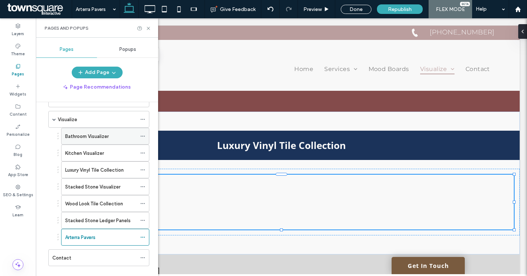
scroll to position [77, 0]
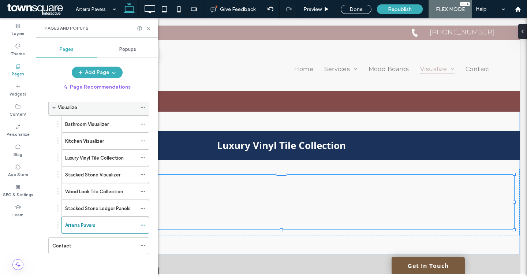
click at [86, 111] on div "Visualize" at bounding box center [97, 107] width 79 height 16
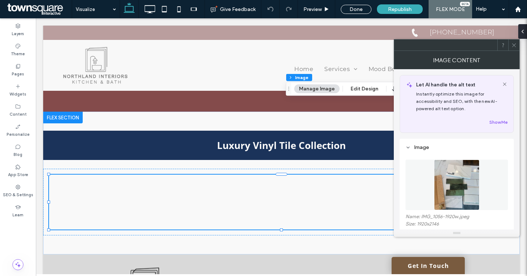
click at [419, 172] on figure at bounding box center [457, 185] width 103 height 51
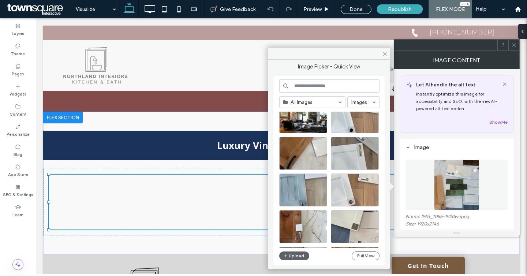
scroll to position [22, 0]
click at [346, 225] on div "Select" at bounding box center [355, 227] width 48 height 33
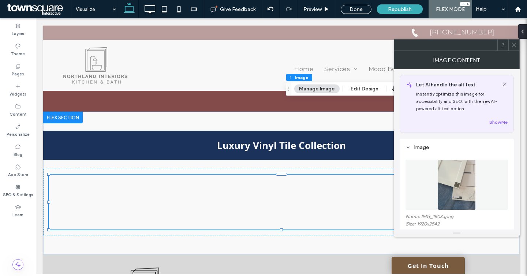
click at [459, 181] on img at bounding box center [457, 185] width 38 height 51
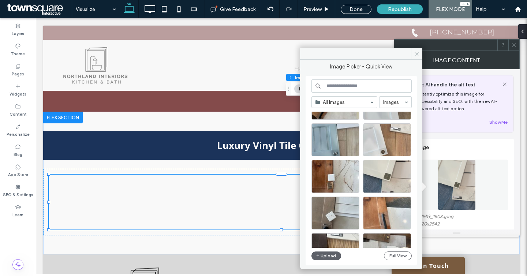
scroll to position [0, 0]
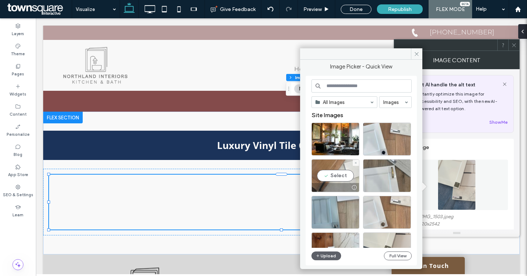
click at [352, 176] on div "Select" at bounding box center [336, 175] width 48 height 33
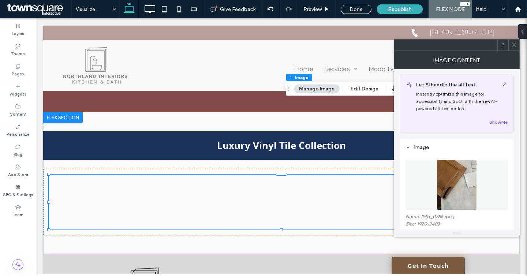
click at [459, 184] on img at bounding box center [457, 185] width 41 height 51
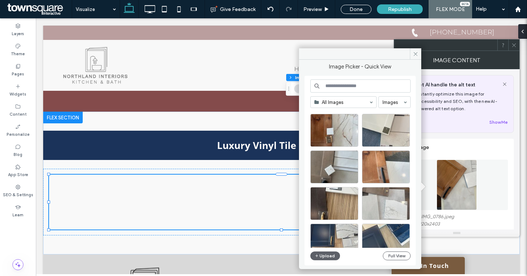
scroll to position [121, 0]
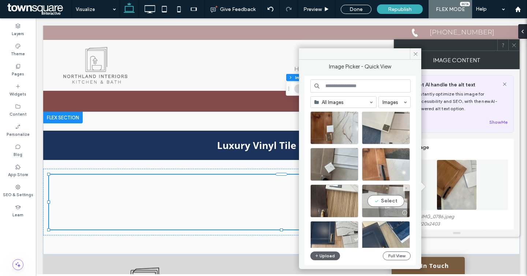
click at [384, 213] on div at bounding box center [386, 212] width 47 height 9
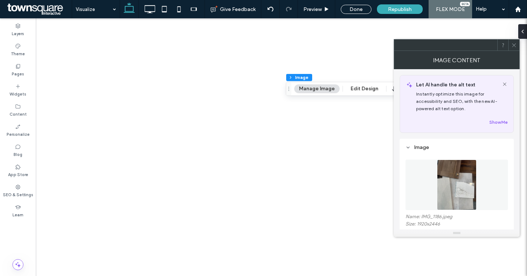
click at [515, 40] on span at bounding box center [514, 45] width 5 height 11
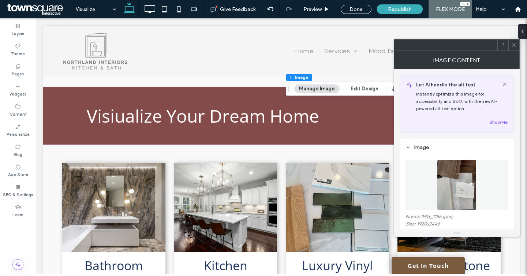
scroll to position [253, 0]
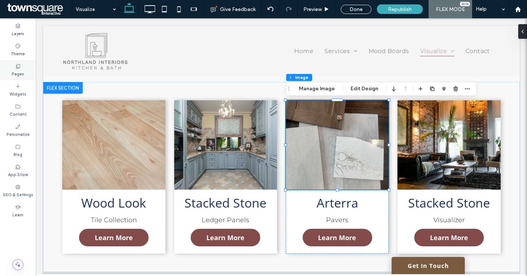
click at [31, 71] on div "Pages" at bounding box center [18, 70] width 36 height 20
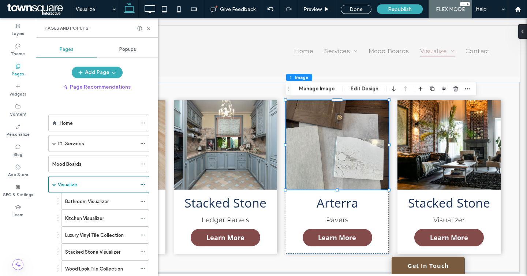
scroll to position [77, 0]
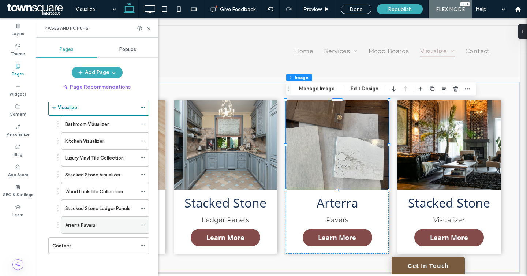
click at [142, 225] on icon at bounding box center [142, 225] width 5 height 5
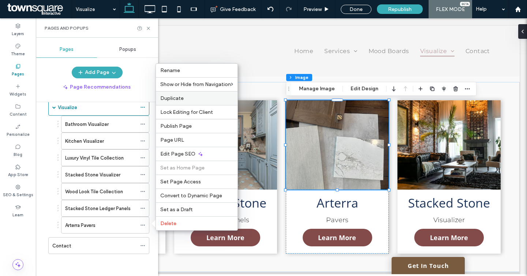
click at [182, 101] on span "Duplicate" at bounding box center [171, 98] width 23 height 6
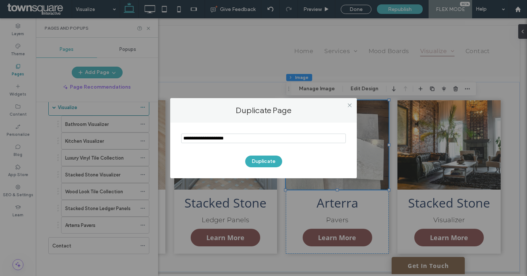
click at [224, 141] on input "notEmpty" at bounding box center [263, 139] width 165 height 10
type input "**********"
click at [267, 167] on button "Duplicate" at bounding box center [263, 162] width 37 height 12
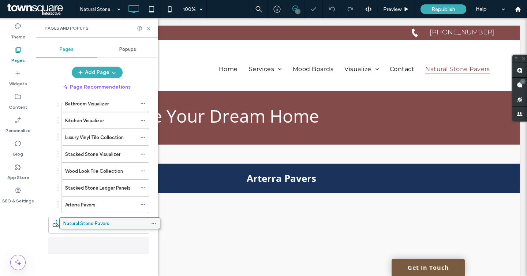
scroll to position [94, 0]
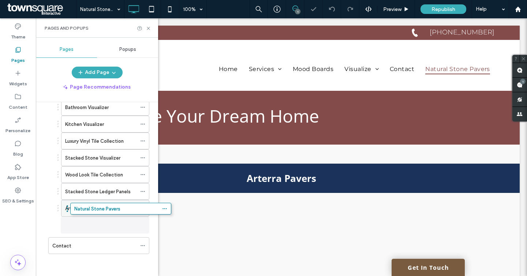
drag, startPoint x: 62, startPoint y: 248, endPoint x: 84, endPoint y: 215, distance: 39.7
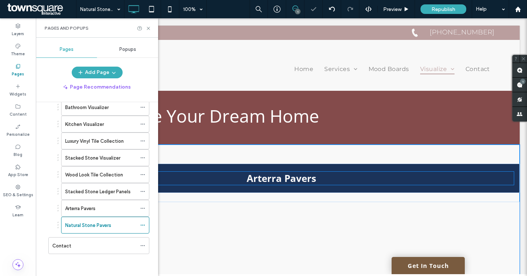
click at [273, 174] on strong "Arterra Pavers" at bounding box center [282, 178] width 70 height 13
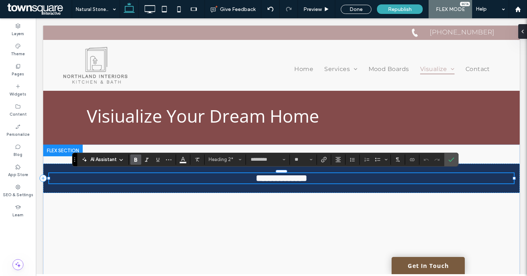
paste div
type input "*****"
type input "**"
click at [17, 71] on label "Pages" at bounding box center [18, 73] width 12 height 8
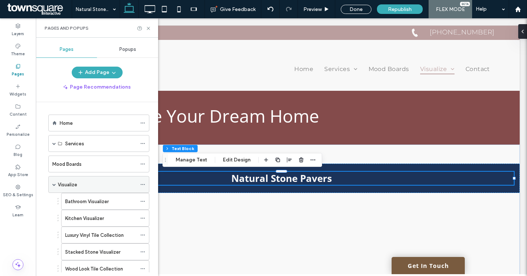
click at [76, 186] on label "Visualize" at bounding box center [67, 184] width 19 height 13
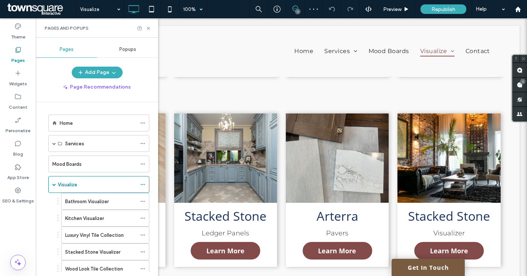
scroll to position [267, 0]
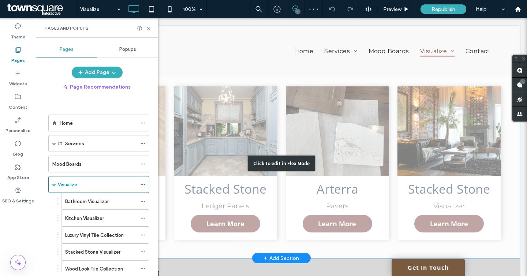
click at [426, 191] on div "Click to edit in Flex Mode" at bounding box center [281, 163] width 477 height 190
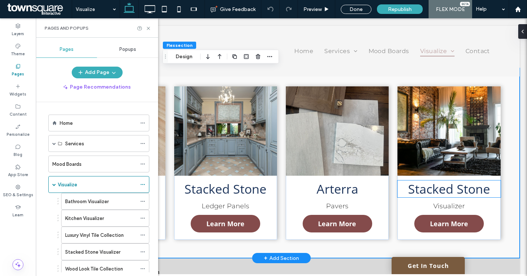
click at [426, 191] on span "Stacked Stone" at bounding box center [449, 189] width 82 height 17
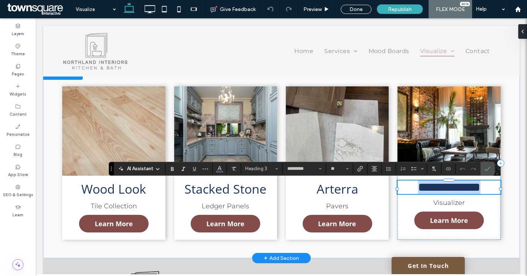
paste div
type input "*****"
type input "**"
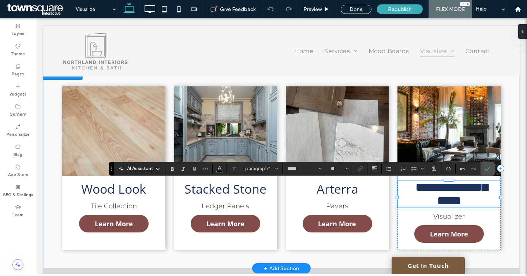
type input "*********"
type input "**"
click at [440, 205] on span "**********" at bounding box center [452, 194] width 72 height 26
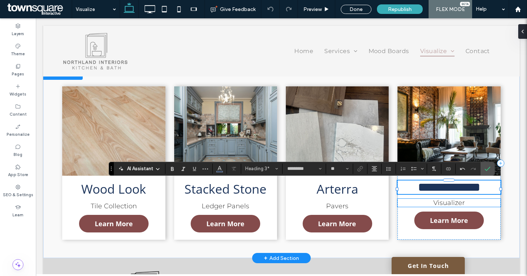
click at [443, 207] on span "Visualizer" at bounding box center [450, 203] width 32 height 8
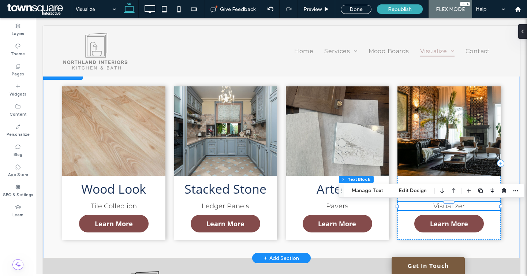
click at [443, 207] on span "Visualizer" at bounding box center [450, 206] width 32 height 8
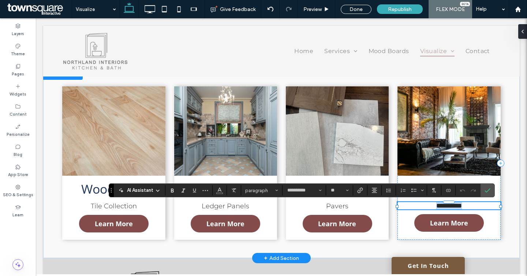
paste div
type input "*********"
type input "**"
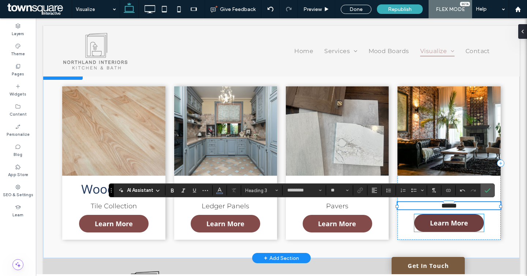
click at [442, 222] on span "Learn More" at bounding box center [449, 223] width 38 height 16
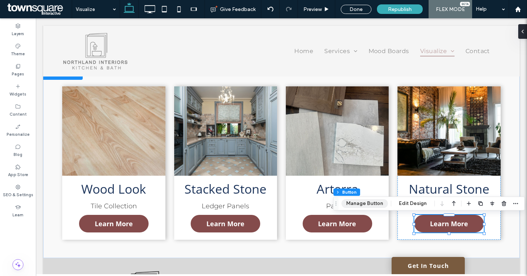
click at [364, 204] on button "Manage Button" at bounding box center [365, 203] width 47 height 9
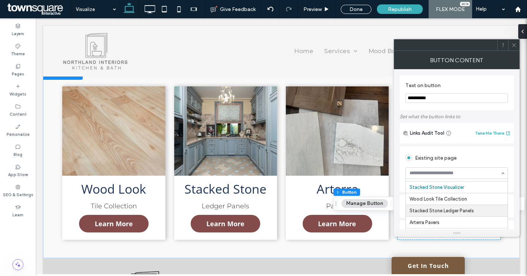
scroll to position [117, 0]
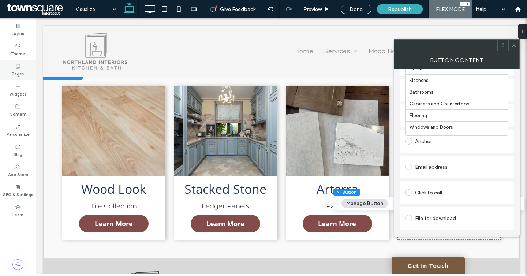
click at [17, 70] on label "Pages" at bounding box center [18, 73] width 12 height 8
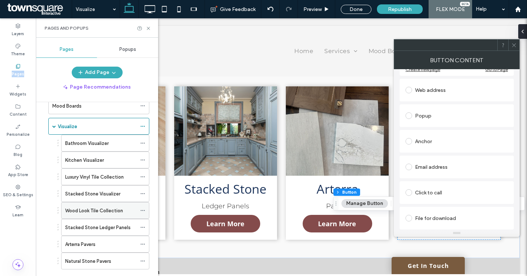
scroll to position [62, 0]
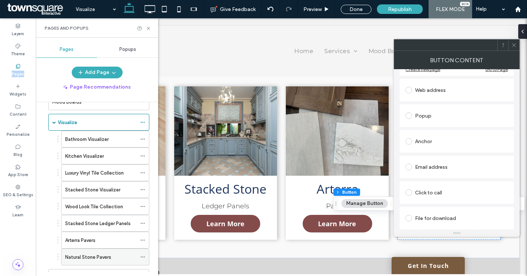
click at [89, 253] on label "Natural Stone Pavers" at bounding box center [88, 257] width 46 height 13
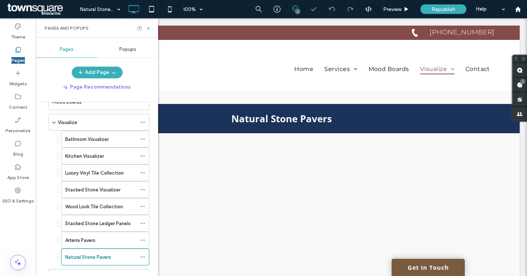
scroll to position [64, 0]
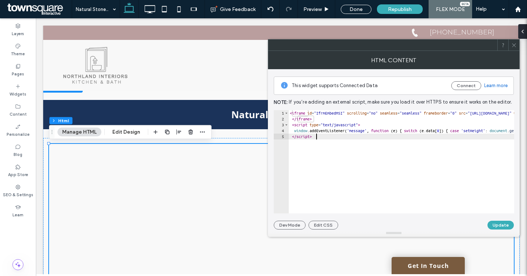
click at [331, 134] on div "< iframe id = "IfrmEmbedMSI" scrolling = "no" seamless = "seamless" frameborder…" at bounding box center [514, 167] width 451 height 115
type textarea "**********"
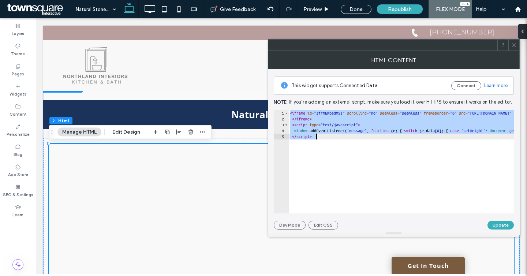
paste textarea "Cursor at row 5"
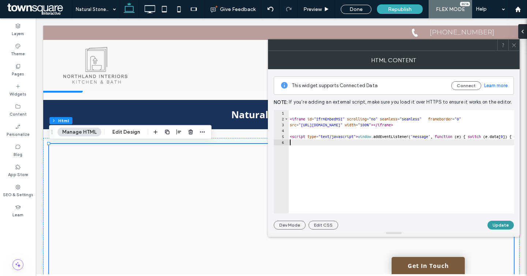
click at [496, 229] on button "Update" at bounding box center [501, 225] width 26 height 9
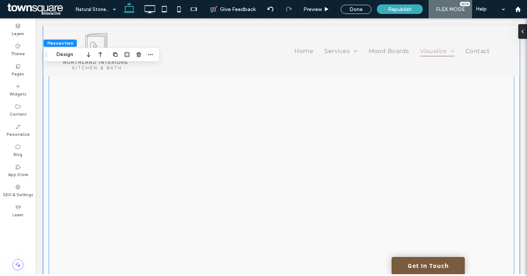
scroll to position [345, 0]
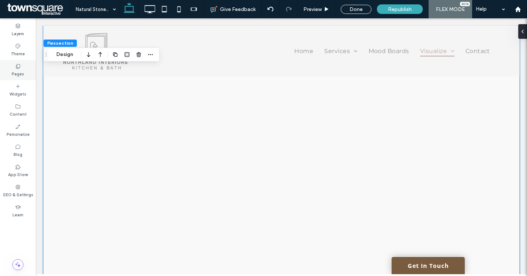
click at [23, 72] on label "Pages" at bounding box center [18, 73] width 12 height 8
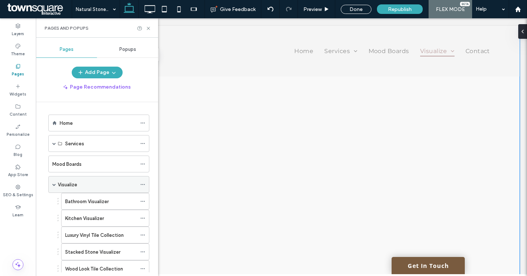
click at [69, 187] on label "Visualize" at bounding box center [67, 184] width 19 height 13
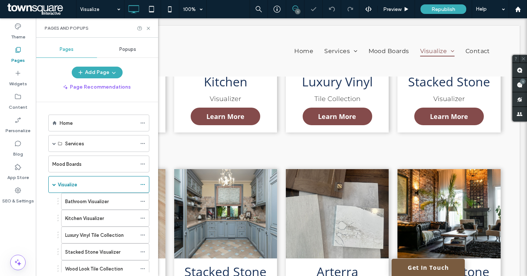
scroll to position [223, 0]
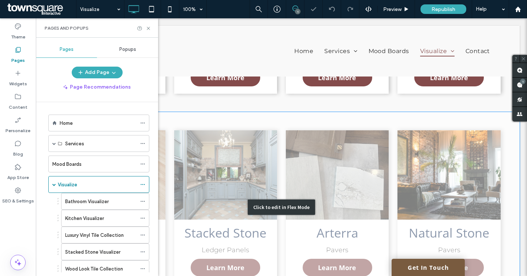
click at [425, 153] on div "Click to edit in Flex Mode" at bounding box center [281, 207] width 477 height 190
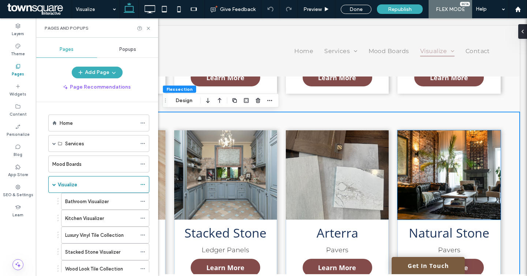
click at [425, 153] on img at bounding box center [449, 174] width 103 height 89
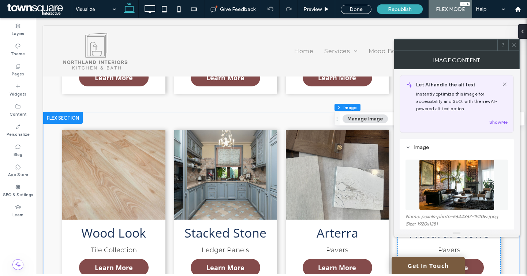
click at [428, 188] on img at bounding box center [456, 185] width 75 height 51
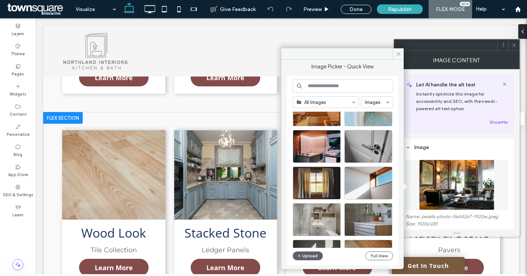
scroll to position [727, 0]
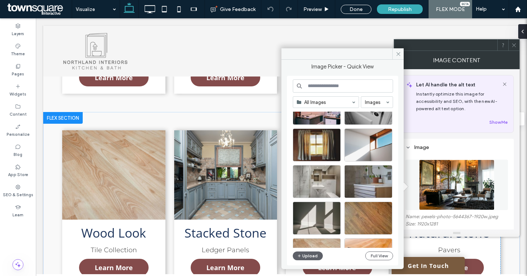
click at [322, 81] on input at bounding box center [343, 85] width 100 height 13
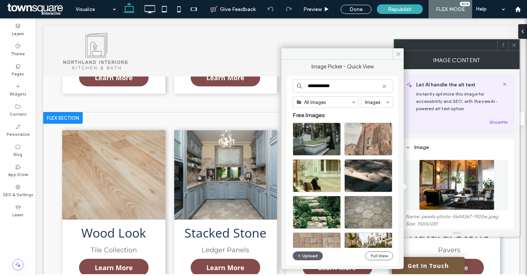
type input "**********"
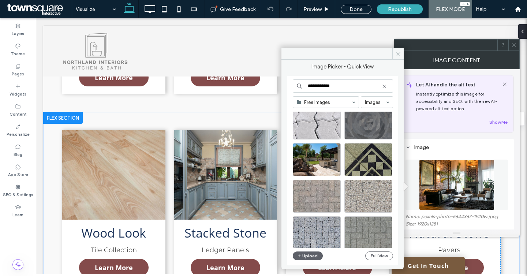
scroll to position [310, 0]
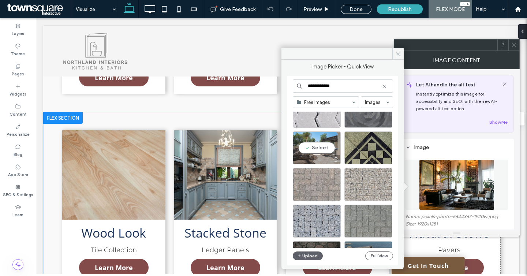
click at [303, 155] on div "Select" at bounding box center [317, 148] width 48 height 33
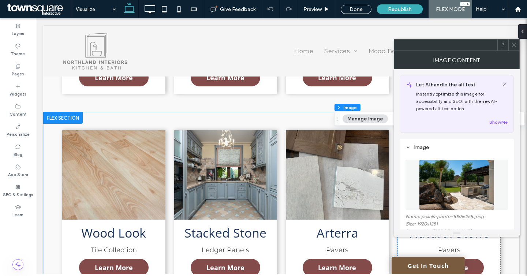
click at [515, 45] on icon at bounding box center [514, 44] width 5 height 5
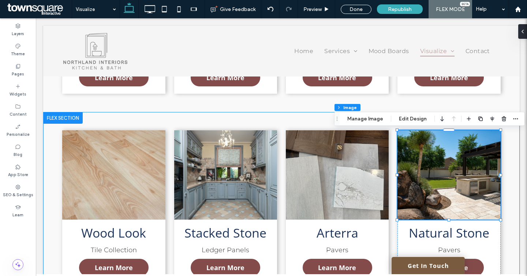
click at [150, 120] on div "Wood Look Tile Collection Learn More Stacked Stone Ledger Panels Learn More Art…" at bounding box center [281, 207] width 477 height 190
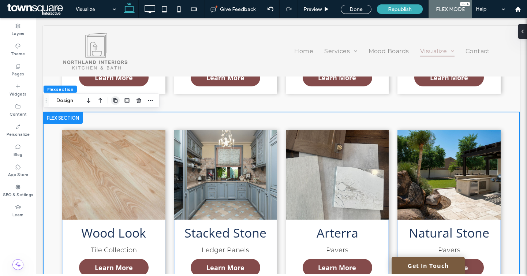
click at [118, 101] on icon "button" at bounding box center [115, 101] width 6 height 6
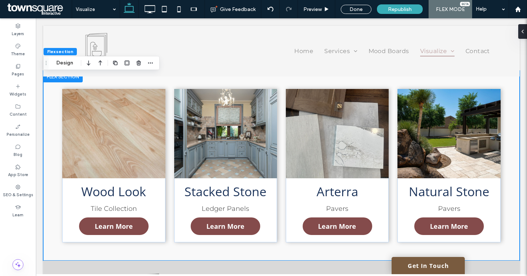
scroll to position [475, 0]
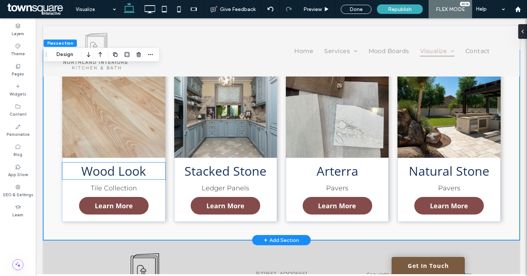
click at [150, 168] on h3 "Wood Look" at bounding box center [114, 171] width 88 height 17
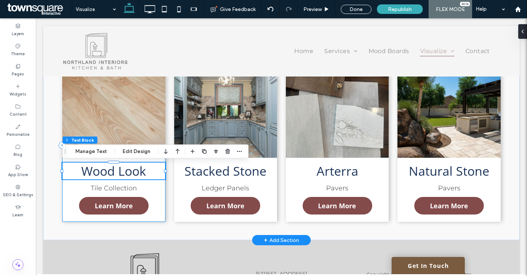
click at [157, 215] on div "Wood Look Tile Collection Learn More" at bounding box center [113, 144] width 103 height 153
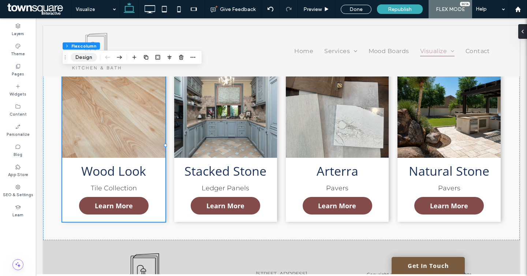
click at [90, 56] on button "Design" at bounding box center [84, 57] width 26 height 9
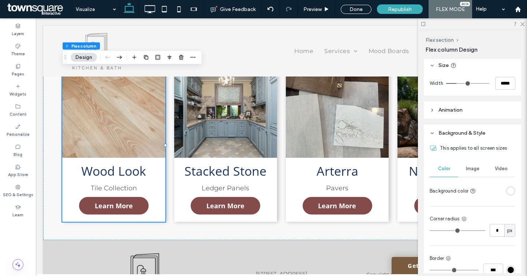
scroll to position [199, 0]
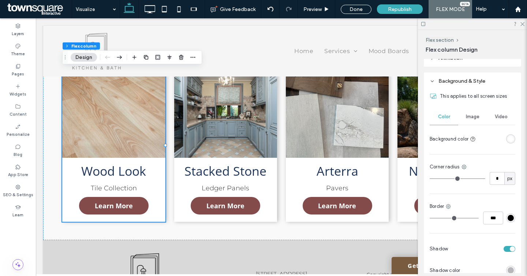
click at [510, 250] on div "toggle" at bounding box center [510, 249] width 12 height 6
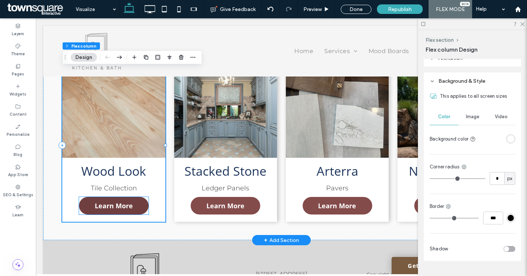
click at [118, 204] on span "Learn More" at bounding box center [114, 206] width 38 height 16
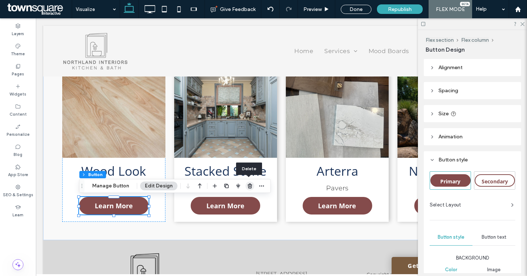
click at [247, 185] on icon "button" at bounding box center [250, 186] width 6 height 6
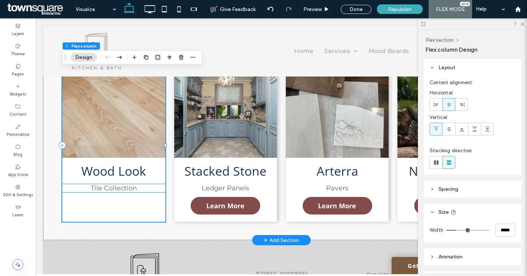
click at [128, 189] on span "Tile Collection" at bounding box center [114, 188] width 46 height 8
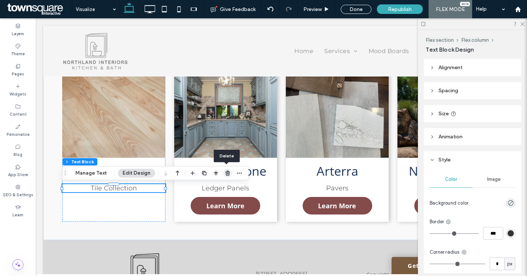
click at [226, 173] on icon "button" at bounding box center [228, 173] width 6 height 6
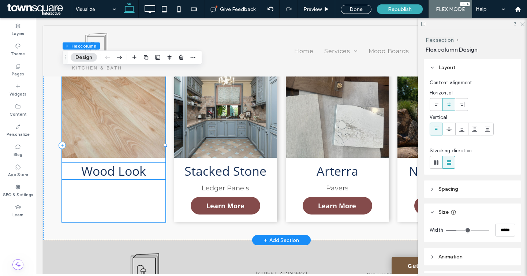
click at [139, 176] on span "Wood Look" at bounding box center [113, 171] width 65 height 17
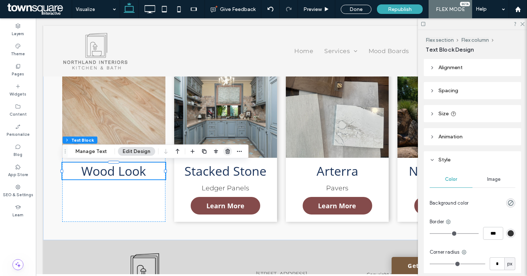
click at [226, 153] on use "button" at bounding box center [228, 151] width 4 height 5
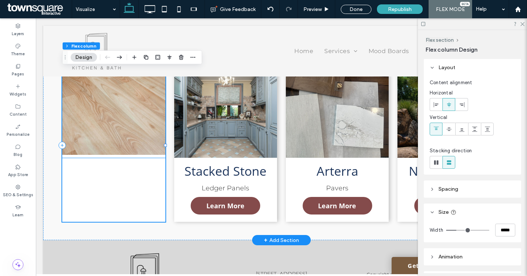
click at [111, 127] on img at bounding box center [113, 110] width 103 height 89
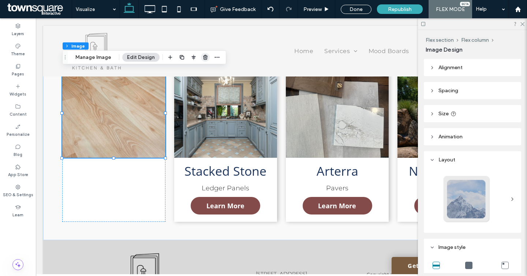
click at [203, 57] on icon "button" at bounding box center [206, 58] width 6 height 6
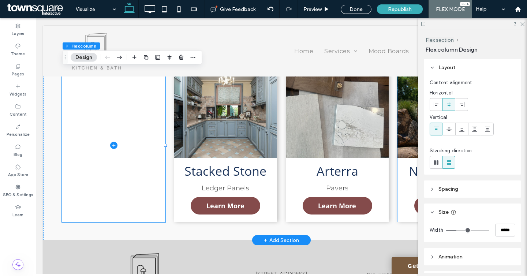
click at [408, 206] on div "Natural Stone Pavers Learn More" at bounding box center [449, 144] width 103 height 153
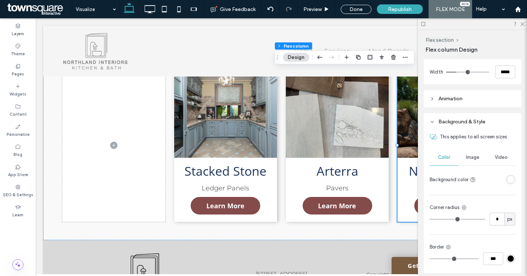
scroll to position [207, 0]
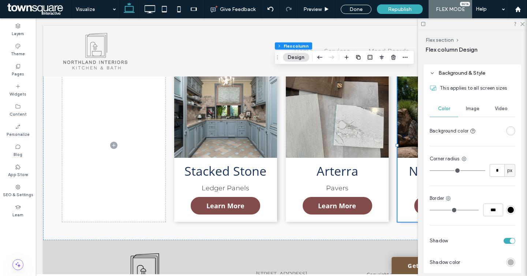
click at [510, 239] on div "toggle" at bounding box center [510, 241] width 12 height 6
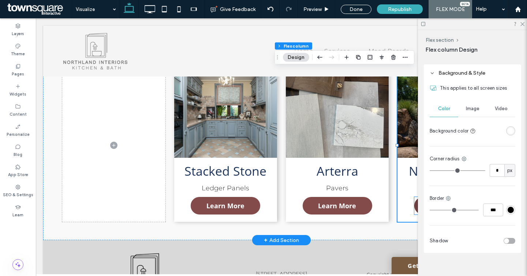
click at [415, 206] on link "Learn More" at bounding box center [450, 206] width 70 height 18
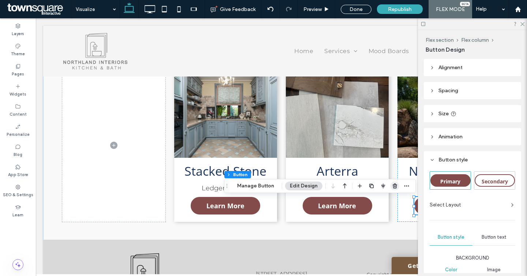
click at [395, 185] on use "button" at bounding box center [395, 186] width 4 height 5
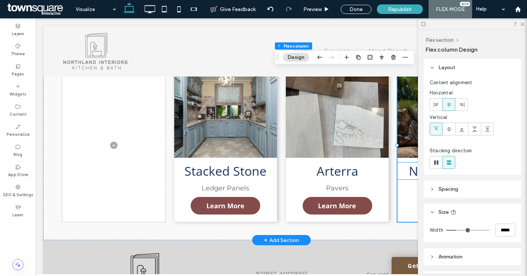
click at [402, 174] on div "Natural Stone" at bounding box center [449, 171] width 103 height 17
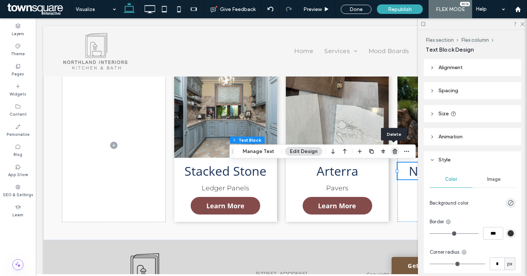
click at [391, 151] on span "button" at bounding box center [395, 151] width 9 height 9
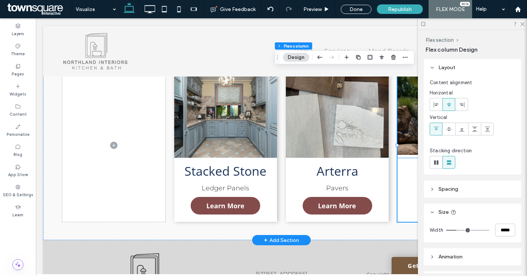
click at [404, 138] on img at bounding box center [449, 110] width 103 height 89
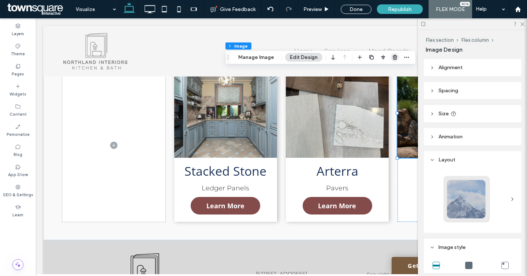
click at [393, 56] on use "button" at bounding box center [395, 57] width 4 height 5
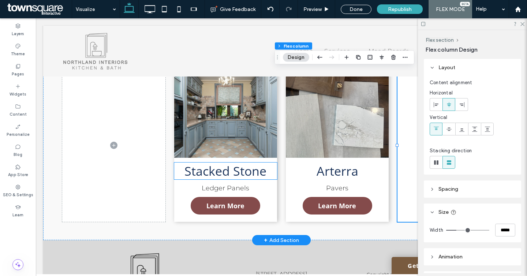
click at [236, 178] on span "Stacked Stone" at bounding box center [226, 171] width 82 height 17
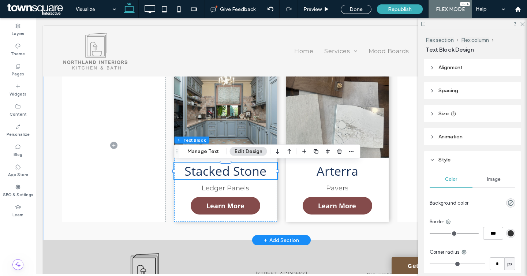
click at [236, 178] on span "Stacked Stone" at bounding box center [226, 171] width 82 height 17
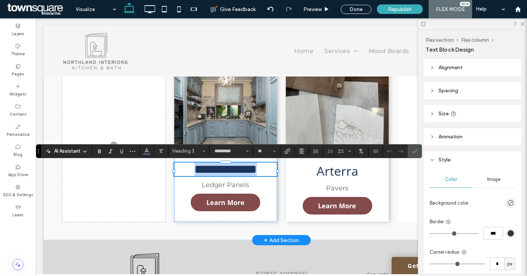
paste div
type input "*****"
type input "**"
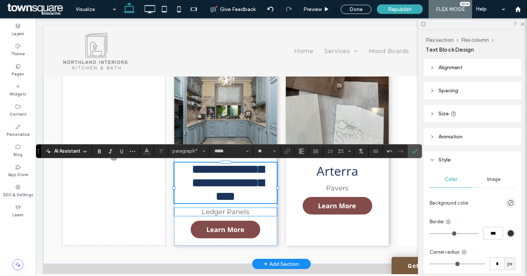
click at [237, 216] on span "Ledger Panels" at bounding box center [226, 212] width 48 height 8
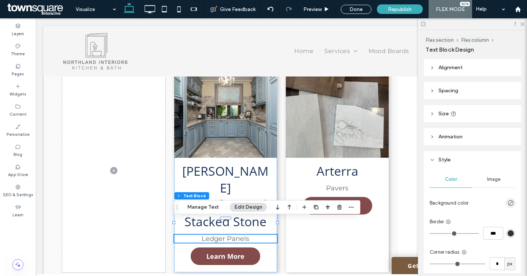
click at [237, 235] on span "Ledger Panels" at bounding box center [226, 239] width 48 height 8
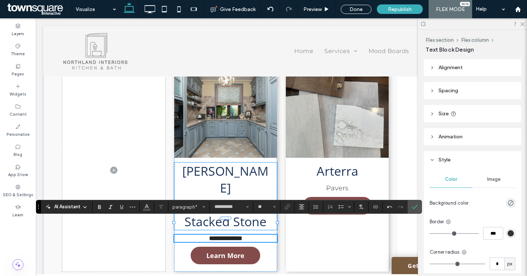
click at [216, 183] on span "[PERSON_NAME] Manufactured Stacked Stone" at bounding box center [225, 196] width 86 height 67
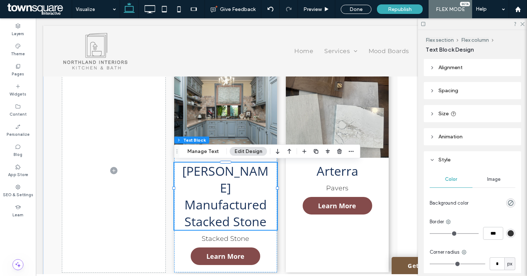
click at [218, 209] on span "[PERSON_NAME] Manufactured Stacked Stone" at bounding box center [225, 196] width 86 height 67
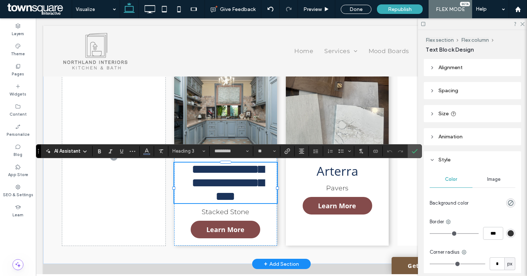
click at [218, 203] on span "**********" at bounding box center [228, 183] width 72 height 40
click at [256, 203] on span "**********" at bounding box center [228, 183] width 72 height 40
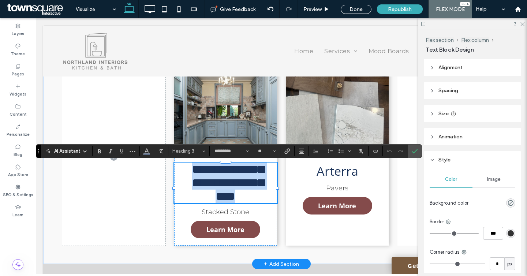
click at [256, 203] on span "**********" at bounding box center [228, 183] width 72 height 40
drag, startPoint x: 270, startPoint y: 206, endPoint x: 182, endPoint y: 205, distance: 87.9
click at [182, 203] on h3 "**********" at bounding box center [226, 183] width 88 height 41
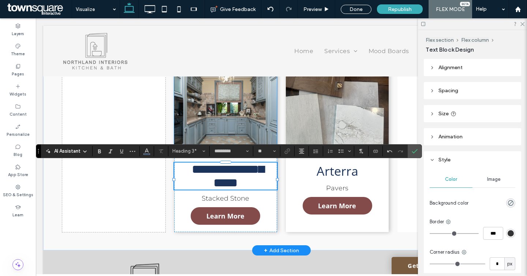
click at [205, 109] on img at bounding box center [225, 110] width 103 height 89
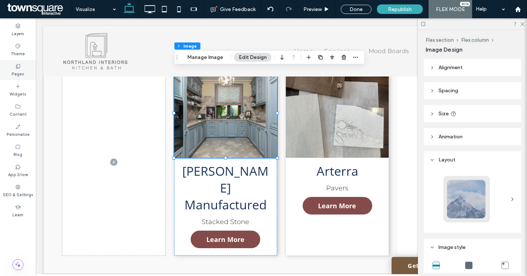
click at [23, 75] on label "Pages" at bounding box center [18, 73] width 12 height 8
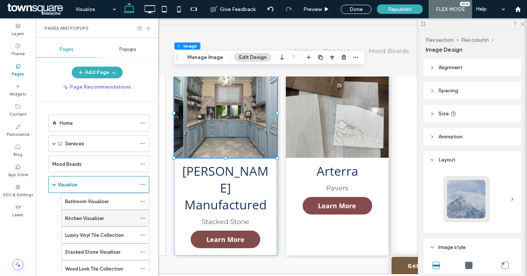
scroll to position [94, 0]
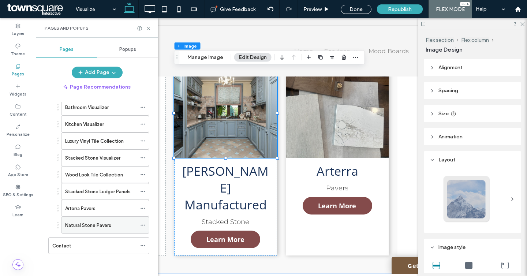
click at [144, 225] on icon at bounding box center [142, 225] width 5 height 5
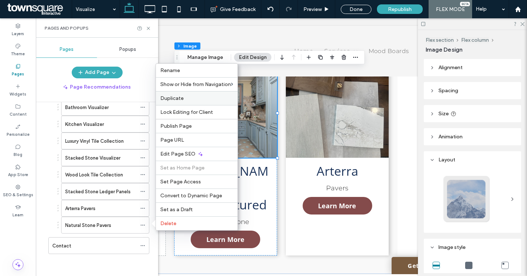
click at [189, 99] on label "Duplicate" at bounding box center [196, 98] width 73 height 6
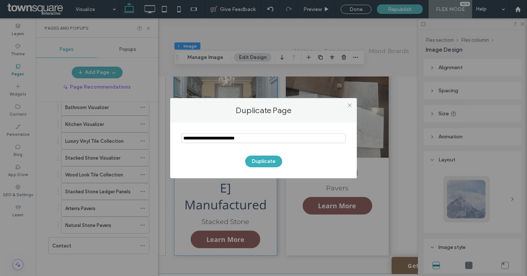
click at [239, 134] on input "notEmpty" at bounding box center [263, 139] width 165 height 10
type input "**********"
click at [266, 163] on button "Duplicate" at bounding box center [263, 162] width 37 height 12
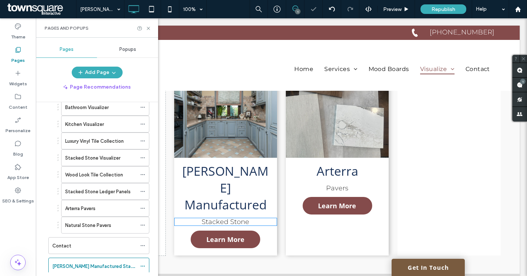
click at [250, 163] on div at bounding box center [263, 138] width 527 height 276
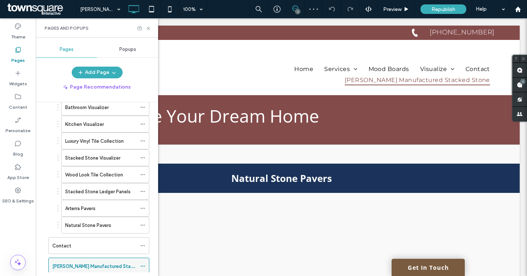
scroll to position [101, 0]
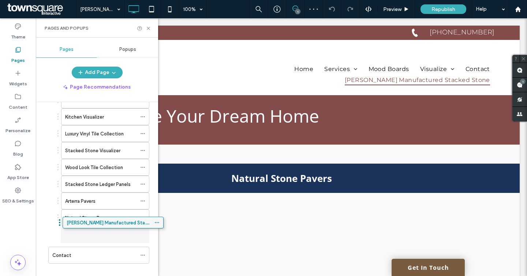
drag, startPoint x: 101, startPoint y: 267, endPoint x: 116, endPoint y: 226, distance: 43.4
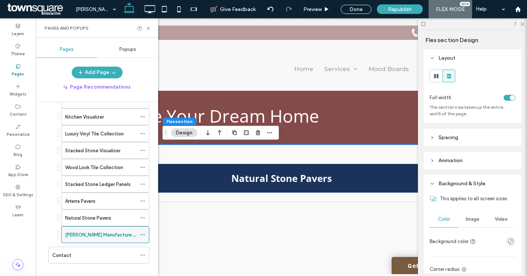
click at [98, 234] on label "[PERSON_NAME] Manufactured Stacked Stone" at bounding box center [117, 235] width 104 height 13
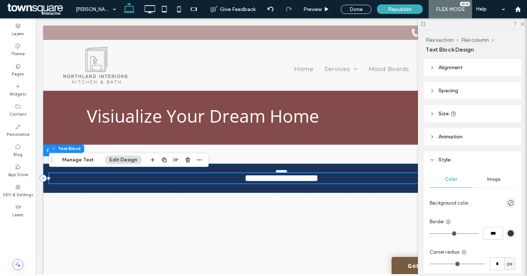
scroll to position [0, 0]
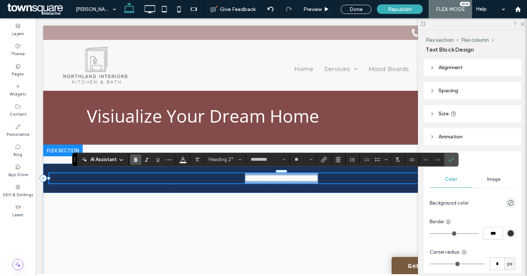
paste div
type input "*****"
type input "**"
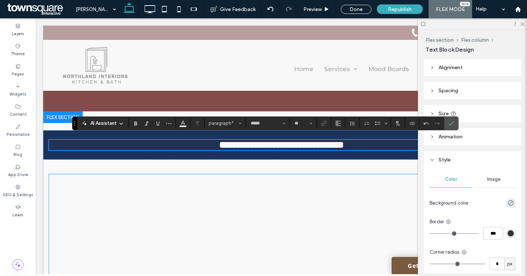
scroll to position [39, 0]
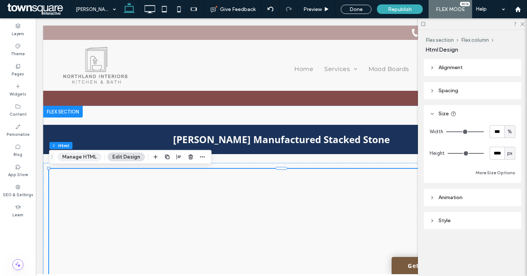
click at [92, 160] on button "Manage HTML" at bounding box center [80, 157] width 44 height 9
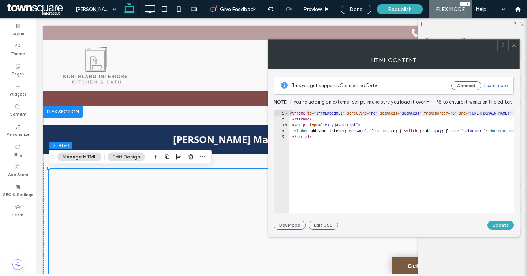
click at [316, 142] on div "< iframe id = "IfrmEmbedMSI" scrolling = "no" seamless = "seamless" frameborder…" at bounding box center [514, 167] width 451 height 115
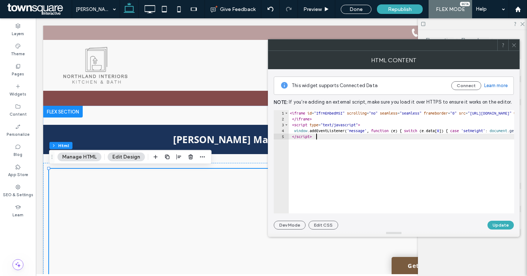
type textarea "**********"
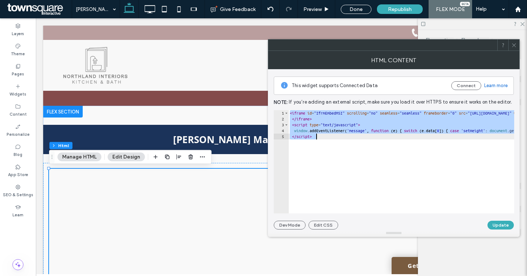
paste textarea "Cursor at row 5"
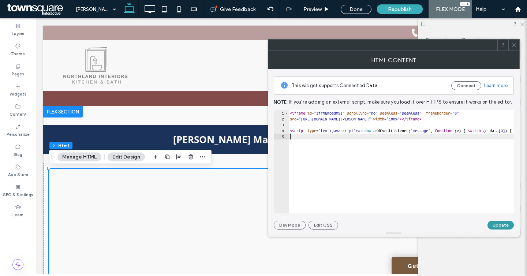
click at [493, 227] on button "Update" at bounding box center [501, 225] width 26 height 9
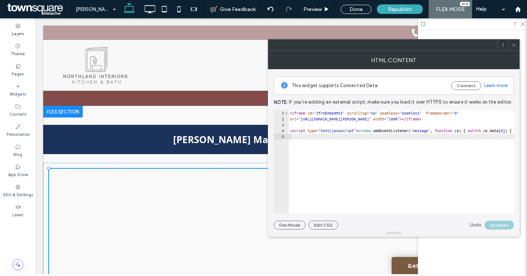
click at [514, 44] on icon at bounding box center [514, 44] width 5 height 5
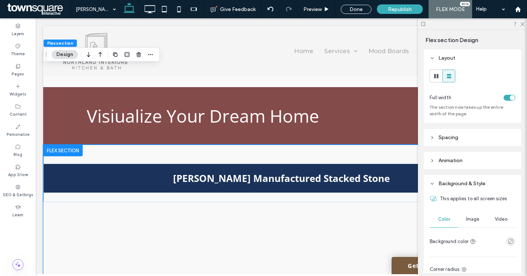
scroll to position [126, 0]
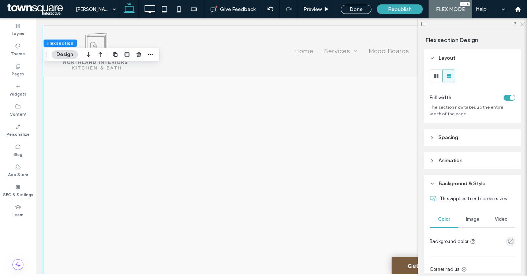
click at [523, 26] on div at bounding box center [472, 23] width 109 height 11
click at [522, 24] on icon at bounding box center [522, 23] width 5 height 5
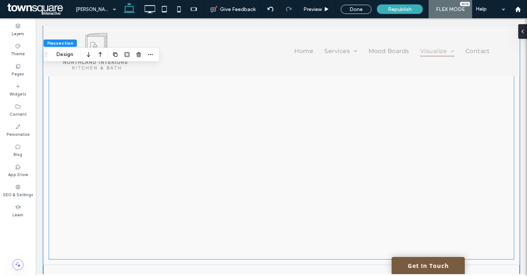
scroll to position [430, 0]
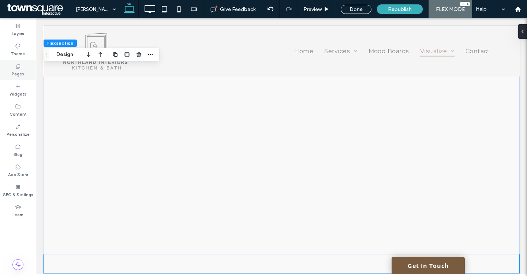
click at [29, 76] on div "Pages" at bounding box center [18, 70] width 36 height 20
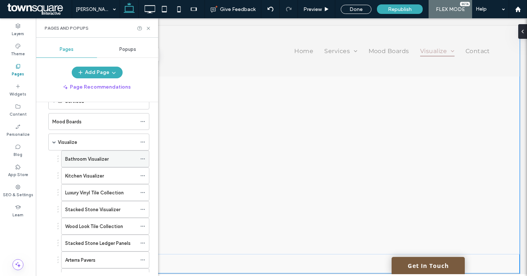
scroll to position [18, 0]
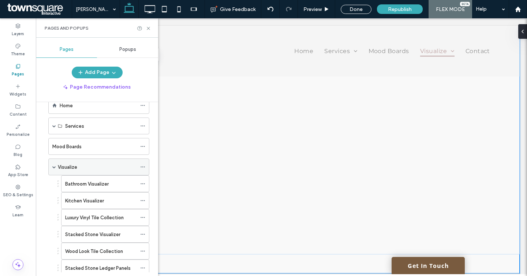
click at [62, 171] on div "Visualize" at bounding box center [97, 167] width 79 height 16
click at [0, 0] on div at bounding box center [0, 0] width 0 height 0
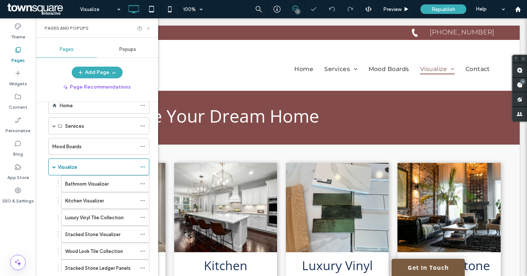
click at [149, 29] on icon at bounding box center [148, 28] width 5 height 5
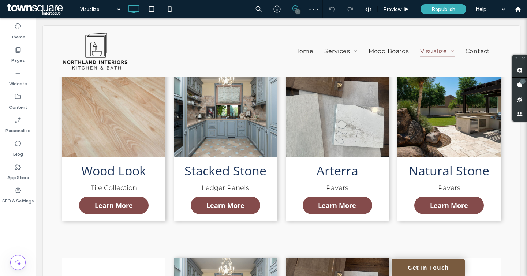
scroll to position [427, 0]
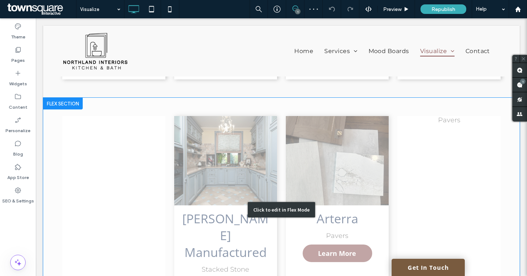
click at [225, 135] on div "Click to edit in Flex Mode" at bounding box center [281, 210] width 477 height 224
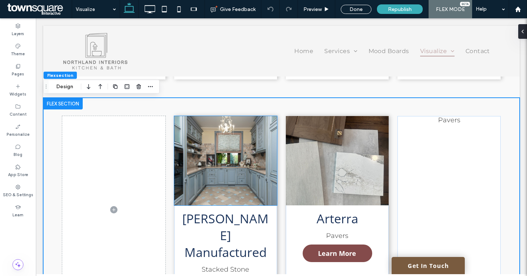
click at [225, 135] on img at bounding box center [225, 160] width 103 height 89
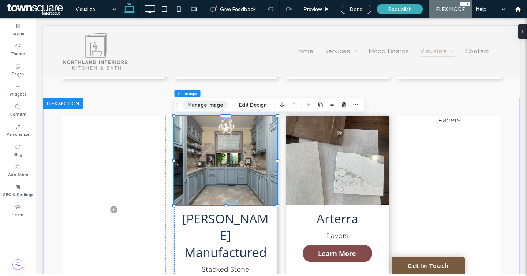
click at [196, 107] on button "Manage Image" at bounding box center [205, 105] width 45 height 9
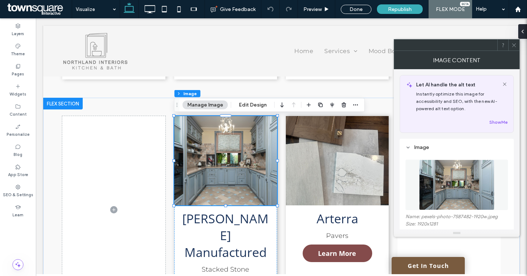
click at [432, 175] on img at bounding box center [456, 185] width 75 height 51
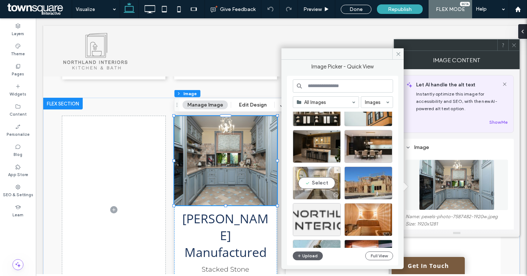
scroll to position [555, 0]
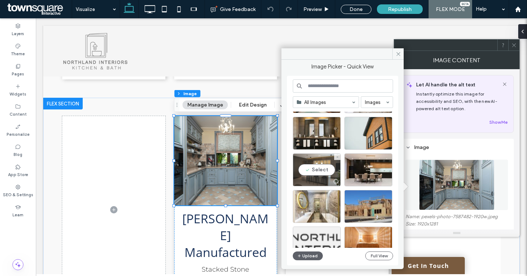
click at [331, 163] on div "Select" at bounding box center [317, 169] width 48 height 33
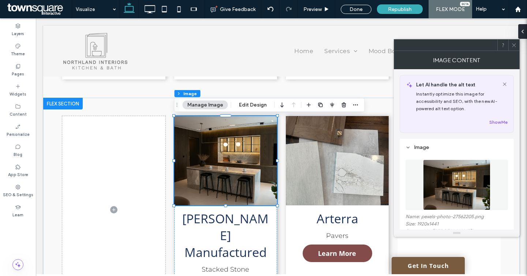
click at [442, 174] on img at bounding box center [456, 185] width 67 height 51
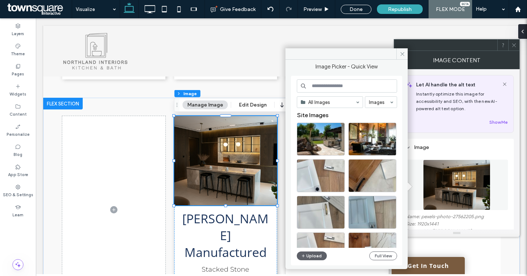
click at [340, 88] on input at bounding box center [347, 85] width 100 height 13
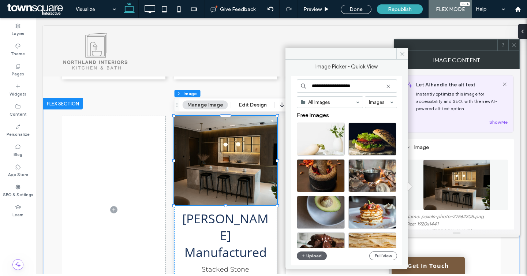
type input "**********"
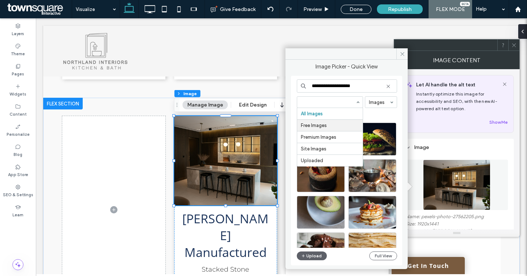
click at [323, 120] on hr at bounding box center [330, 119] width 66 height 0
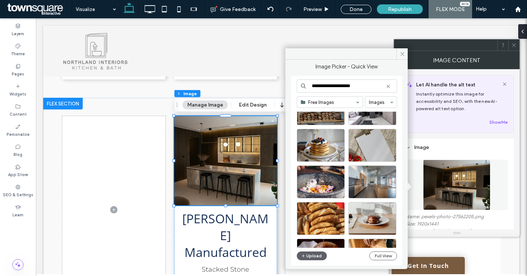
scroll to position [898, 0]
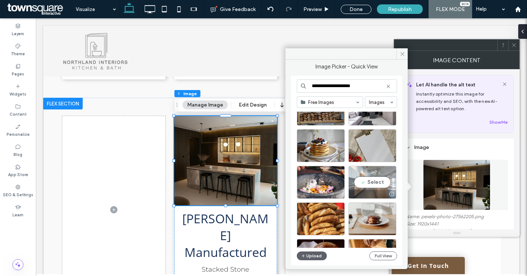
click at [366, 174] on div "Select" at bounding box center [373, 182] width 48 height 33
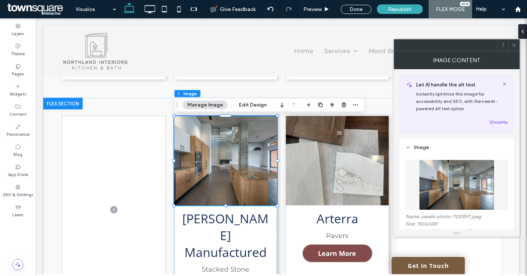
click at [437, 197] on img at bounding box center [456, 185] width 75 height 51
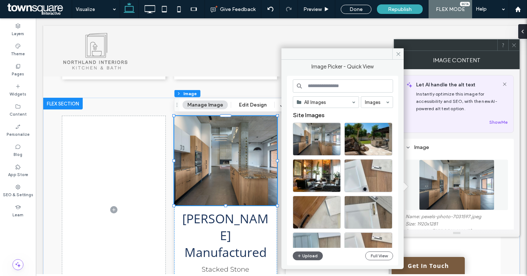
click at [333, 86] on input at bounding box center [343, 85] width 100 height 13
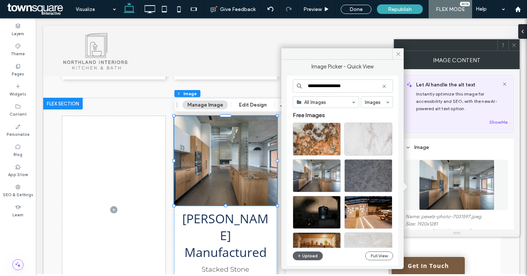
type input "**********"
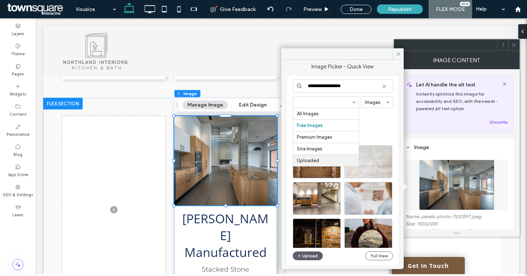
scroll to position [27, 0]
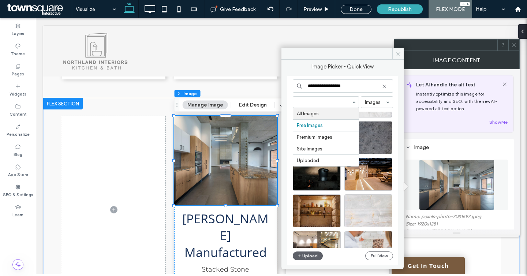
click at [353, 100] on span at bounding box center [326, 102] width 66 height 11
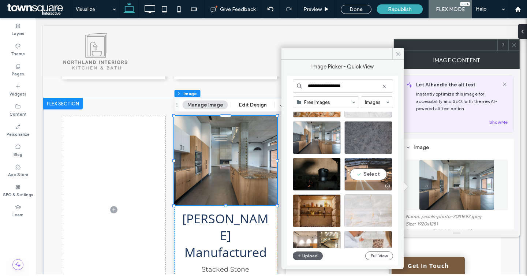
scroll to position [0, 0]
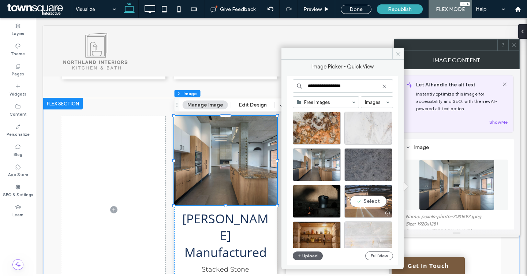
click at [354, 200] on div "Select" at bounding box center [369, 201] width 48 height 33
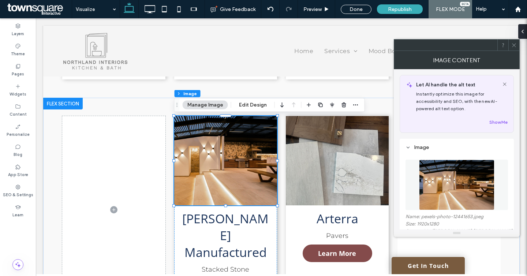
click at [473, 171] on img at bounding box center [456, 185] width 75 height 51
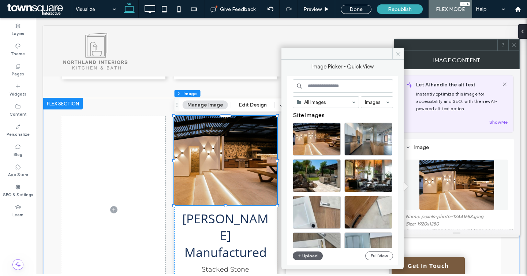
click at [319, 85] on input at bounding box center [343, 85] width 100 height 13
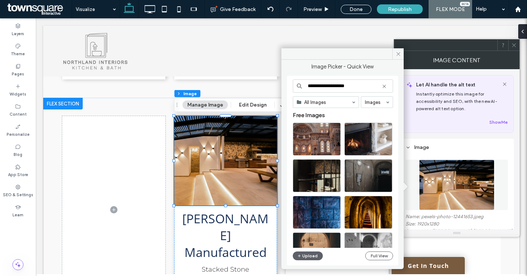
type input "**********"
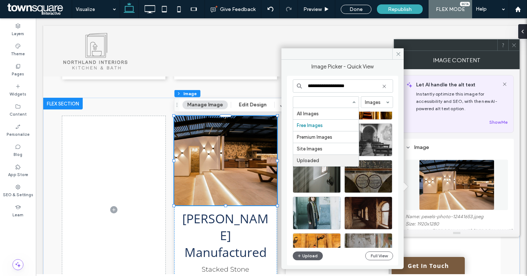
scroll to position [103, 0]
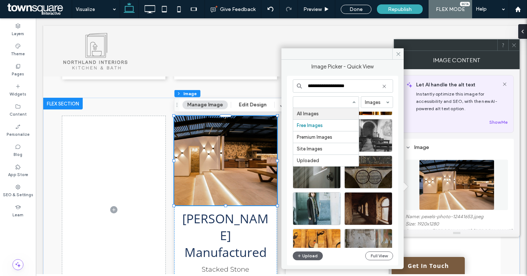
click at [354, 102] on span at bounding box center [326, 102] width 66 height 11
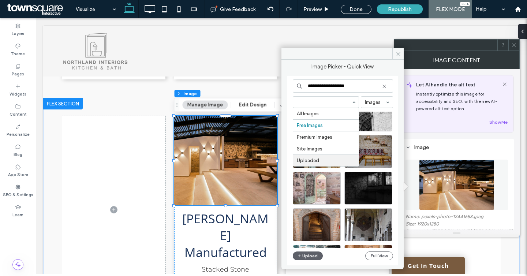
scroll to position [715, 0]
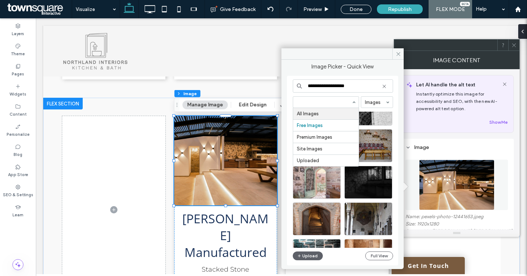
click at [324, 82] on input "**********" at bounding box center [343, 85] width 100 height 13
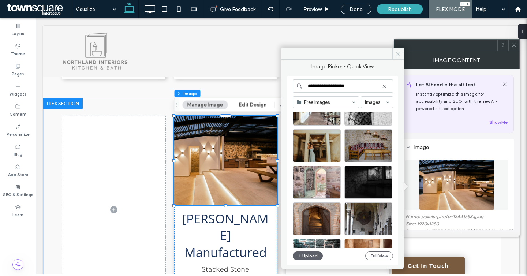
click at [324, 82] on input "**********" at bounding box center [343, 85] width 100 height 13
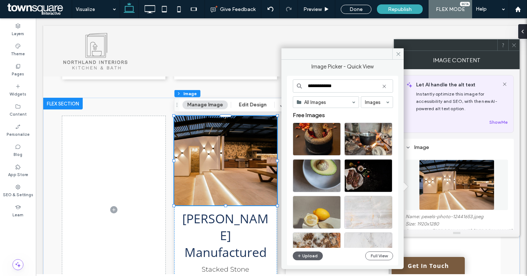
type input "**********"
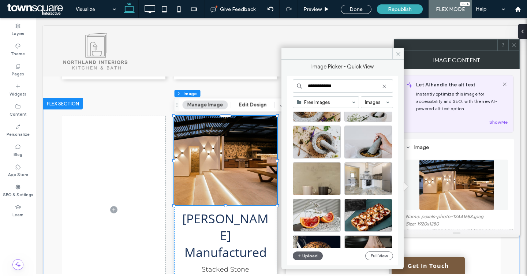
scroll to position [905, 0]
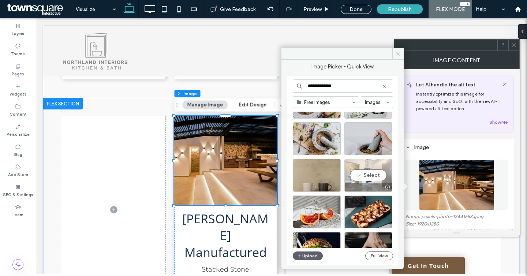
click at [371, 171] on div "Select" at bounding box center [369, 175] width 48 height 33
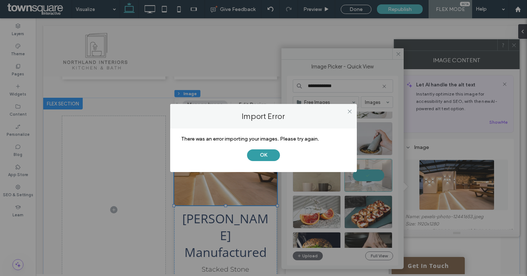
click at [259, 155] on button "OK" at bounding box center [263, 155] width 33 height 12
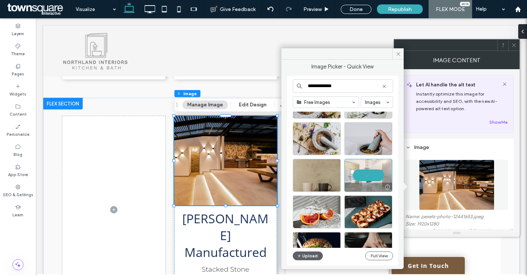
click at [373, 173] on div at bounding box center [369, 175] width 48 height 33
click at [373, 173] on div "Select" at bounding box center [369, 175] width 48 height 33
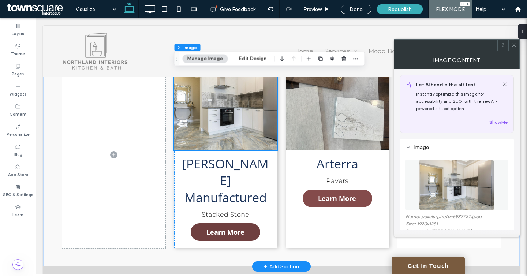
scroll to position [491, 0]
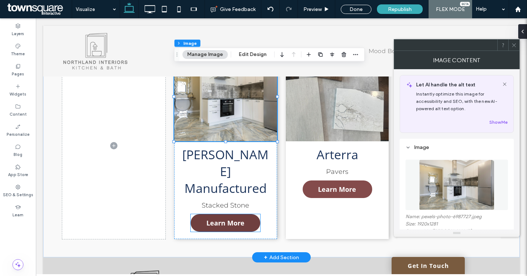
click at [236, 215] on span "Learn More" at bounding box center [226, 223] width 38 height 16
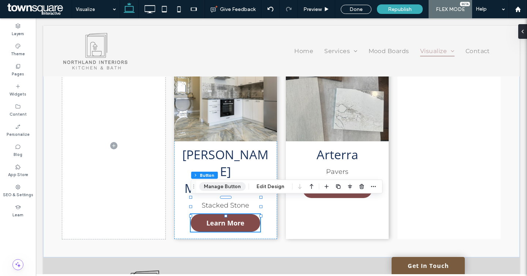
click at [219, 186] on button "Manage Button" at bounding box center [222, 186] width 47 height 9
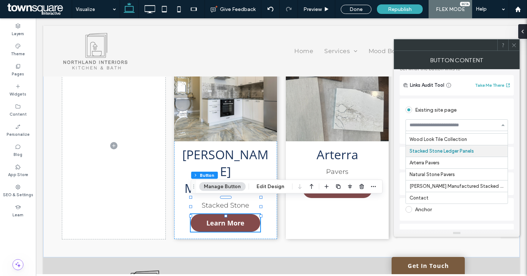
scroll to position [65, 0]
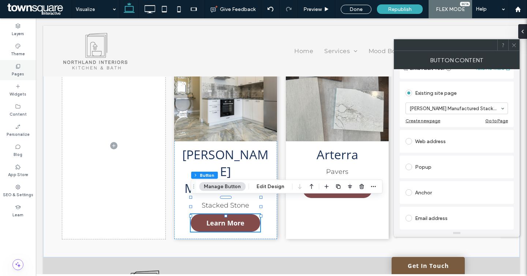
click at [24, 71] on div "Pages" at bounding box center [18, 70] width 36 height 20
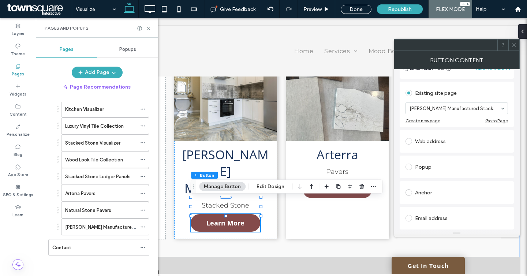
scroll to position [111, 0]
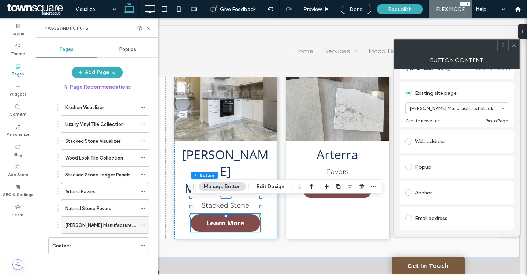
click at [123, 222] on label "[PERSON_NAME] Manufactured Stacked Stone" at bounding box center [117, 225] width 104 height 13
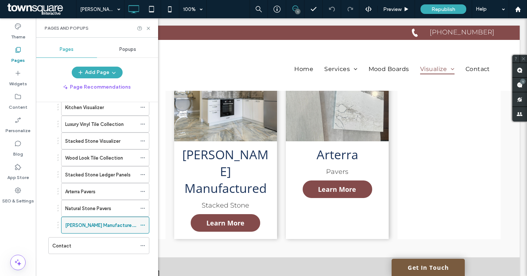
click at [146, 225] on div at bounding box center [144, 225] width 9 height 11
click at [140, 224] on div "[PERSON_NAME] Manufactured Stacked Stone" at bounding box center [105, 225] width 88 height 17
click at [146, 226] on div at bounding box center [144, 225] width 9 height 11
click at [143, 225] on icon at bounding box center [142, 225] width 5 height 5
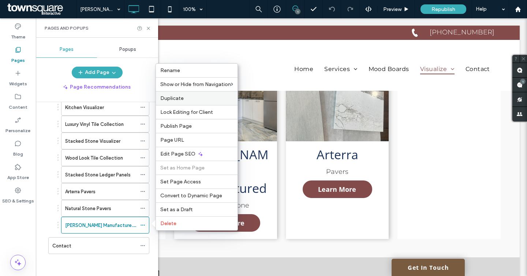
click at [190, 94] on div "Duplicate" at bounding box center [197, 98] width 82 height 14
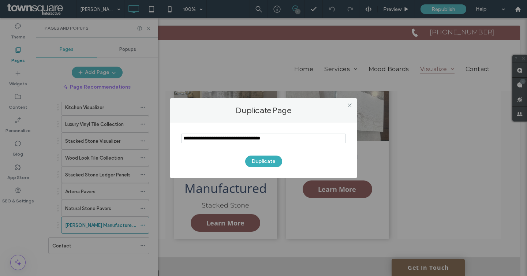
click at [215, 139] on input "notEmpty" at bounding box center [263, 139] width 165 height 10
type input "**********"
click at [262, 162] on button "Duplicate" at bounding box center [263, 162] width 37 height 12
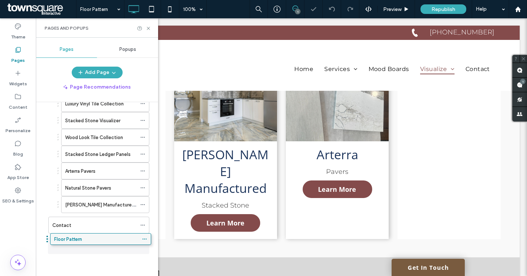
scroll to position [128, 0]
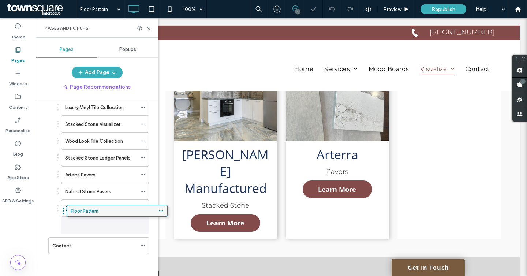
drag, startPoint x: 78, startPoint y: 246, endPoint x: 97, endPoint y: 214, distance: 37.1
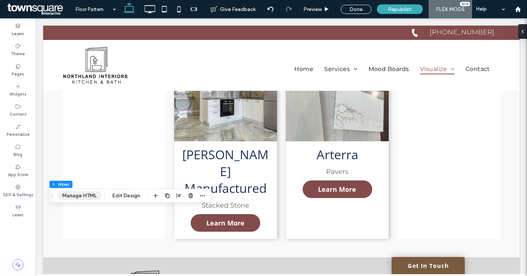
click at [84, 192] on button "Manage HTML" at bounding box center [80, 196] width 44 height 9
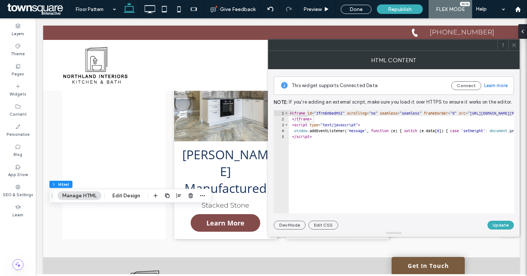
click at [332, 170] on div "< iframe id = "IfrmEmbedMSI" scrolling = "no" seamless = "seamless" frameborder…" at bounding box center [530, 167] width 483 height 115
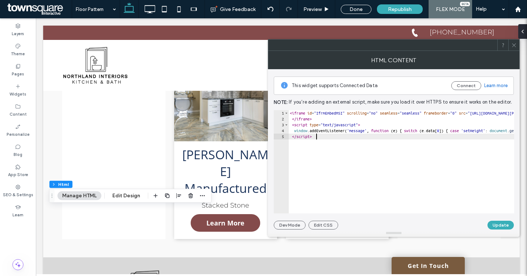
type textarea "**********"
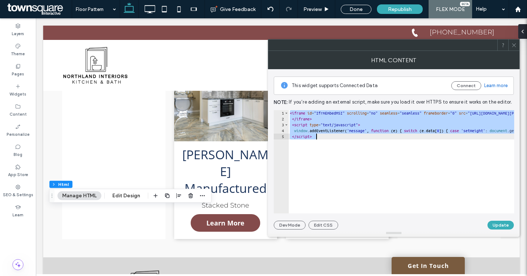
paste textarea "Cursor at row 5"
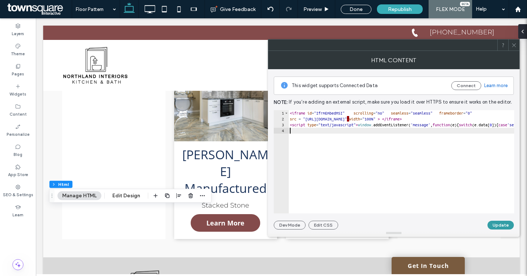
click at [496, 223] on button "Update" at bounding box center [501, 225] width 26 height 9
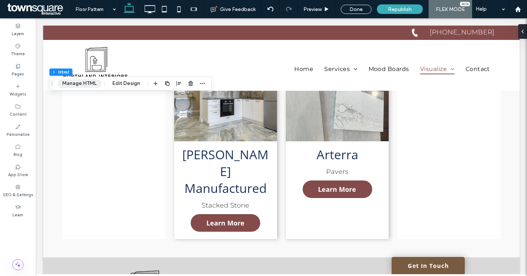
click at [85, 86] on button "Manage HTML" at bounding box center [80, 83] width 44 height 9
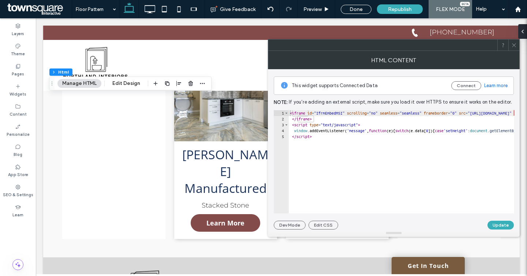
click at [331, 137] on div "< iframe id = "IfrmEmbedMSI" scrolling = "no" seamless = "seamless" frameborder…" at bounding box center [505, 167] width 433 height 115
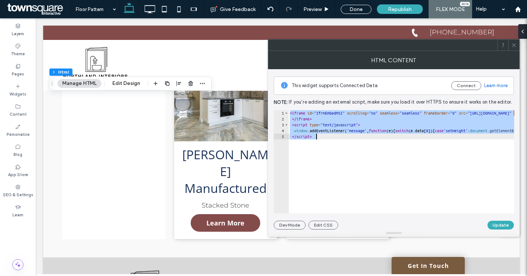
paste textarea "**********"
type textarea "**********"
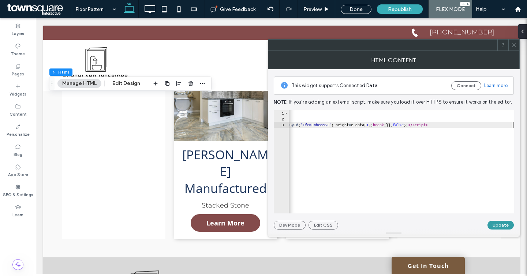
click at [499, 227] on button "Update" at bounding box center [501, 225] width 26 height 9
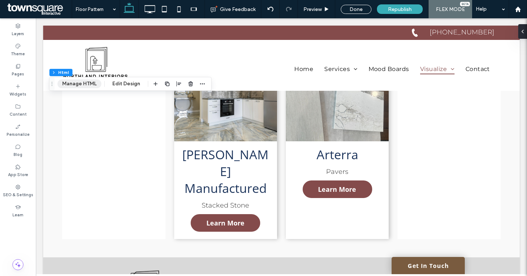
click at [78, 82] on button "Manage HTML" at bounding box center [80, 83] width 44 height 9
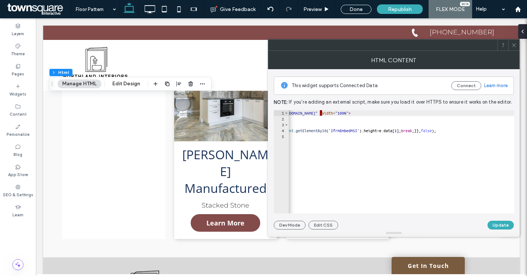
scroll to position [0, 207]
click at [475, 114] on div "< iframe id = "IfrmEmbedMSI" scrolling = "no" seamless = "seamless" frameborder…" at bounding box center [298, 167] width 433 height 115
click at [478, 114] on div "< iframe id = "IfrmEmbedMSI" scrolling = "no" seamless = "seamless" frameborder…" at bounding box center [298, 167] width 433 height 115
type textarea "**********"
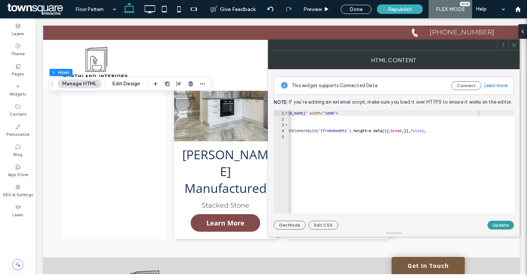
click at [495, 226] on button "Update" at bounding box center [501, 225] width 26 height 9
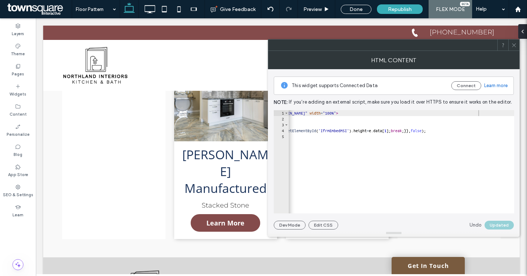
click at [512, 46] on icon at bounding box center [514, 44] width 5 height 5
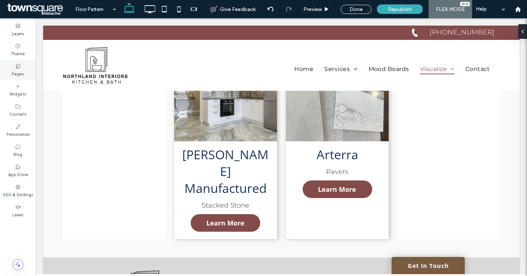
click at [20, 63] on icon at bounding box center [18, 66] width 6 height 6
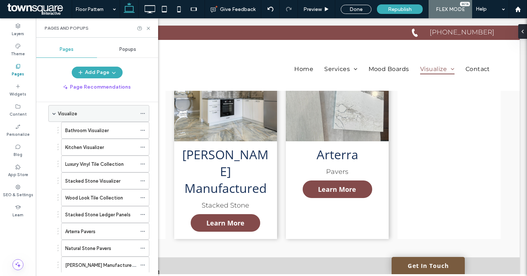
scroll to position [128, 0]
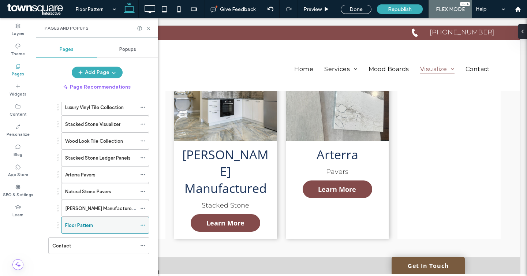
click at [89, 223] on label "Floor Pattern" at bounding box center [79, 225] width 28 height 13
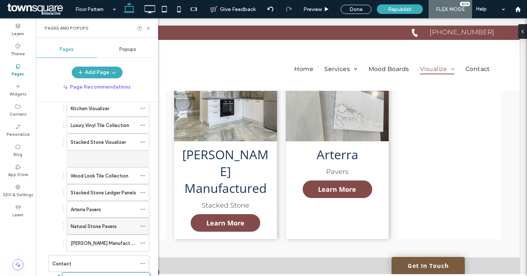
scroll to position [125, 0]
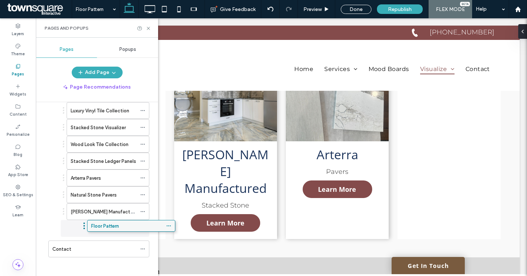
click at [115, 223] on label "Floor Pattern" at bounding box center [105, 226] width 28 height 13
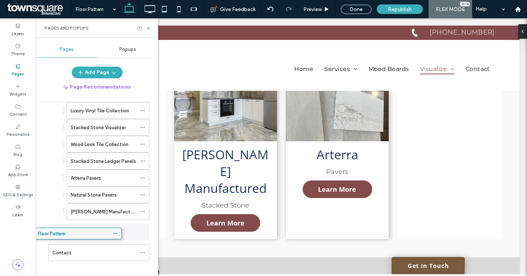
click at [62, 231] on label "Floor Pattern" at bounding box center [52, 233] width 28 height 13
click at [98, 225] on label "Floor Pattern" at bounding box center [88, 227] width 28 height 13
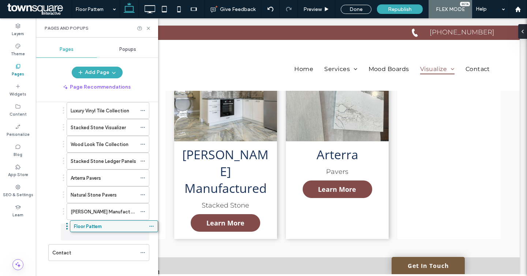
click at [97, 221] on label "Floor Pattern" at bounding box center [88, 226] width 28 height 13
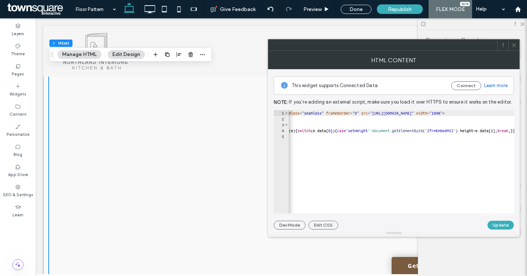
scroll to position [0, 90]
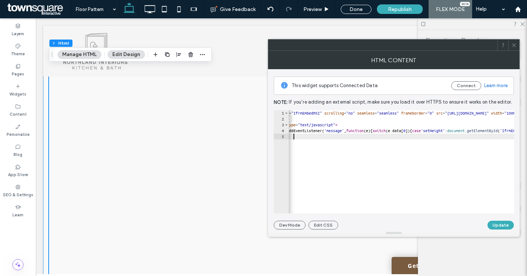
click at [312, 144] on div "< iframe id = "IfrmEmbedMSI" scrolling = "no" seamless = "seamless" frameborder…" at bounding box center [481, 167] width 430 height 115
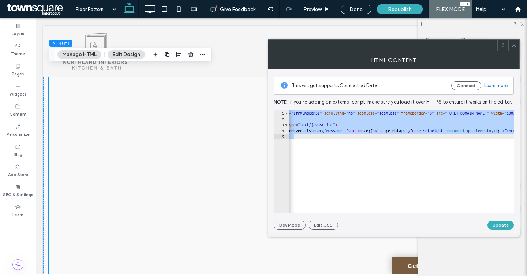
paste textarea "**********"
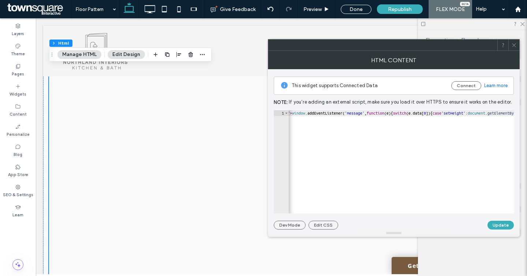
scroll to position [0, 362]
click at [345, 113] on div "< iframe id = "IfrmEmbedMSI" scrolling = "no" seamless = "seamless" frameborder…" at bounding box center [423, 167] width 992 height 115
click at [370, 133] on div "< iframe id = "IfrmEmbedMSI" scrolling = "no" seamless = "seamless" frameborder…" at bounding box center [423, 167] width 992 height 115
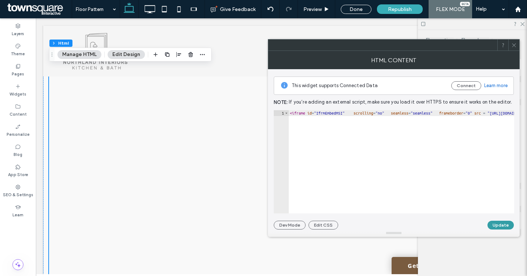
type textarea "**********"
click at [499, 228] on button "Update" at bounding box center [501, 225] width 26 height 9
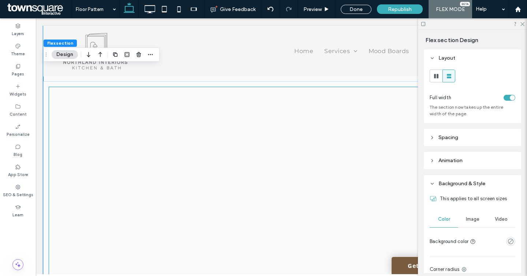
scroll to position [115, 0]
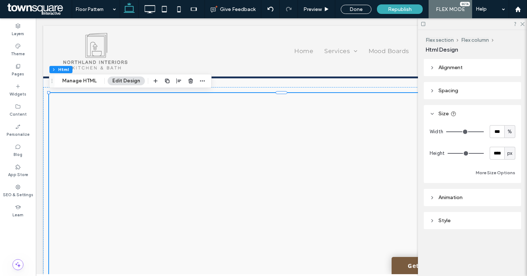
click at [71, 88] on div "Flex section Flex column Html Manage HTML Edit Design" at bounding box center [130, 81] width 163 height 14
click at [72, 77] on button "Manage HTML" at bounding box center [80, 81] width 44 height 9
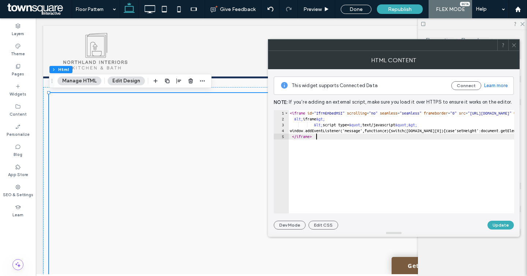
click at [314, 175] on div "< iframe id = "IfrmEmbedMSI" scrolling = "no" seamless = "seamless" frameborder…" at bounding box center [526, 167] width 475 height 115
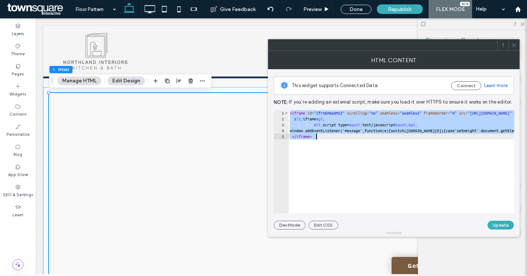
paste textarea "**********"
type textarea "**********"
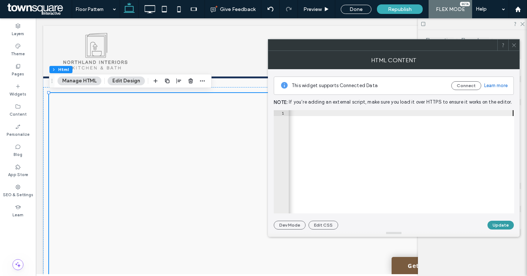
click at [498, 225] on button "Update" at bounding box center [501, 225] width 26 height 9
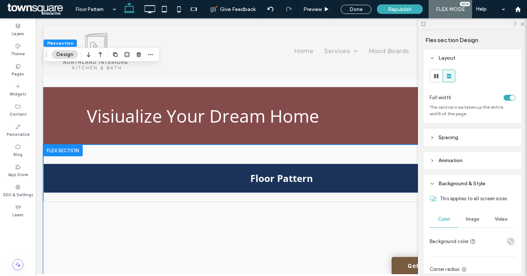
scroll to position [126, 0]
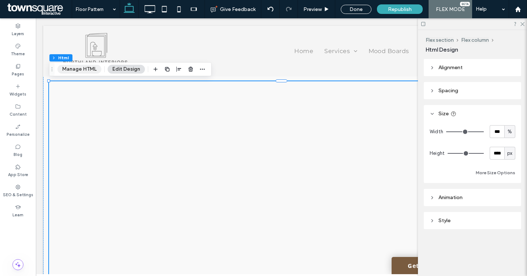
click at [80, 73] on button "Manage HTML" at bounding box center [80, 69] width 44 height 9
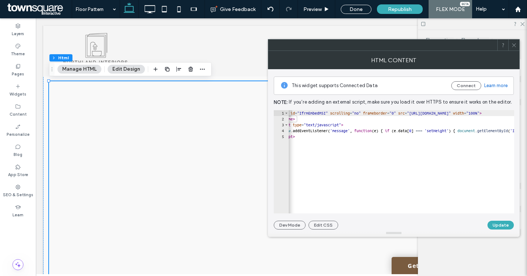
scroll to position [0, 18]
click at [375, 114] on div "< iframe id = "IfrmEmbedMSI" scrolling = "no" frameborder = "0" src = "[URL][DO…" at bounding box center [478, 167] width 414 height 115
type textarea "**********"
click at [501, 223] on button "Update" at bounding box center [501, 225] width 26 height 9
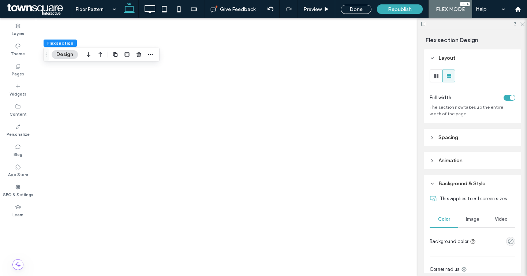
click at [511, 43] on div "Flex section Design" at bounding box center [474, 40] width 96 height 7
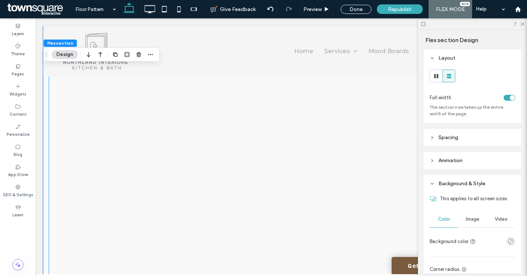
scroll to position [395, 0]
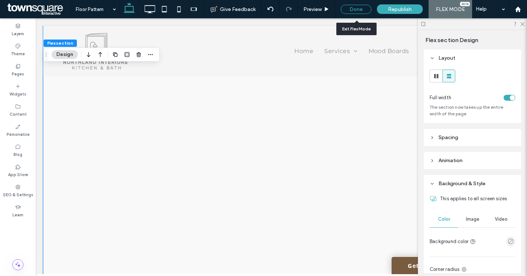
click at [355, 11] on div "Done" at bounding box center [356, 9] width 31 height 9
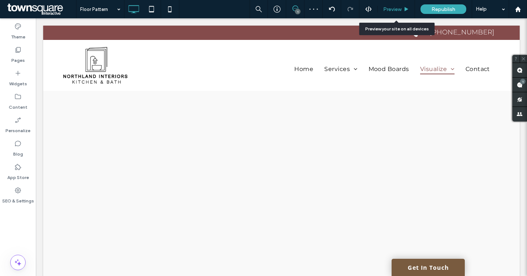
click at [389, 5] on div "Preview" at bounding box center [396, 9] width 37 height 18
click at [390, 12] on div "Preview" at bounding box center [396, 9] width 37 height 18
click at [401, 14] on div "Preview" at bounding box center [396, 9] width 37 height 18
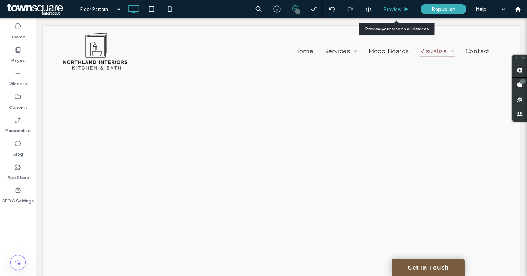
click at [388, 11] on span "Preview" at bounding box center [393, 9] width 18 height 6
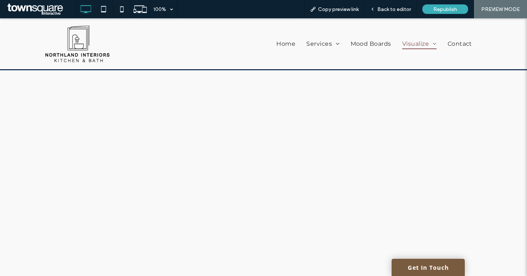
scroll to position [42, 0]
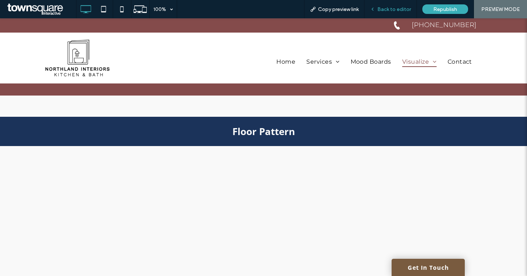
click at [375, 7] on icon at bounding box center [372, 9] width 5 height 5
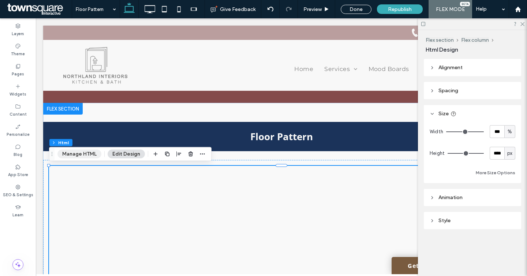
click at [85, 153] on button "Manage HTML" at bounding box center [80, 154] width 44 height 9
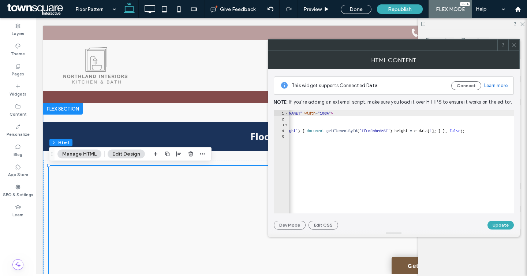
scroll to position [0, 188]
click at [476, 114] on div "< iframe id = "IfrmEmbedMSI" scrolling = "yes" frameborder = "0" src = "[URL][D…" at bounding box center [307, 167] width 414 height 115
type textarea "**********"
click at [495, 221] on button "Update" at bounding box center [501, 225] width 26 height 9
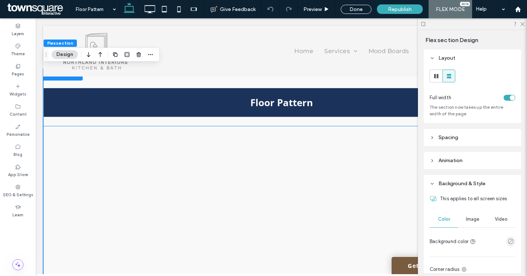
scroll to position [119, 0]
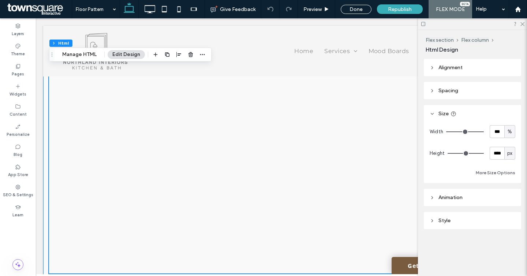
scroll to position [393, 0]
click at [497, 155] on input "****" at bounding box center [497, 153] width 15 height 13
click at [513, 155] on div "px" at bounding box center [510, 153] width 7 height 7
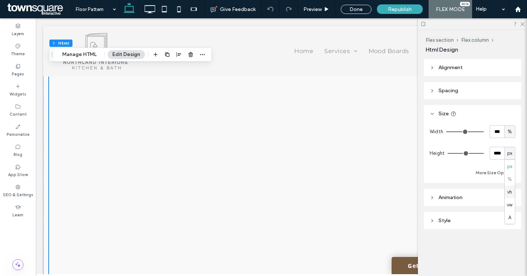
click at [510, 191] on span "vh" at bounding box center [510, 191] width 5 height 7
click at [512, 155] on span "vh" at bounding box center [510, 153] width 5 height 7
click at [510, 171] on div "px" at bounding box center [510, 166] width 10 height 13
type input "****"
click at [498, 154] on input "****" at bounding box center [497, 153] width 15 height 13
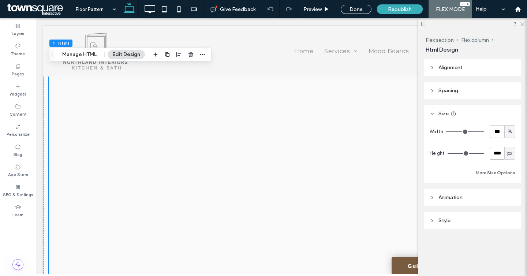
click at [498, 154] on input "****" at bounding box center [497, 153] width 15 height 13
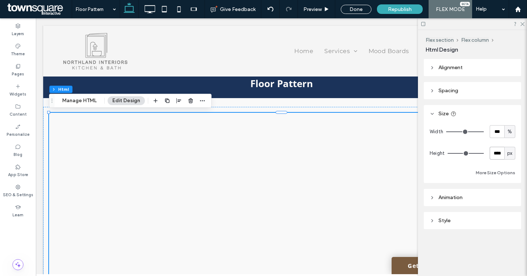
click at [76, 103] on button "Manage HTML" at bounding box center [80, 100] width 44 height 9
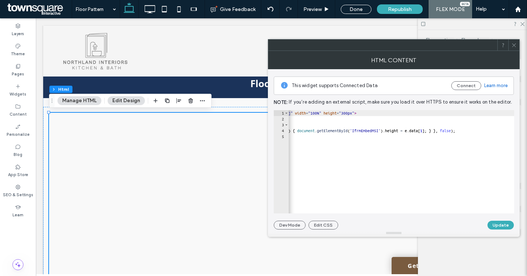
scroll to position [0, 194]
click at [507, 115] on div "< iframe id = "IfrmEmbedMSI" scrolling = "yes" frameborder = "0" src = "[URL][D…" at bounding box center [305, 167] width 420 height 115
click at [496, 225] on button "Update" at bounding box center [501, 225] width 26 height 9
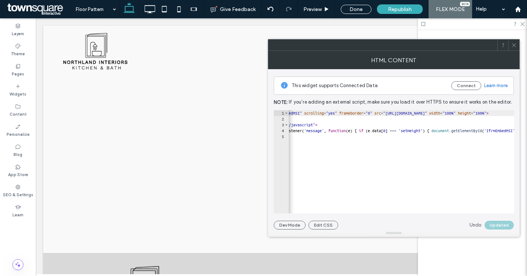
scroll to position [0, 39]
click at [350, 113] on div "< iframe id = "IfrmEmbedMSI" scrolling = "yes" frameborder = "0" src = "[URL][D…" at bounding box center [458, 167] width 417 height 115
click at [501, 233] on div at bounding box center [394, 233] width 252 height 7
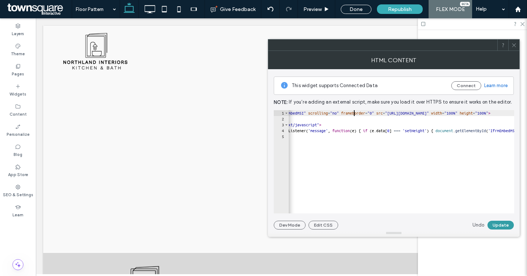
type textarea "**********"
click at [496, 224] on button "Update" at bounding box center [501, 225] width 26 height 9
click at [511, 44] on div at bounding box center [514, 45] width 11 height 11
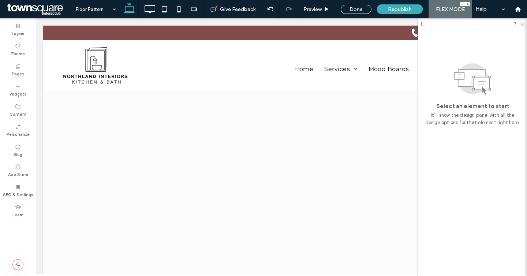
scroll to position [0, 0]
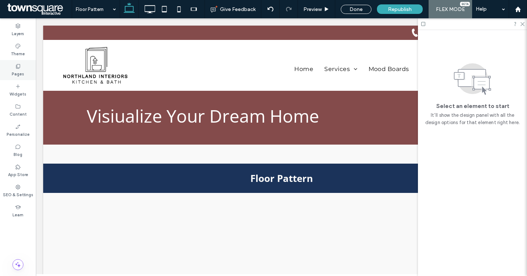
click at [19, 66] on icon at bounding box center [18, 66] width 6 height 6
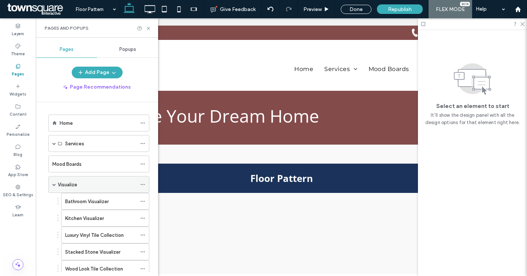
click at [70, 186] on label "Visualize" at bounding box center [67, 184] width 19 height 13
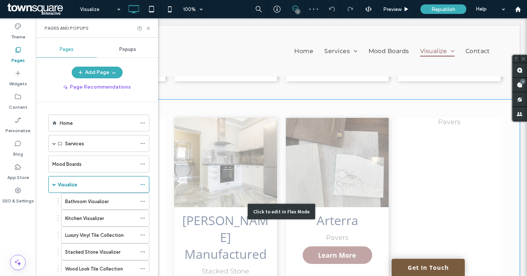
scroll to position [425, 0]
click at [406, 120] on div "Click to edit in Flex Mode" at bounding box center [281, 212] width 477 height 224
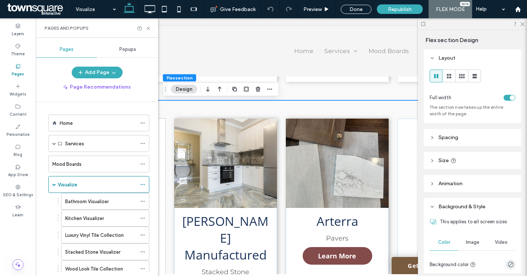
click at [433, 132] on header "Spacing" at bounding box center [472, 137] width 97 height 17
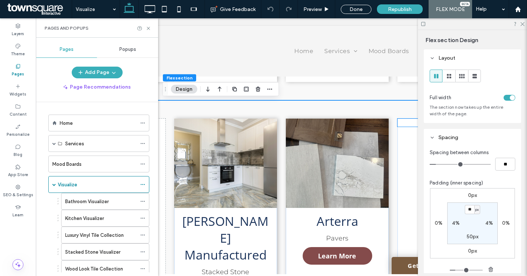
click at [408, 127] on p "Pavers" at bounding box center [449, 123] width 88 height 8
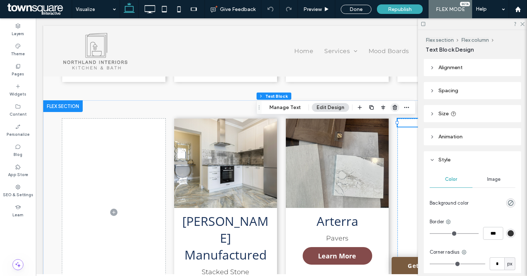
click at [393, 107] on icon "button" at bounding box center [395, 108] width 6 height 6
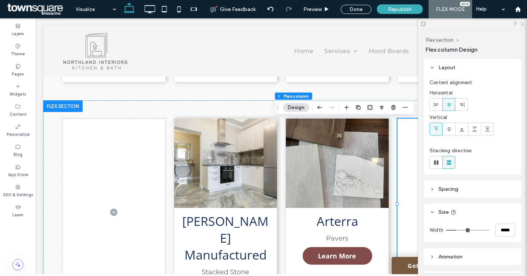
click at [523, 23] on use at bounding box center [523, 24] width 4 height 4
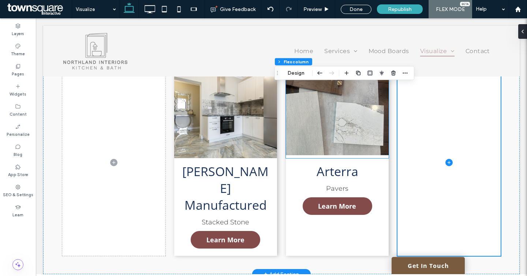
scroll to position [485, 0]
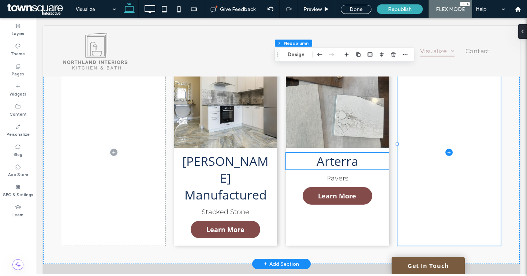
click at [320, 166] on span "Arterra" at bounding box center [338, 161] width 42 height 17
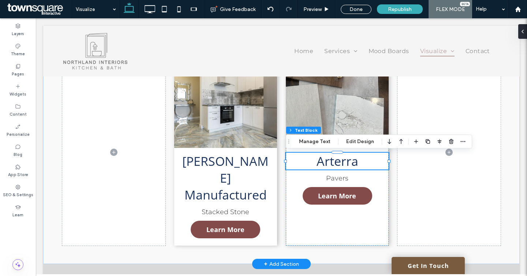
click at [320, 166] on span "Arterra" at bounding box center [338, 161] width 42 height 17
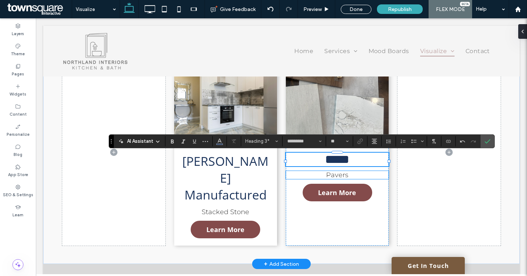
click at [338, 178] on span "Pavers" at bounding box center [337, 175] width 22 height 8
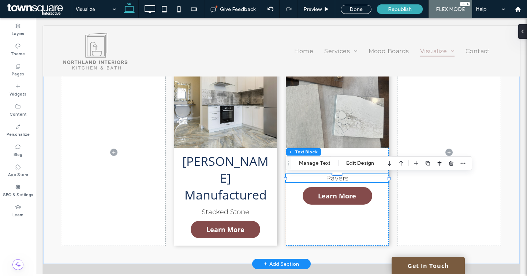
click at [338, 178] on span "Pavers" at bounding box center [337, 178] width 22 height 8
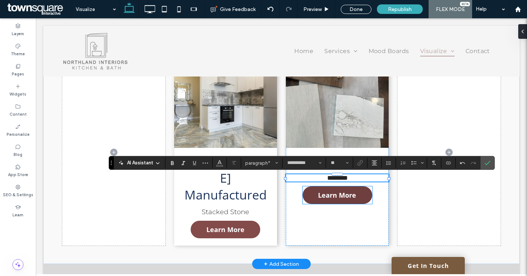
click at [318, 204] on link "Learn More" at bounding box center [338, 195] width 70 height 18
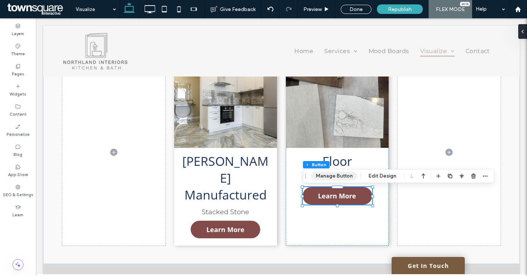
click at [326, 180] on button "Manage Button" at bounding box center [334, 176] width 47 height 9
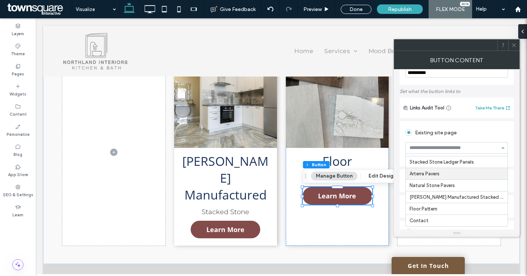
scroll to position [29, 0]
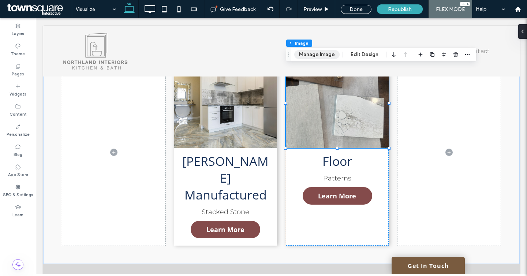
click at [311, 52] on button "Manage Image" at bounding box center [317, 54] width 45 height 9
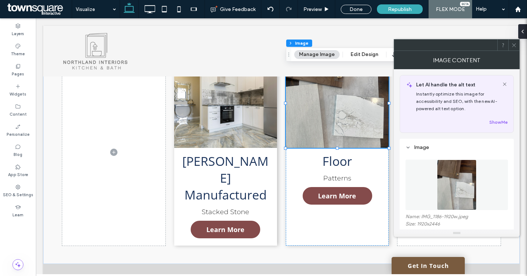
click at [439, 176] on figure at bounding box center [457, 185] width 103 height 51
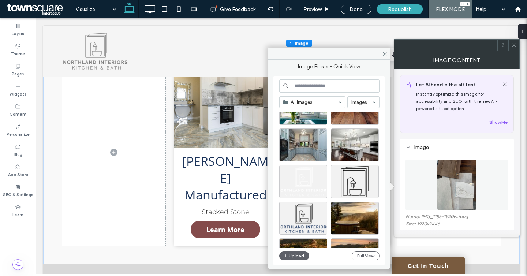
scroll to position [433, 0]
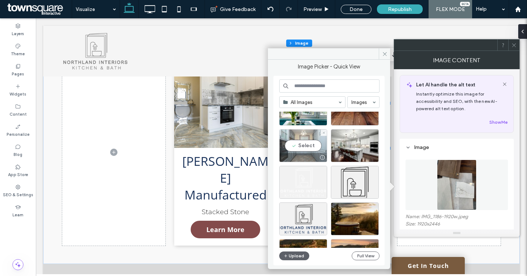
click at [318, 141] on div "Select" at bounding box center [303, 145] width 48 height 33
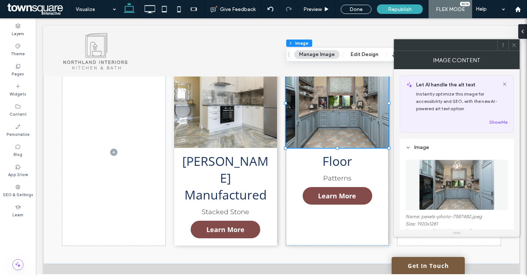
click at [478, 184] on img at bounding box center [456, 185] width 75 height 51
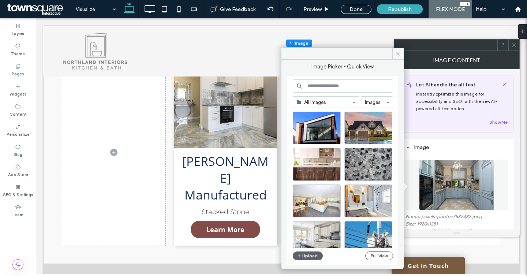
scroll to position [1512, 0]
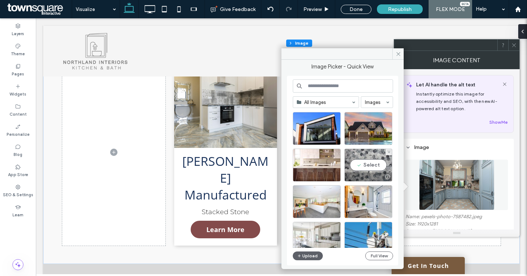
click at [372, 159] on div "Select" at bounding box center [369, 165] width 48 height 33
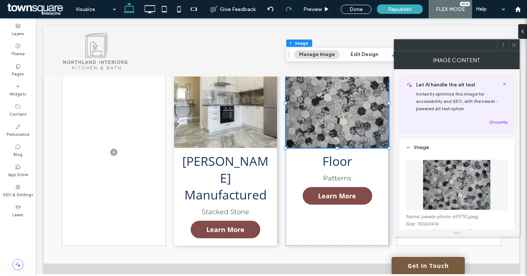
click at [514, 47] on icon at bounding box center [514, 44] width 5 height 5
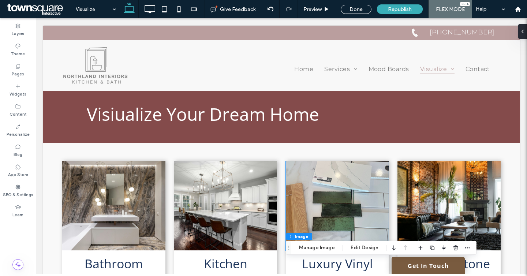
scroll to position [0, 0]
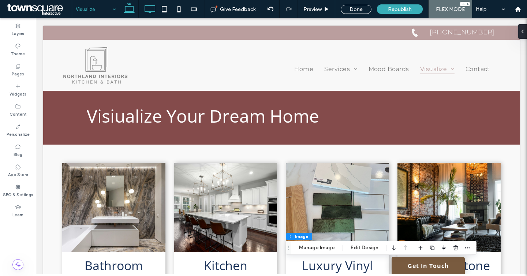
click at [143, 2] on icon at bounding box center [149, 9] width 15 height 15
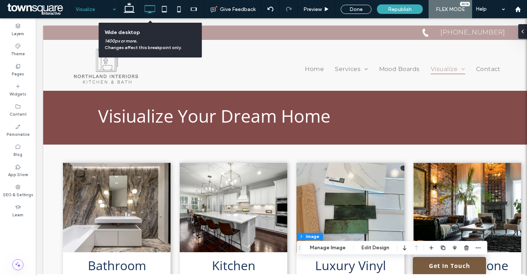
click at [149, 6] on icon at bounding box center [149, 9] width 15 height 15
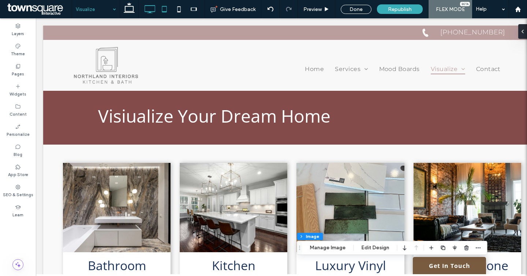
click at [165, 12] on icon at bounding box center [164, 9] width 15 height 15
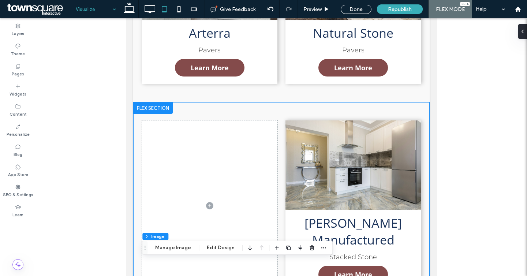
scroll to position [720, 0]
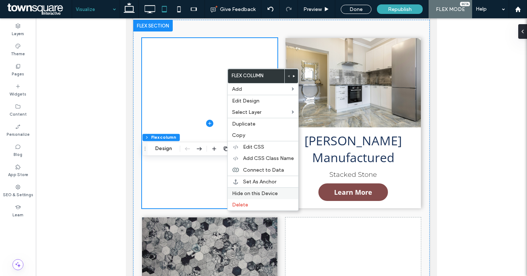
click at [249, 191] on span "Hide on this Device" at bounding box center [255, 193] width 46 height 6
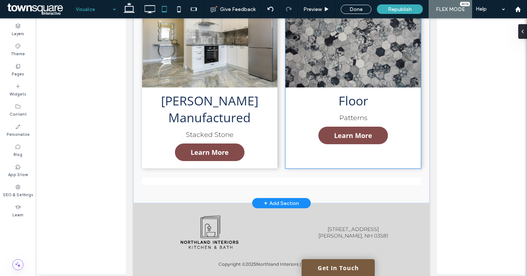
scroll to position [672, 0]
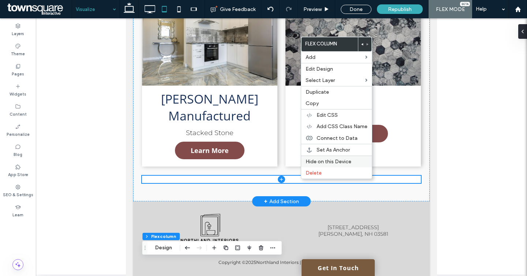
click at [327, 159] on span "Hide on this Device" at bounding box center [329, 162] width 46 height 6
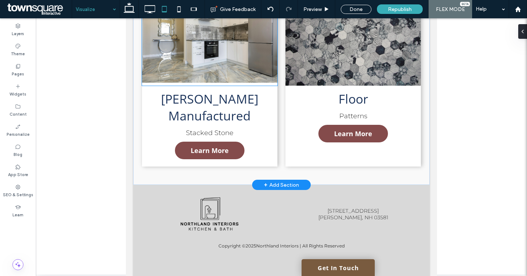
scroll to position [563, 0]
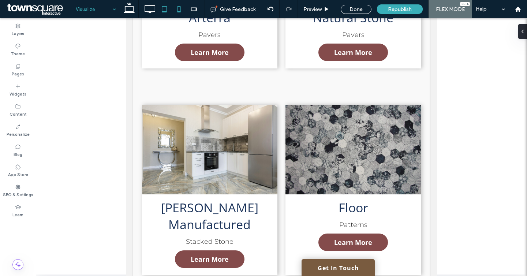
click at [178, 12] on use at bounding box center [178, 9] width 3 height 6
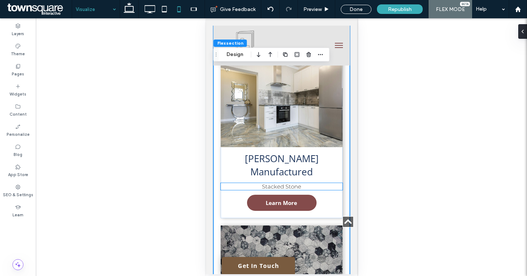
scroll to position [1348, 0]
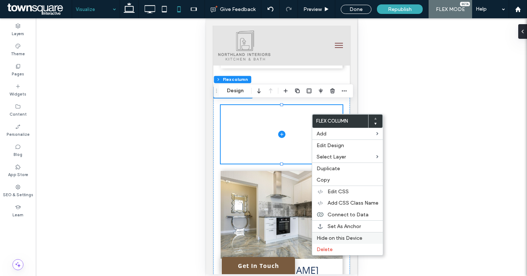
click at [337, 234] on div "Hide on this Device" at bounding box center [347, 238] width 71 height 12
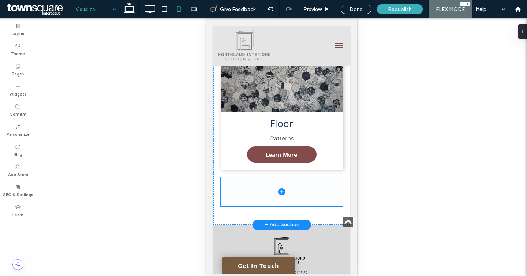
scroll to position [1608, 0]
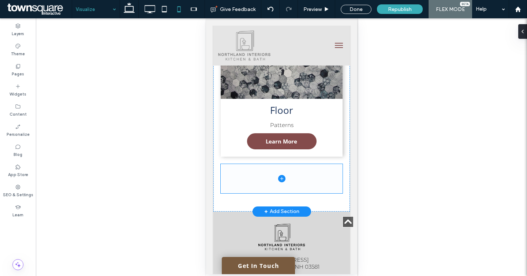
click at [290, 172] on span at bounding box center [282, 178] width 122 height 29
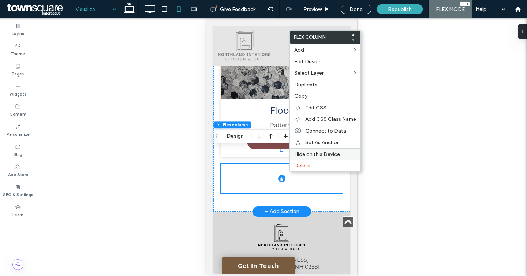
click at [311, 151] on div "Hide on this Device" at bounding box center [325, 154] width 71 height 12
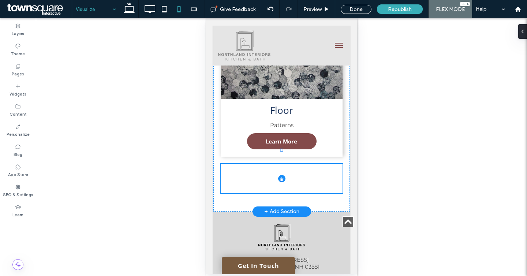
scroll to position [1600, 0]
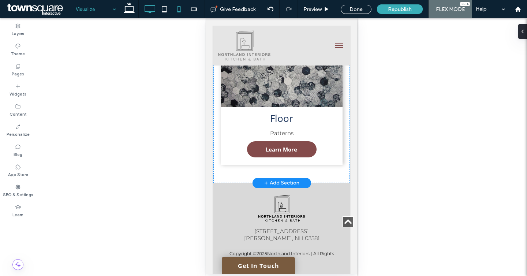
click at [149, 10] on icon at bounding box center [149, 9] width 15 height 15
type input "**"
type input "*****"
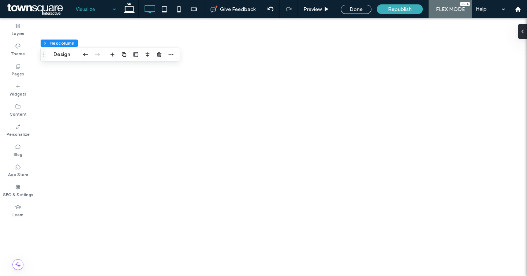
click at [134, 11] on div at bounding box center [263, 138] width 527 height 276
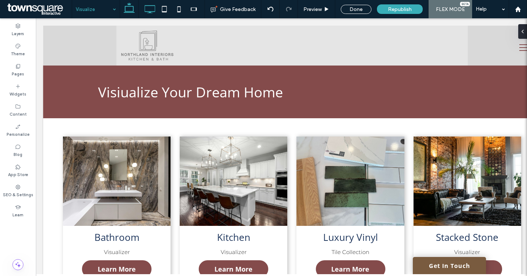
click at [129, 9] on icon at bounding box center [129, 9] width 15 height 15
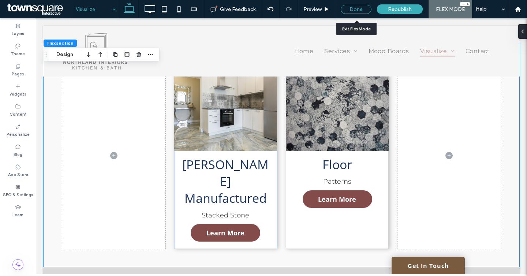
scroll to position [483, 0]
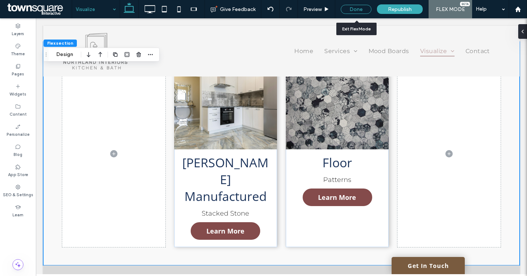
click at [354, 14] on div "Done" at bounding box center [356, 9] width 31 height 9
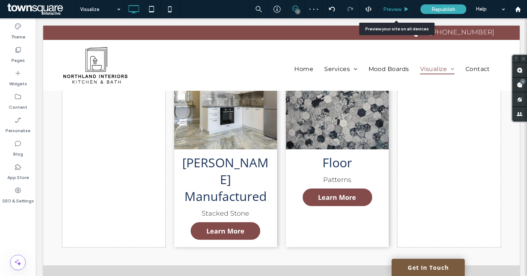
click at [405, 3] on div "Preview" at bounding box center [396, 9] width 37 height 18
click at [397, 15] on div "Preview" at bounding box center [396, 9] width 37 height 18
click at [395, 8] on span "Preview" at bounding box center [393, 9] width 18 height 6
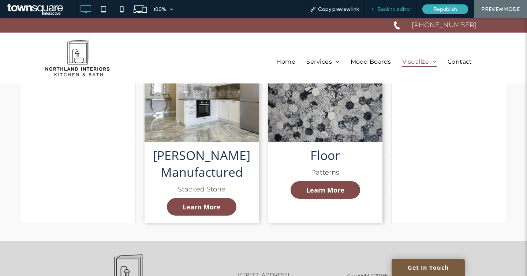
click at [392, 8] on span "Back to editor" at bounding box center [395, 9] width 34 height 6
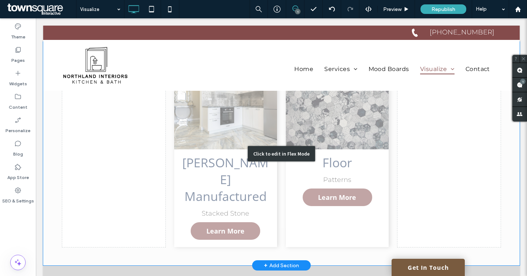
click at [122, 116] on div "Click to edit in Flex Mode" at bounding box center [281, 154] width 477 height 224
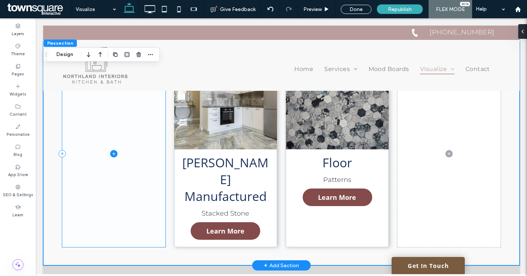
click at [104, 121] on span at bounding box center [113, 153] width 103 height 187
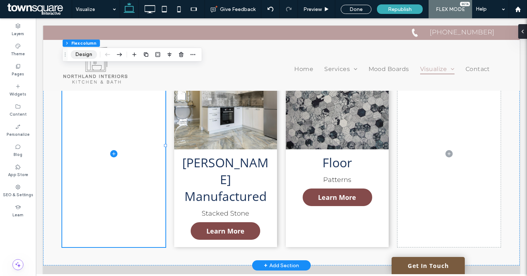
click at [81, 51] on button "Design" at bounding box center [84, 54] width 26 height 9
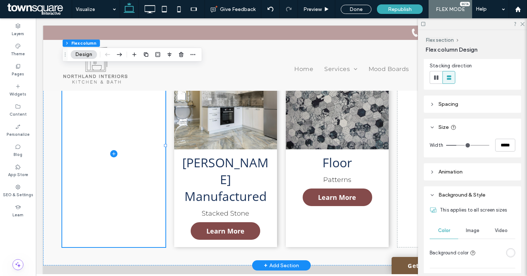
scroll to position [119, 0]
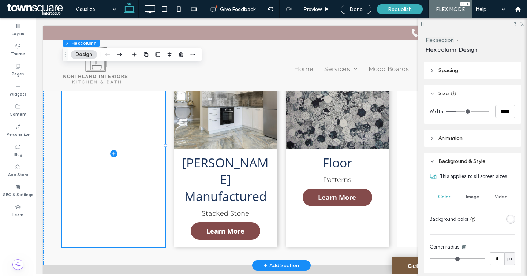
click at [510, 225] on div at bounding box center [497, 219] width 37 height 13
click at [510, 221] on div "rgba(255, 255, 255, 1)" at bounding box center [511, 219] width 6 height 6
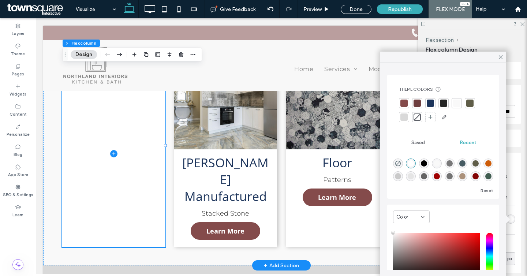
click at [418, 116] on div at bounding box center [417, 117] width 7 height 7
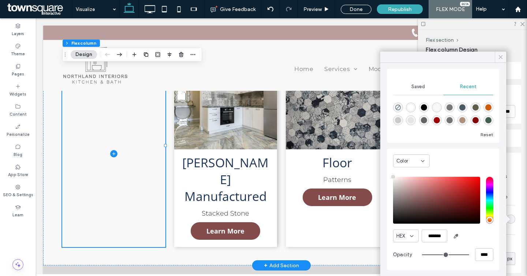
click at [497, 57] on div at bounding box center [500, 57] width 11 height 11
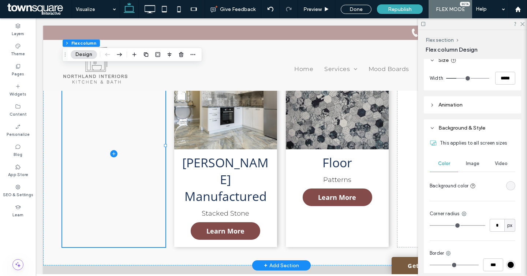
scroll to position [216, 0]
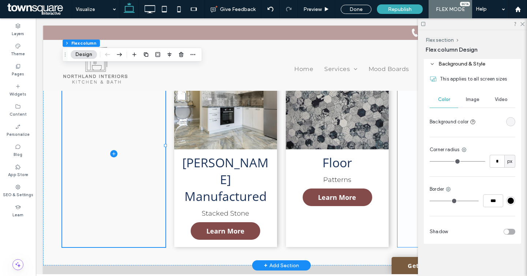
click at [408, 130] on span at bounding box center [449, 153] width 103 height 187
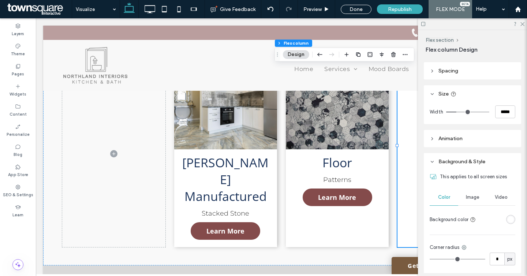
scroll to position [147, 0]
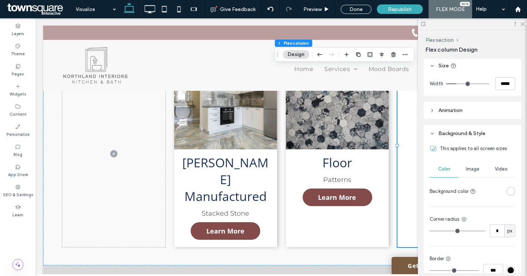
click at [509, 192] on div "rgba(255, 255, 255, 1)" at bounding box center [511, 191] width 6 height 6
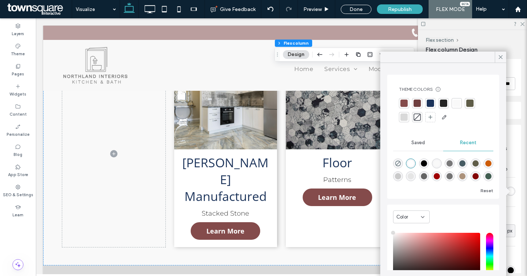
click at [419, 114] on div at bounding box center [417, 117] width 7 height 7
click at [500, 58] on use at bounding box center [501, 57] width 4 height 4
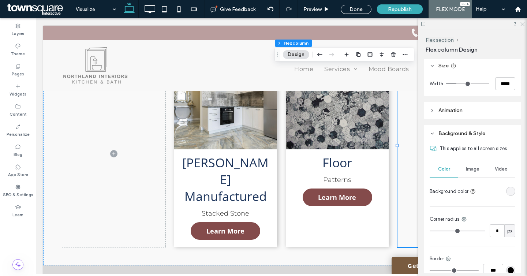
click at [521, 22] on icon at bounding box center [522, 23] width 5 height 5
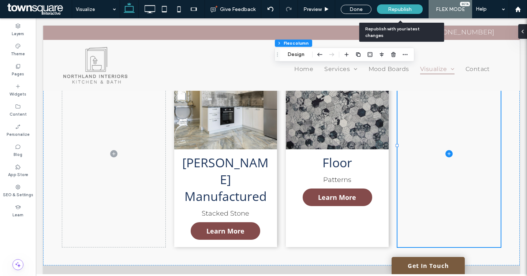
click at [389, 8] on span "Republish" at bounding box center [400, 9] width 24 height 6
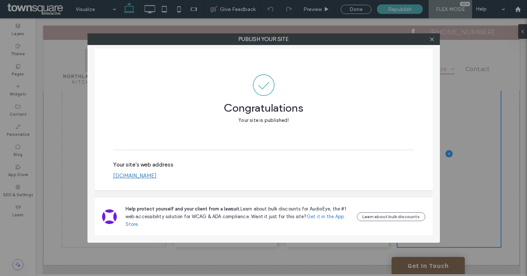
click at [436, 41] on div at bounding box center [432, 39] width 11 height 11
click at [434, 40] on icon at bounding box center [432, 39] width 5 height 5
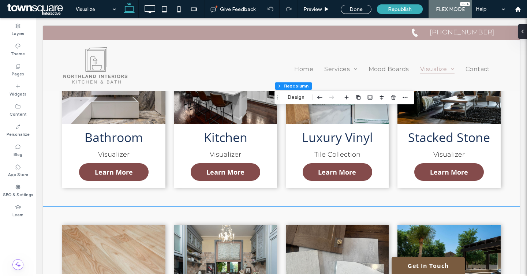
scroll to position [0, 0]
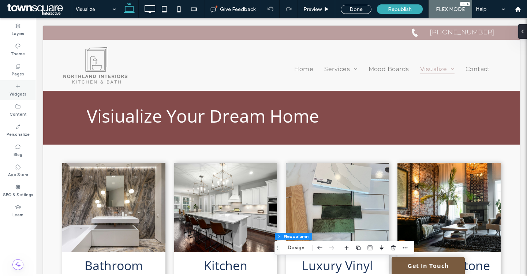
click at [20, 91] on label "Widgets" at bounding box center [18, 93] width 17 height 8
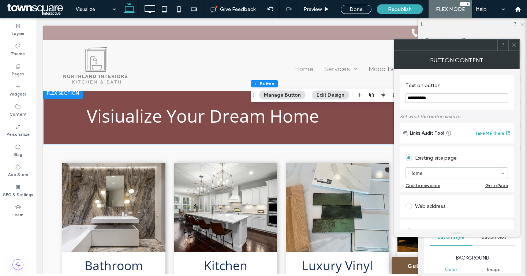
click at [414, 99] on input "**********" at bounding box center [457, 98] width 103 height 10
type input "**********"
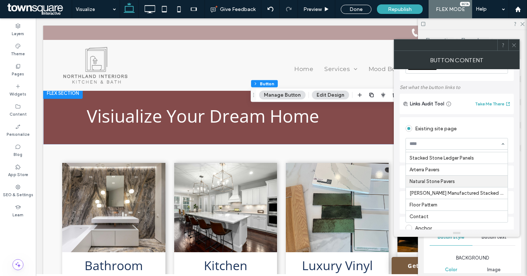
scroll to position [47, 0]
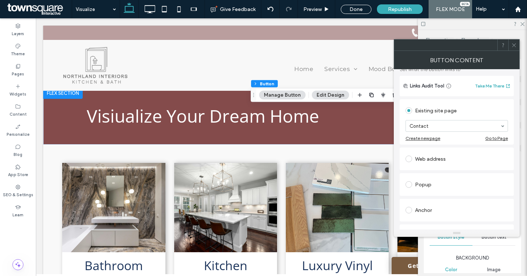
click at [513, 51] on div "Button Content" at bounding box center [457, 60] width 126 height 18
click at [514, 48] on icon at bounding box center [514, 44] width 5 height 5
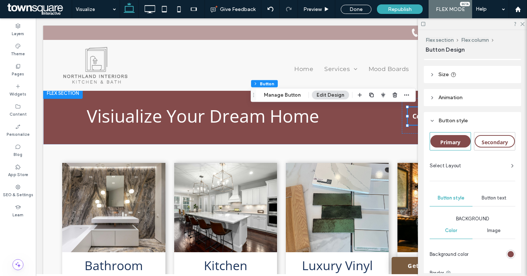
scroll to position [20, 0]
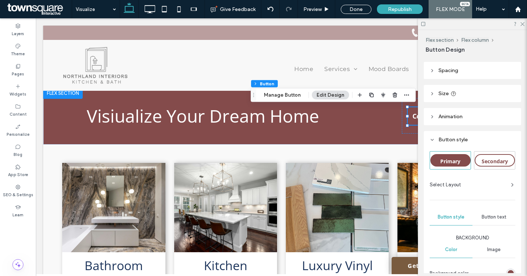
click at [492, 159] on span "Secondary" at bounding box center [495, 161] width 26 height 7
click at [457, 157] on div "Primary" at bounding box center [451, 160] width 40 height 12
click at [522, 24] on icon at bounding box center [522, 23] width 5 height 5
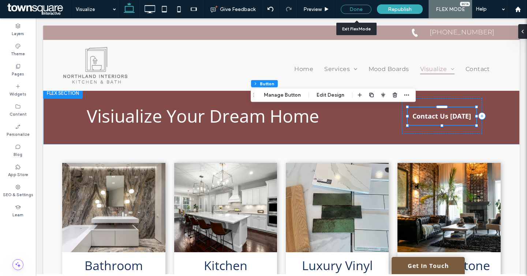
drag, startPoint x: 356, startPoint y: 10, endPoint x: 389, endPoint y: 53, distance: 54.9
click at [356, 10] on div "Done" at bounding box center [356, 9] width 31 height 9
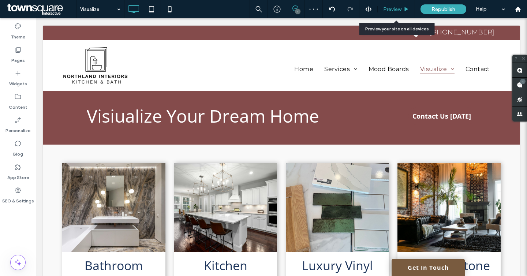
click at [402, 11] on div "Preview" at bounding box center [396, 9] width 37 height 6
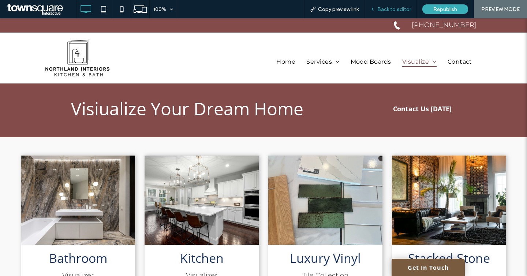
click at [390, 3] on div "Back to editor" at bounding box center [391, 9] width 52 height 18
click at [379, 12] on span "Back to editor" at bounding box center [395, 9] width 34 height 6
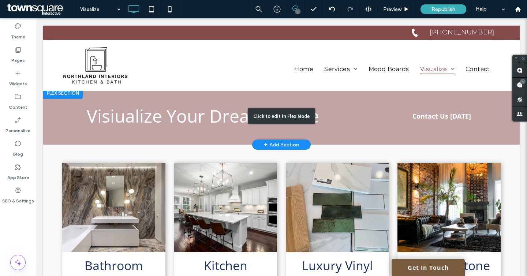
click at [422, 121] on div "Click to edit in Flex Mode" at bounding box center [281, 116] width 477 height 58
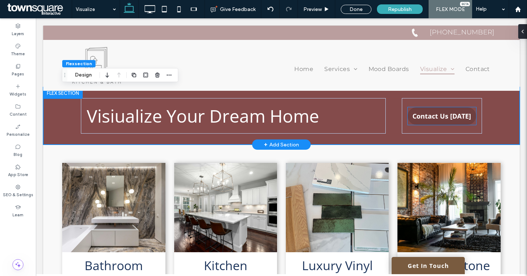
click at [418, 114] on span "Contact Us [DATE]" at bounding box center [442, 116] width 59 height 9
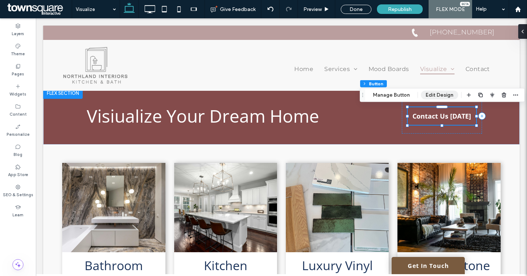
click at [435, 98] on button "Edit Design" at bounding box center [439, 95] width 37 height 9
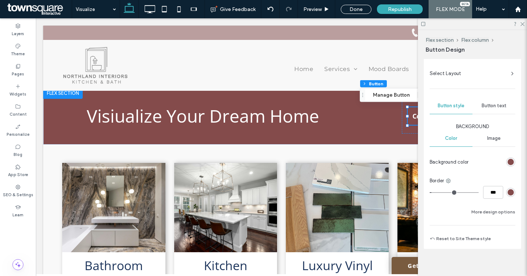
scroll to position [136, 0]
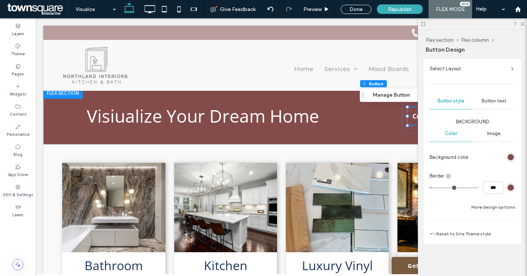
click at [509, 188] on div "rgb(132, 75, 75)" at bounding box center [511, 188] width 6 height 6
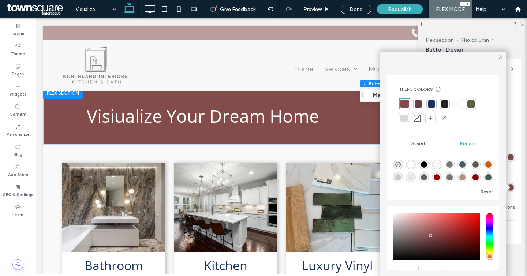
click at [458, 105] on div at bounding box center [458, 103] width 7 height 7
click at [502, 55] on icon at bounding box center [501, 57] width 7 height 7
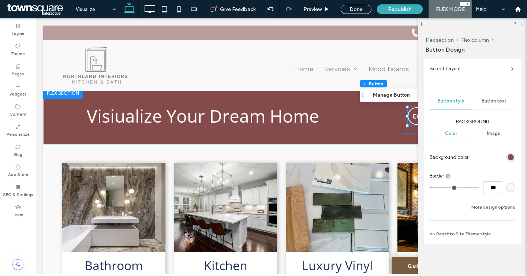
click at [523, 24] on use at bounding box center [523, 24] width 4 height 4
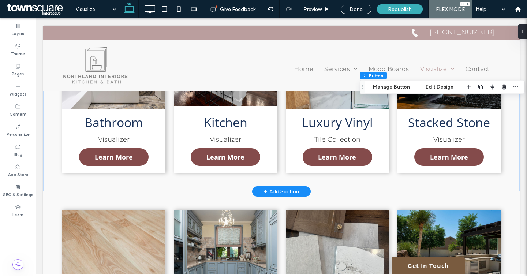
scroll to position [0, 0]
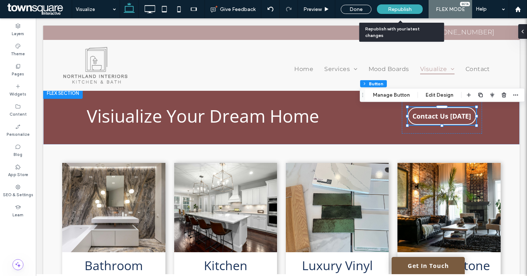
click at [401, 12] on div "Republish" at bounding box center [400, 9] width 46 height 10
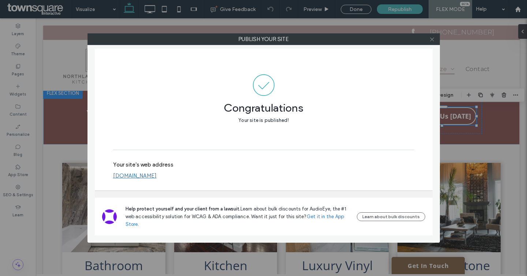
click at [431, 41] on icon at bounding box center [432, 39] width 5 height 5
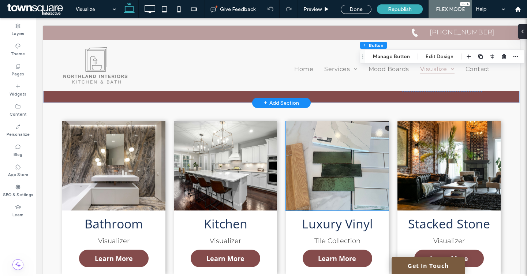
scroll to position [37, 0]
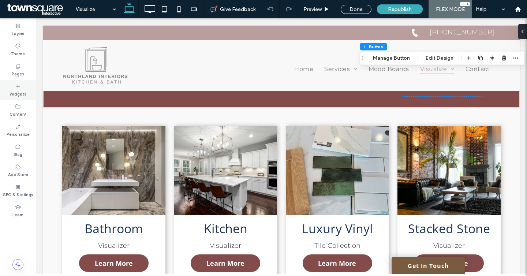
click at [22, 86] on div "Widgets" at bounding box center [18, 90] width 36 height 20
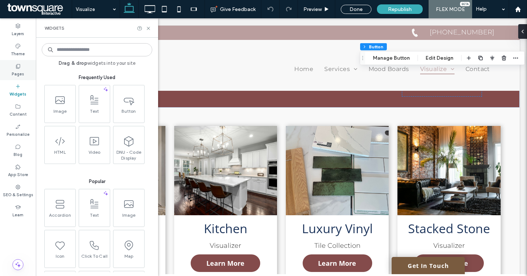
click at [20, 66] on icon at bounding box center [18, 66] width 6 height 6
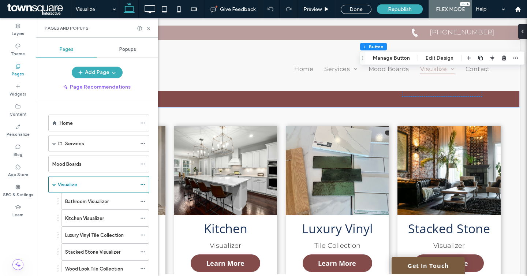
scroll to position [79, 0]
click at [143, 200] on icon at bounding box center [142, 201] width 5 height 5
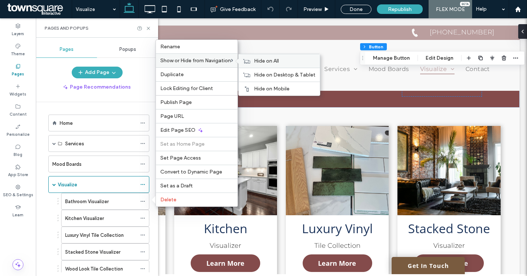
click at [254, 59] on div "Hide on All" at bounding box center [279, 61] width 81 height 14
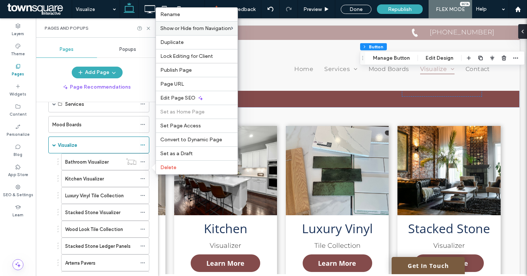
scroll to position [47, 0]
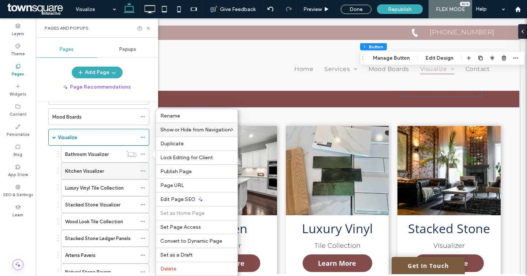
click at [141, 172] on icon at bounding box center [142, 170] width 5 height 5
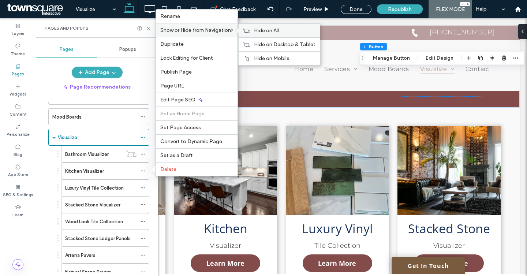
click at [253, 33] on div "Hide on All" at bounding box center [279, 31] width 81 height 14
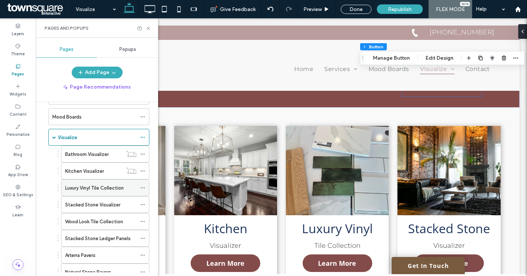
click at [142, 188] on icon at bounding box center [142, 187] width 5 height 5
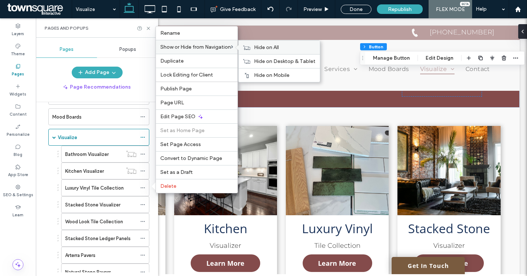
click at [258, 48] on span "Hide on All" at bounding box center [266, 47] width 25 height 6
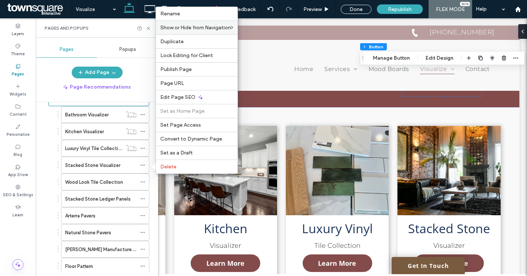
scroll to position [103, 0]
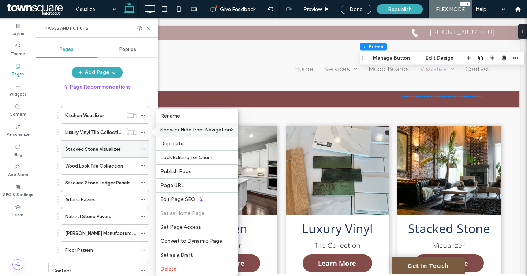
click at [143, 147] on icon at bounding box center [142, 149] width 5 height 5
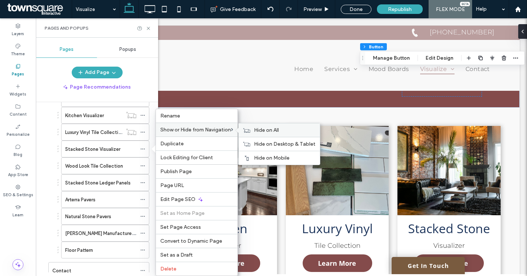
click at [258, 128] on span "Hide on All" at bounding box center [266, 130] width 25 height 6
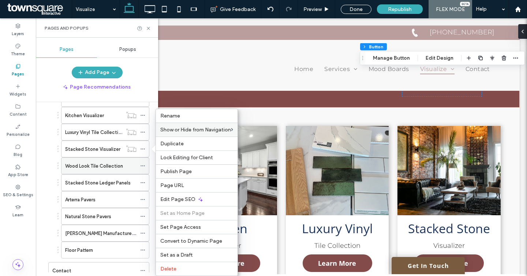
click at [144, 168] on icon at bounding box center [142, 165] width 5 height 5
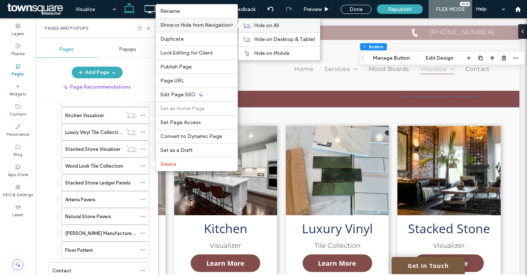
click at [260, 28] on span "Hide on All" at bounding box center [266, 25] width 25 height 6
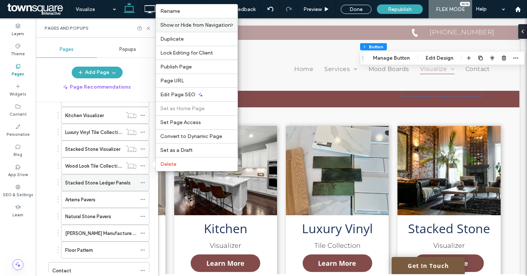
click at [143, 181] on icon at bounding box center [142, 182] width 5 height 5
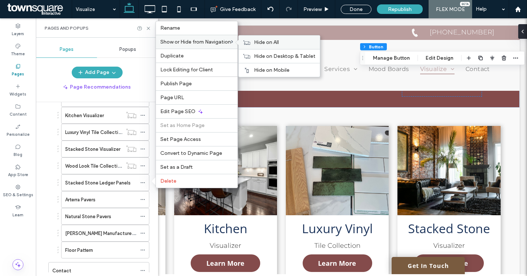
click at [248, 41] on use at bounding box center [247, 42] width 7 height 4
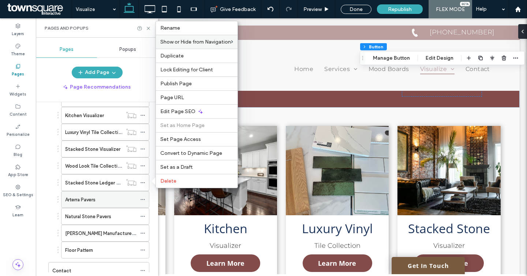
click at [143, 197] on icon at bounding box center [142, 199] width 5 height 5
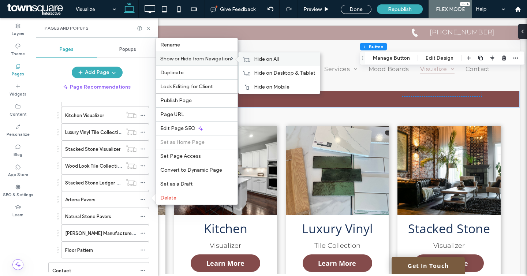
click at [274, 56] on span "Hide on All" at bounding box center [266, 59] width 25 height 6
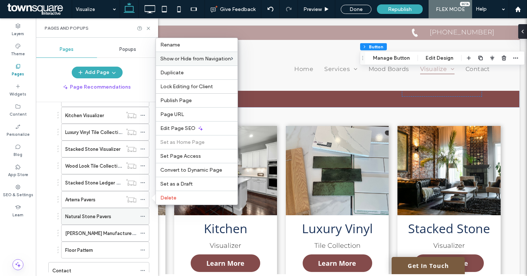
click at [143, 216] on use at bounding box center [143, 216] width 4 height 1
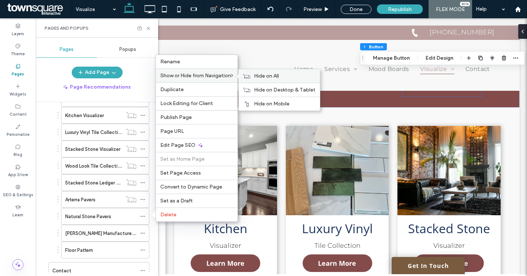
click at [263, 77] on span "Hide on All" at bounding box center [266, 76] width 25 height 6
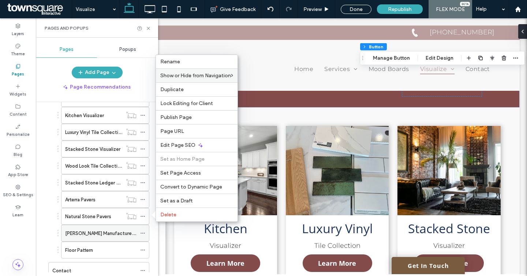
click at [142, 233] on icon at bounding box center [142, 233] width 5 height 5
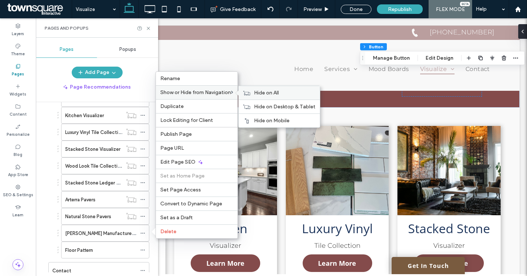
click at [265, 91] on span "Hide on All" at bounding box center [266, 93] width 25 height 6
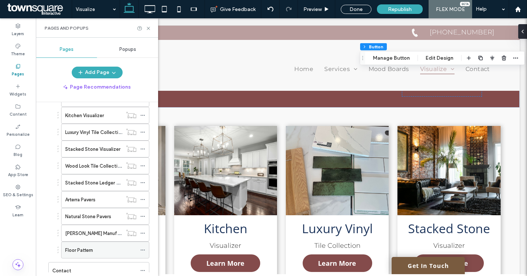
click at [143, 248] on icon at bounding box center [142, 250] width 5 height 5
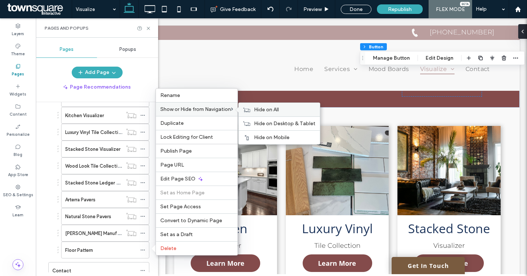
click at [252, 108] on div "Hide on All" at bounding box center [279, 110] width 81 height 14
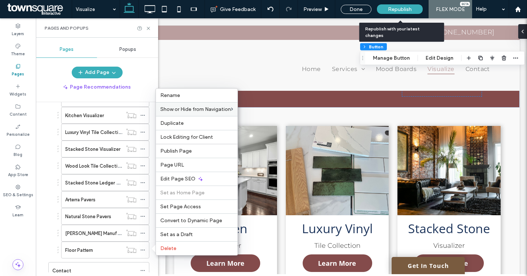
click at [392, 9] on span "Republish" at bounding box center [400, 9] width 24 height 6
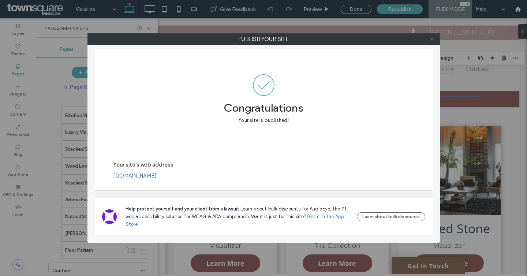
click at [434, 41] on icon at bounding box center [432, 39] width 5 height 5
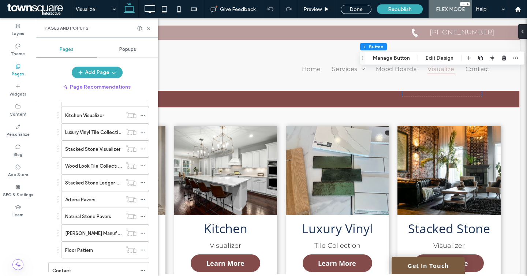
click at [15, 76] on label "Pages" at bounding box center [18, 73] width 12 height 8
click at [16, 189] on icon at bounding box center [18, 187] width 6 height 6
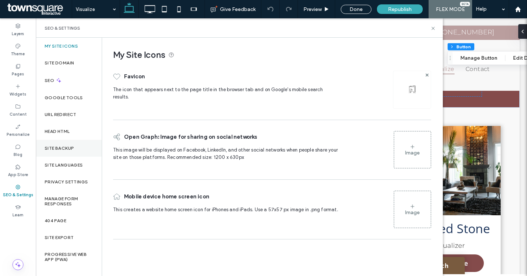
click at [63, 142] on div "Site Backup" at bounding box center [69, 148] width 66 height 17
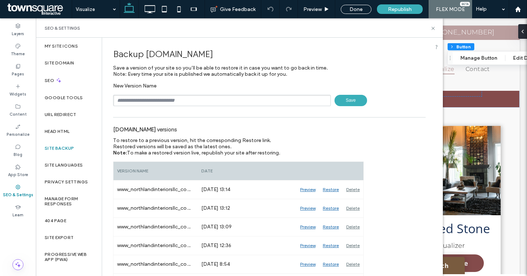
click at [136, 100] on input "text" at bounding box center [222, 100] width 218 height 11
paste input "******"
type input "*********"
click at [339, 104] on span "Save" at bounding box center [351, 100] width 33 height 11
